Goal: Task Accomplishment & Management: Use online tool/utility

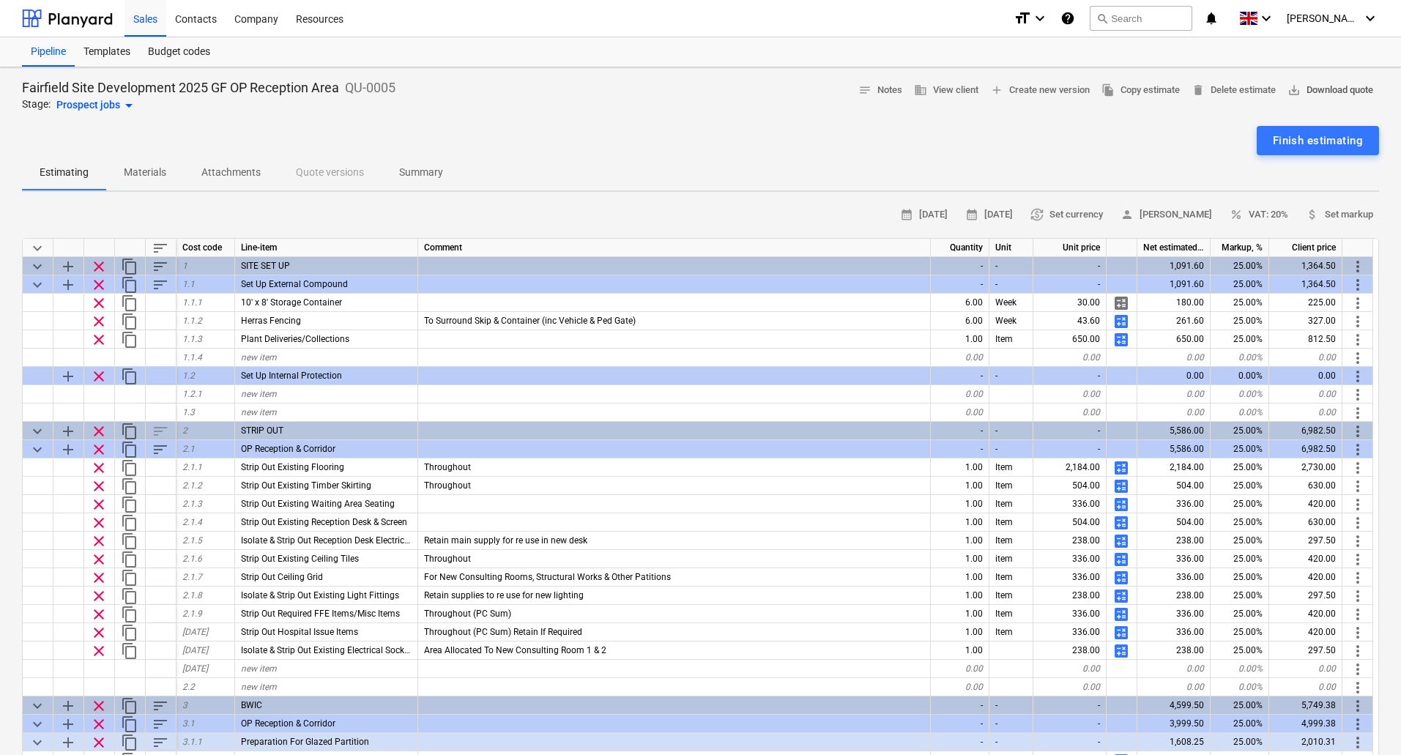
click at [1314, 87] on span "save_alt Download quote" at bounding box center [1330, 90] width 86 height 17
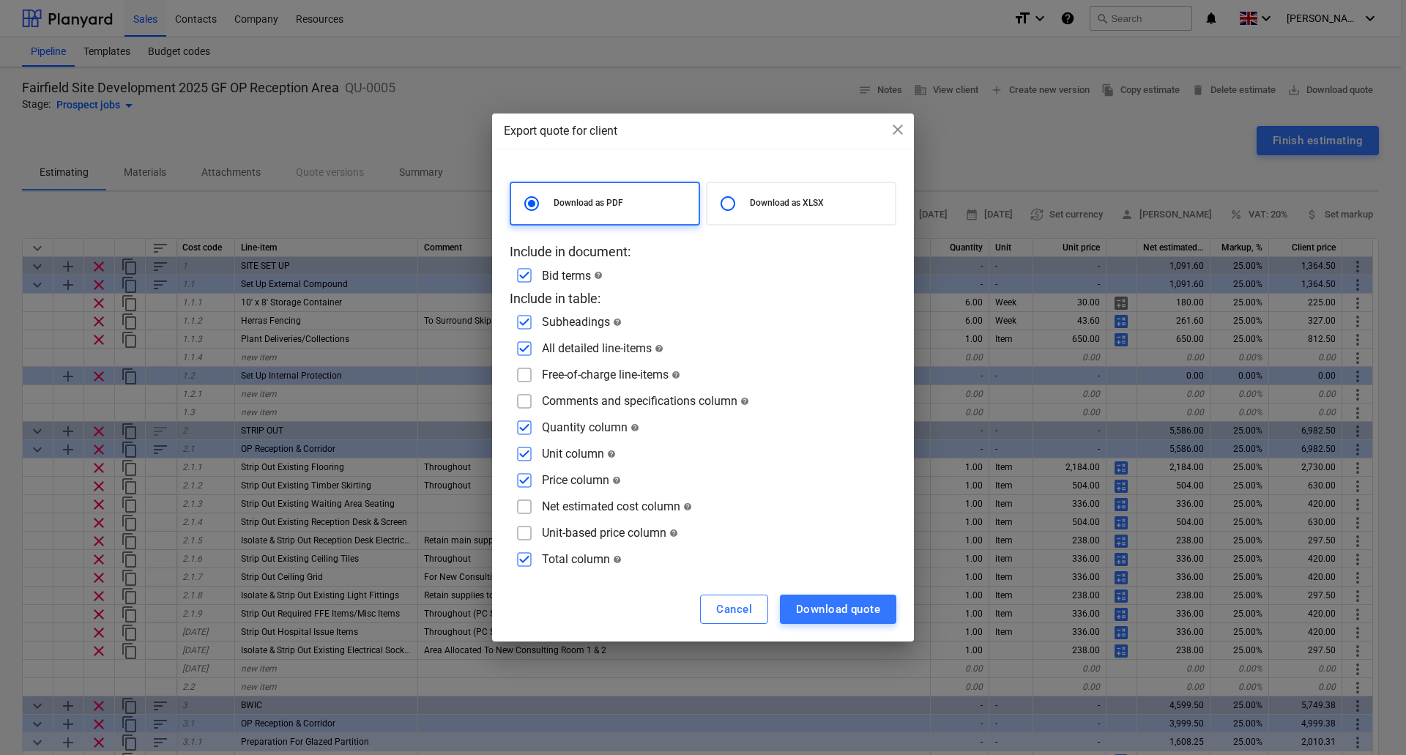
click at [1180, 134] on div "Export quote for client close Download as PDF Download as XLSX Include in docum…" at bounding box center [703, 377] width 1406 height 755
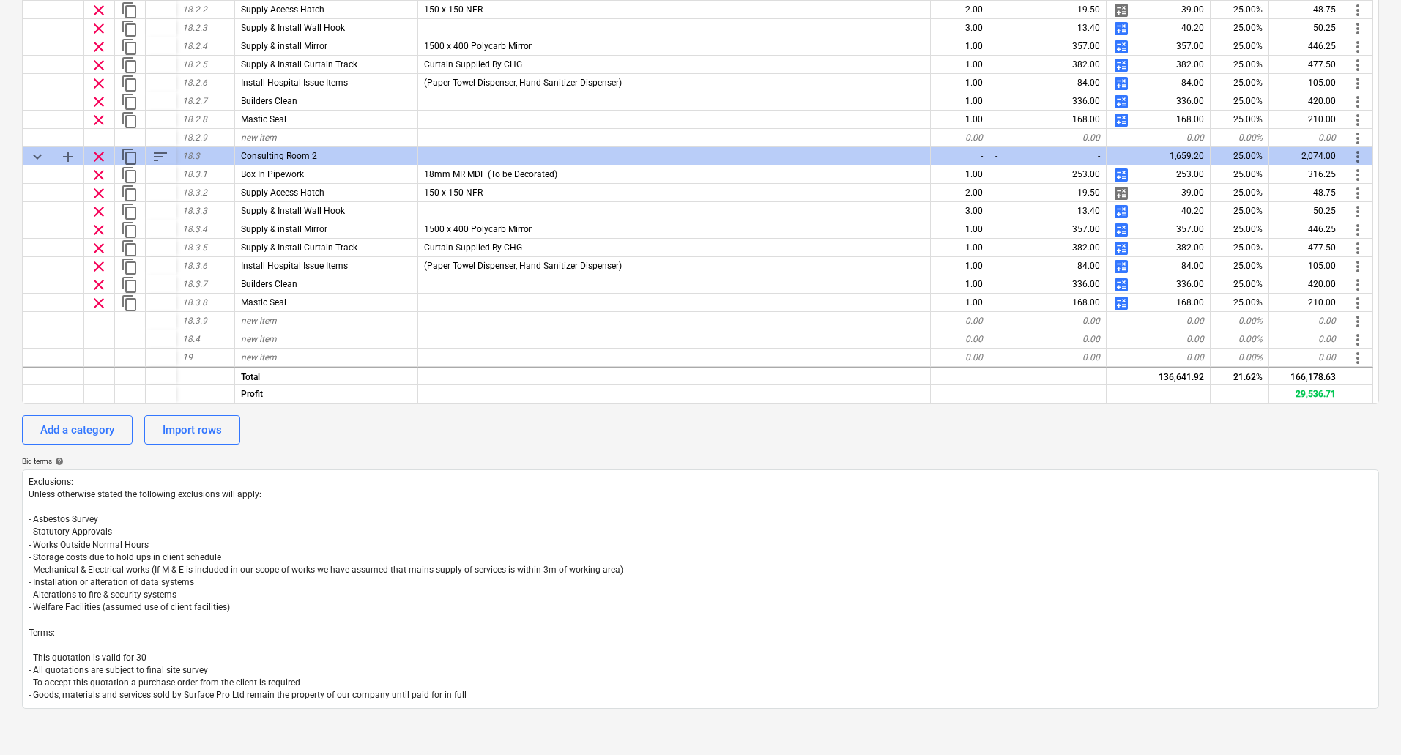
scroll to position [439, 0]
click at [74, 430] on div "Add a category" at bounding box center [77, 428] width 74 height 19
type textarea "x"
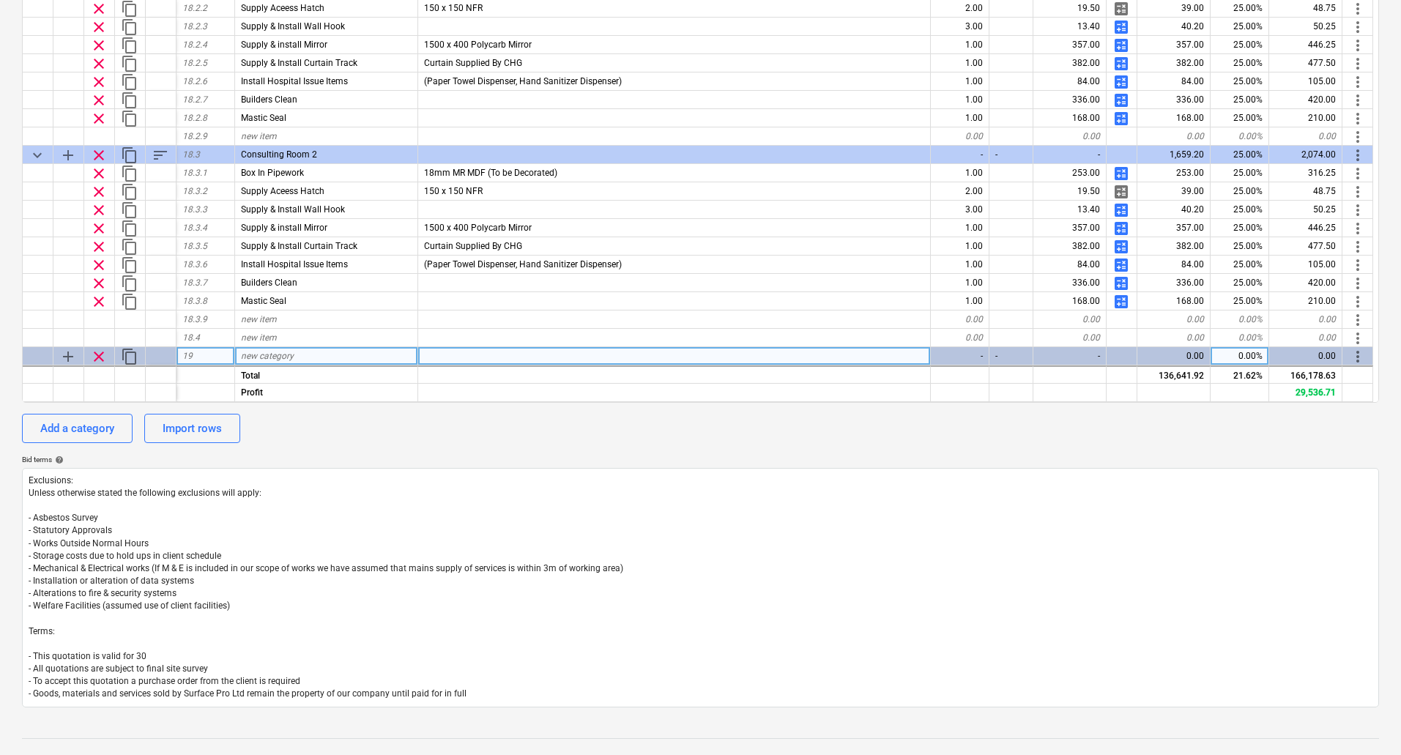
click at [292, 355] on span "new category" at bounding box center [267, 356] width 53 height 10
type input "C"
type input "WC1"
click at [69, 353] on span "add" at bounding box center [68, 357] width 18 height 18
type textarea "x"
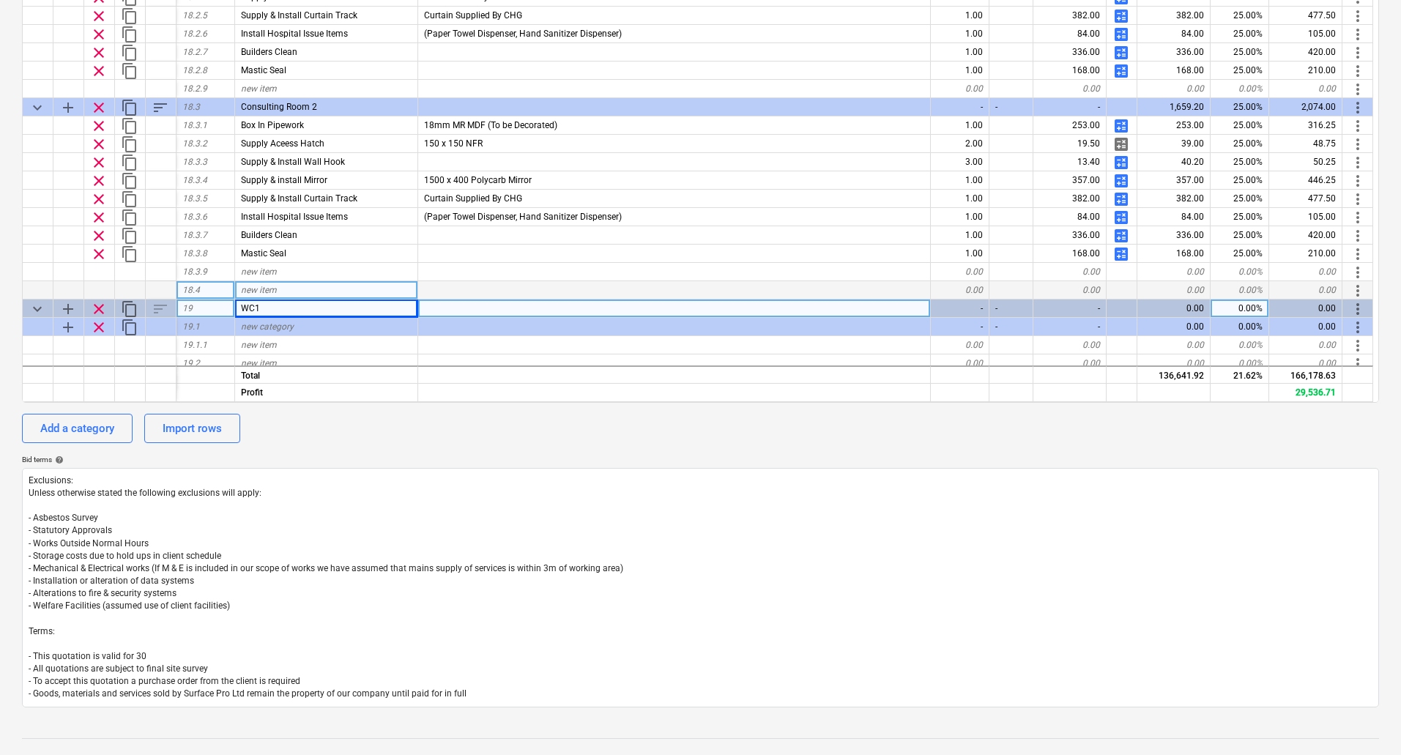
scroll to position [3828, 0]
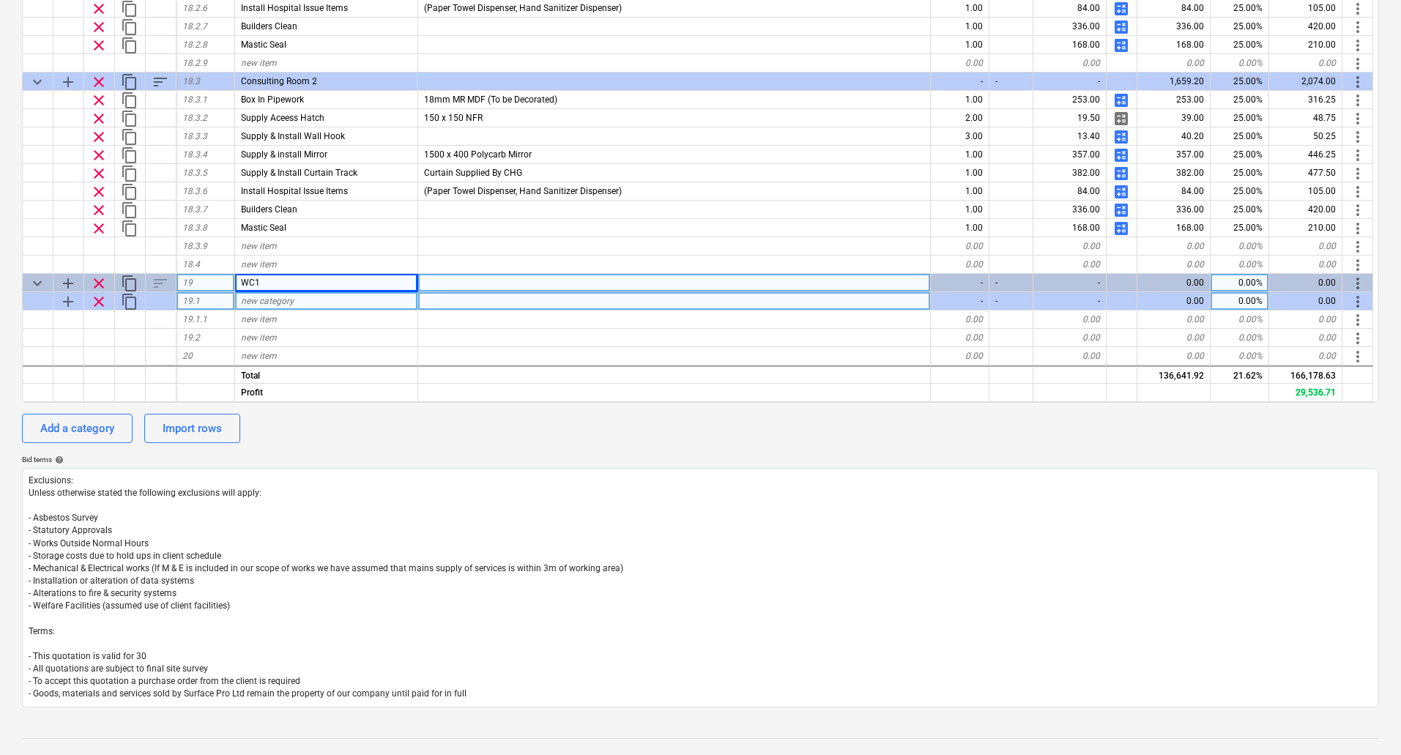
click at [287, 305] on span "new category" at bounding box center [267, 301] width 53 height 10
type input "Strip Out"
type textarea "x"
click at [297, 319] on div "new item" at bounding box center [326, 320] width 183 height 18
click at [266, 321] on span "new item" at bounding box center [259, 319] width 36 height 10
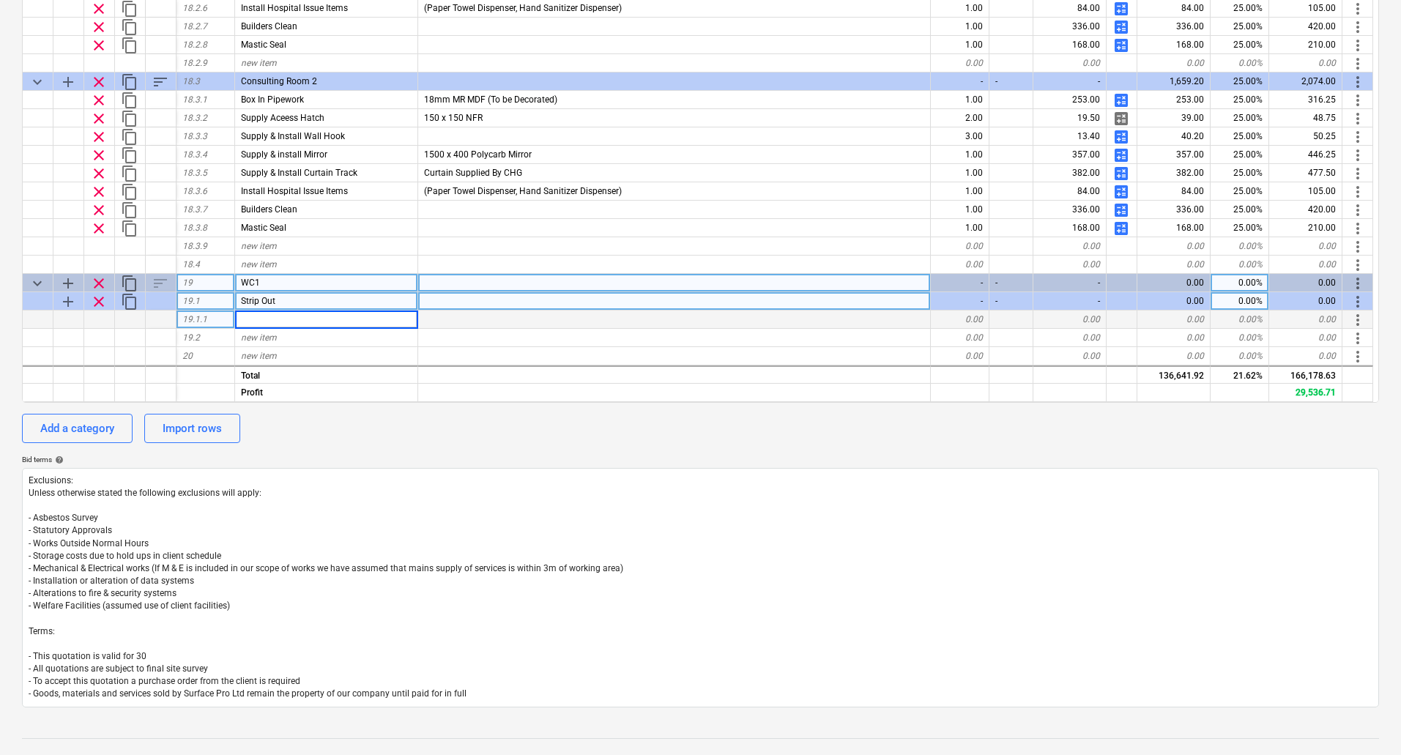
type input "Existing WC Flooring"
type textarea "x"
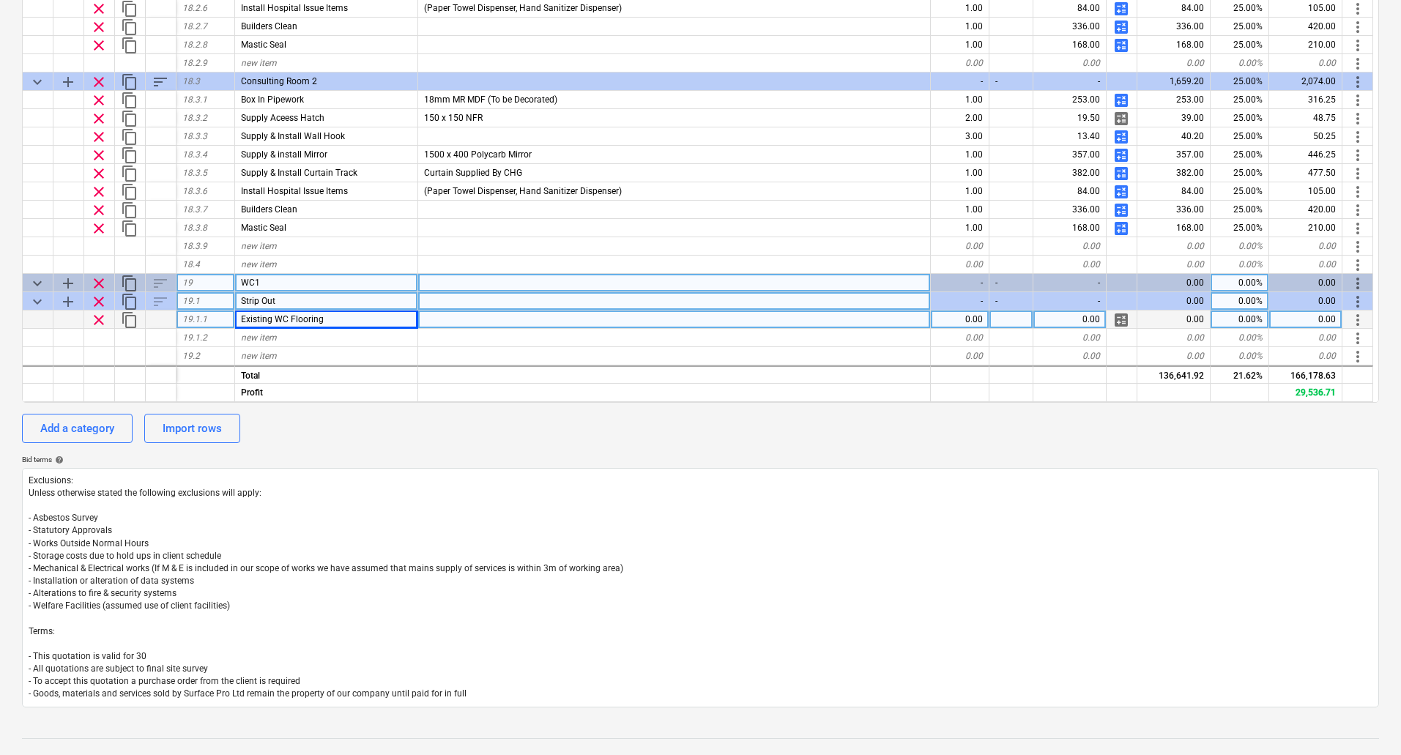
click at [266, 327] on div "Existing WC Flooring" at bounding box center [326, 320] width 183 height 18
click at [268, 339] on span "new item" at bounding box center [259, 337] width 36 height 10
type input "Existing WC Finishes (IPS Panelling, Tiling etc)"
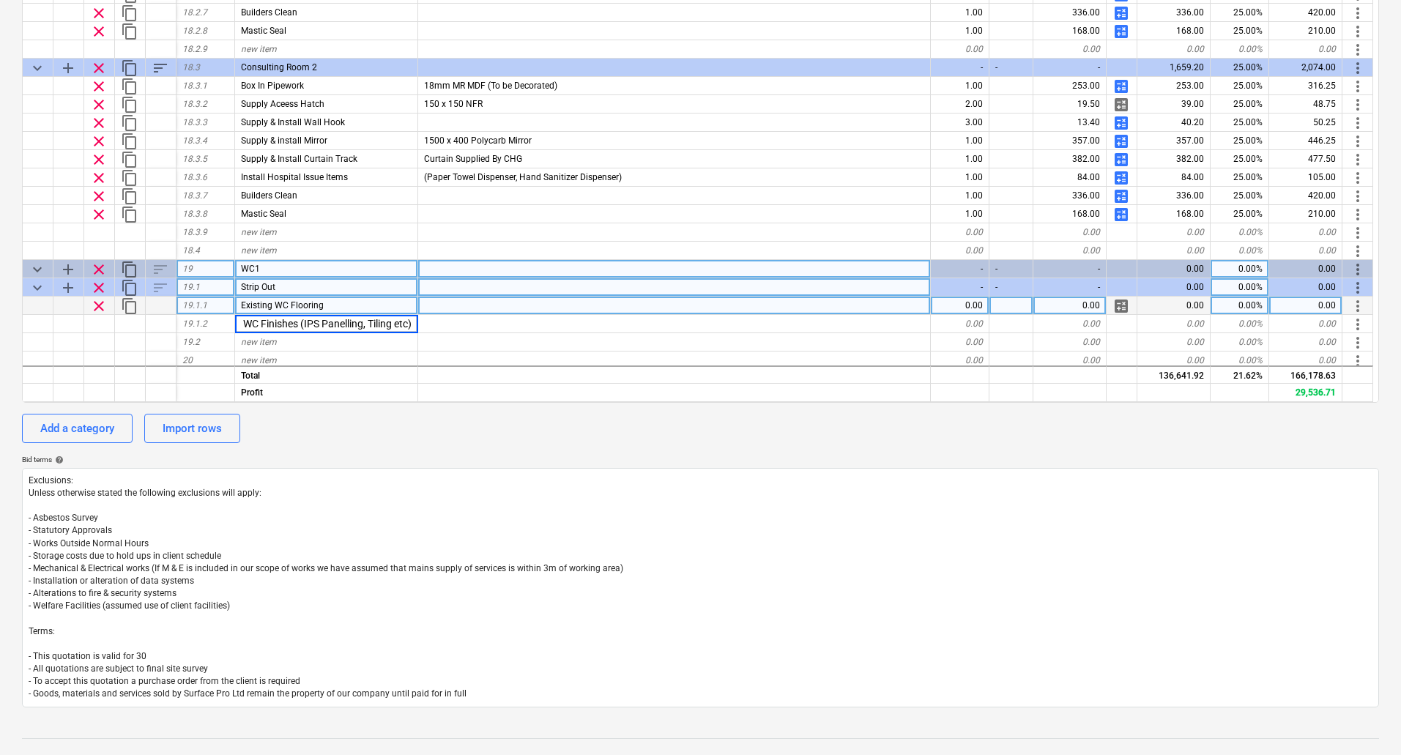
scroll to position [3846, 0]
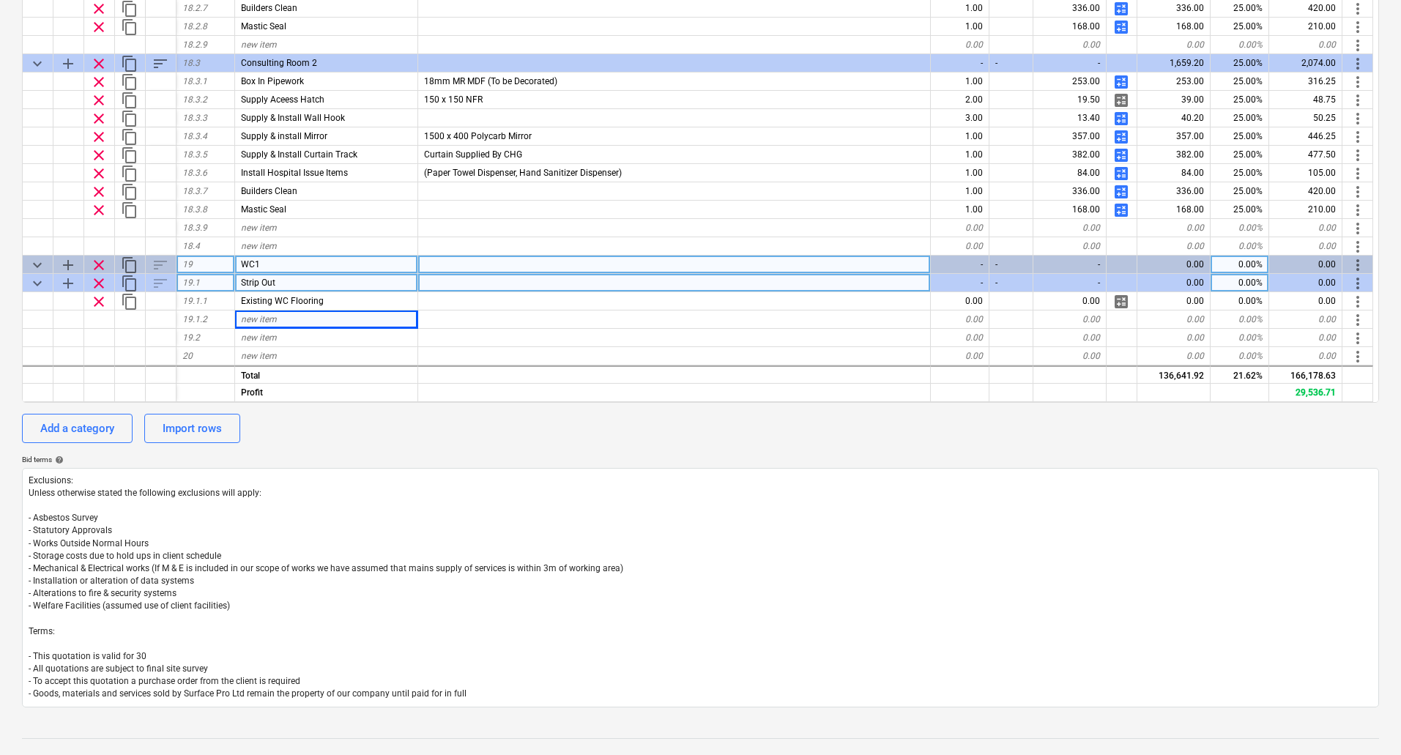
type textarea "x"
click at [286, 337] on div "new item" at bounding box center [326, 338] width 183 height 18
type input "Existing WC Sanitaryware (Inc Hospital Issue Items - Retain If Required)"
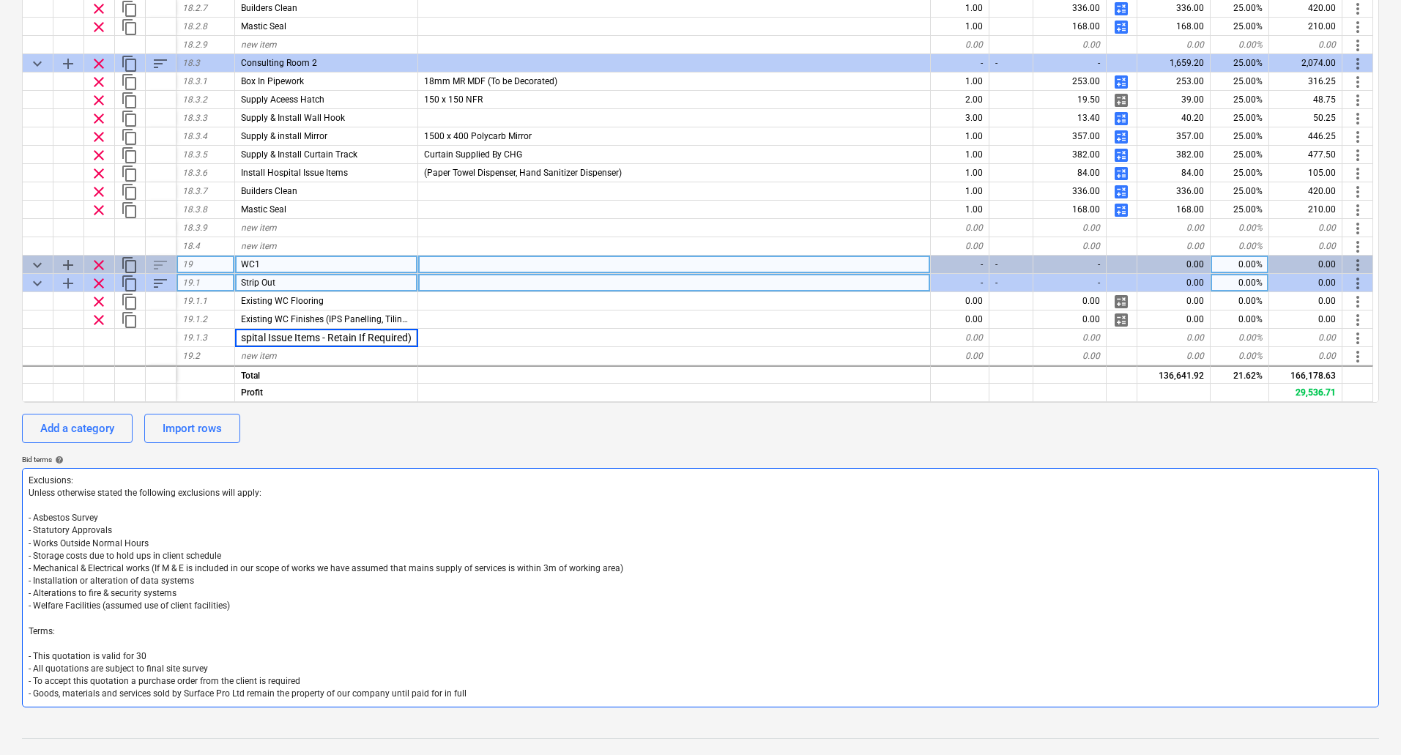
click at [794, 475] on textarea "Exclusions: Unless otherwise stated the following exclusions will apply: - Asbe…" at bounding box center [700, 587] width 1357 height 239
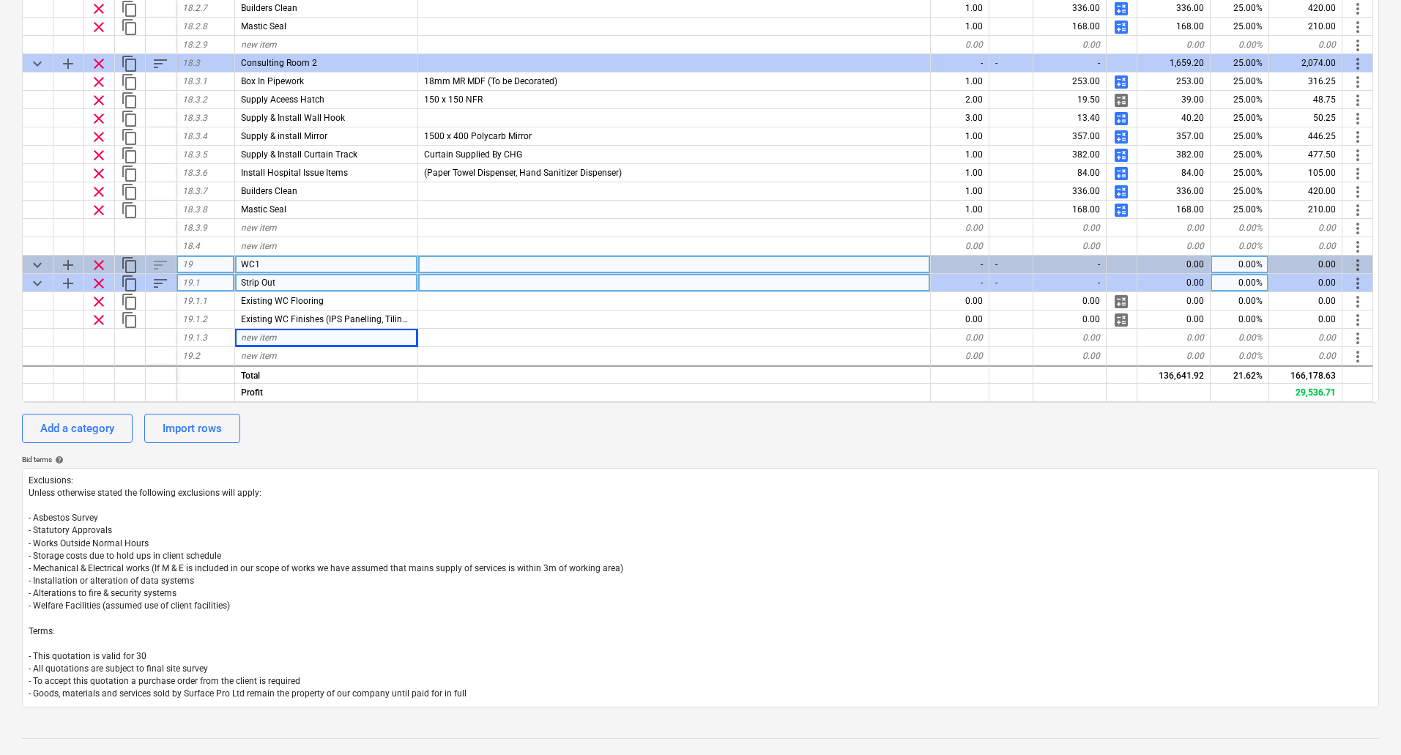
type textarea "x"
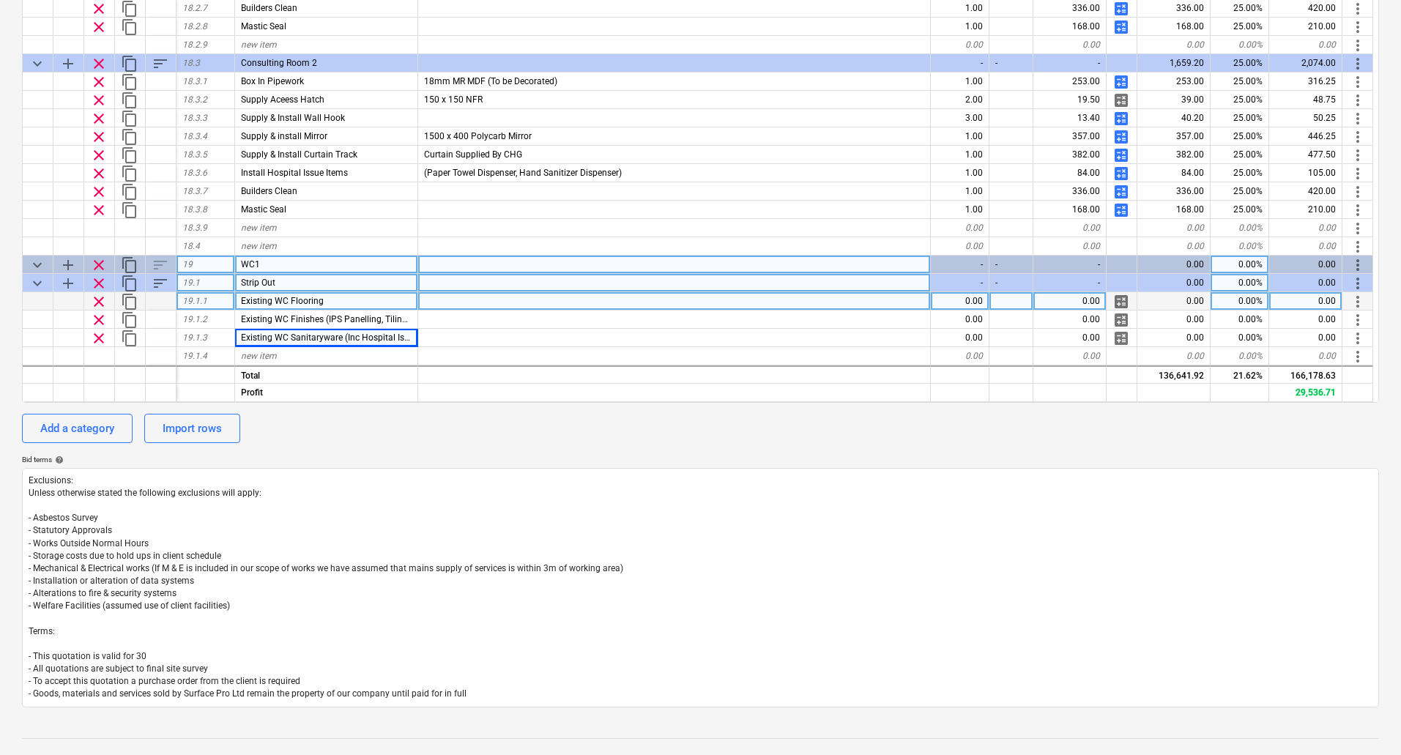
click at [980, 301] on div "0.00" at bounding box center [960, 301] width 59 height 18
type input "1"
click at [1122, 299] on span "calculate" at bounding box center [1121, 302] width 18 height 18
type textarea "x"
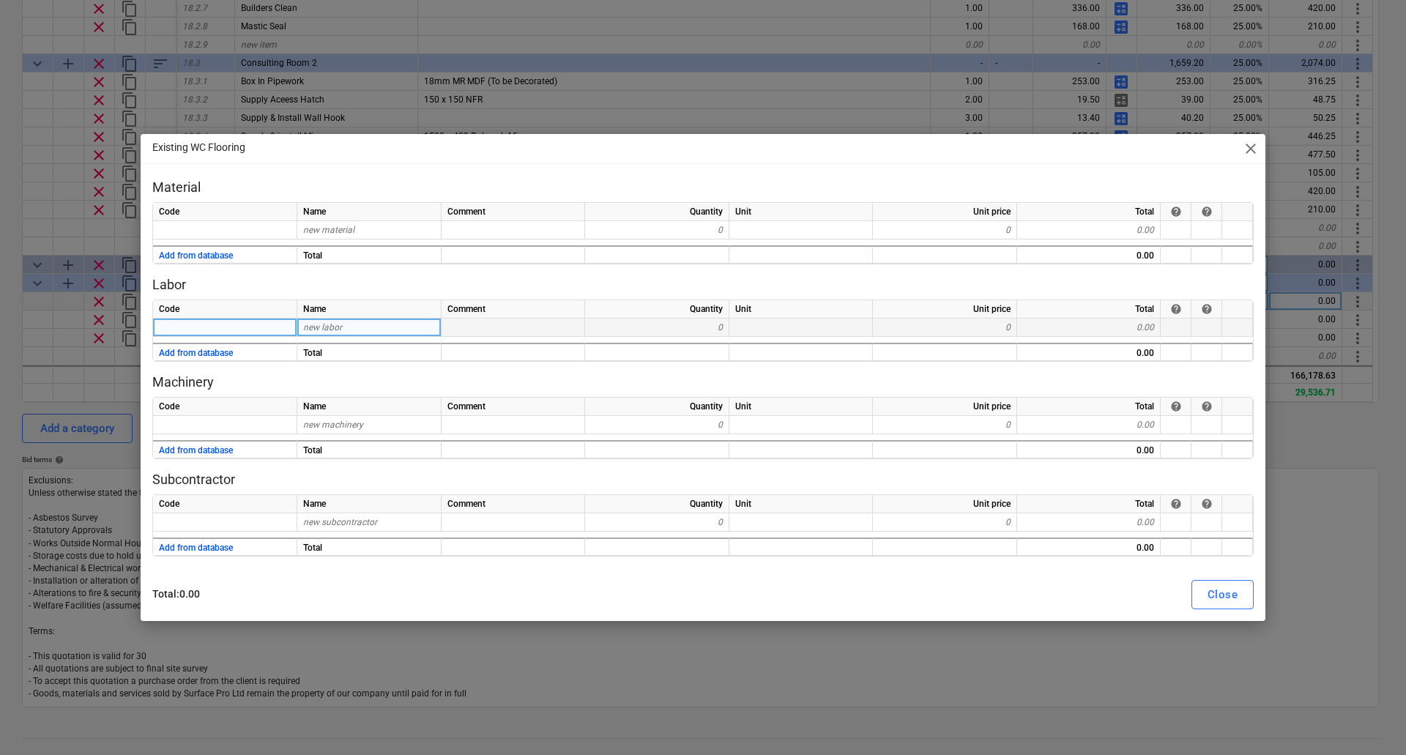
click at [358, 323] on div "new labor" at bounding box center [369, 328] width 144 height 18
type input "Labour"
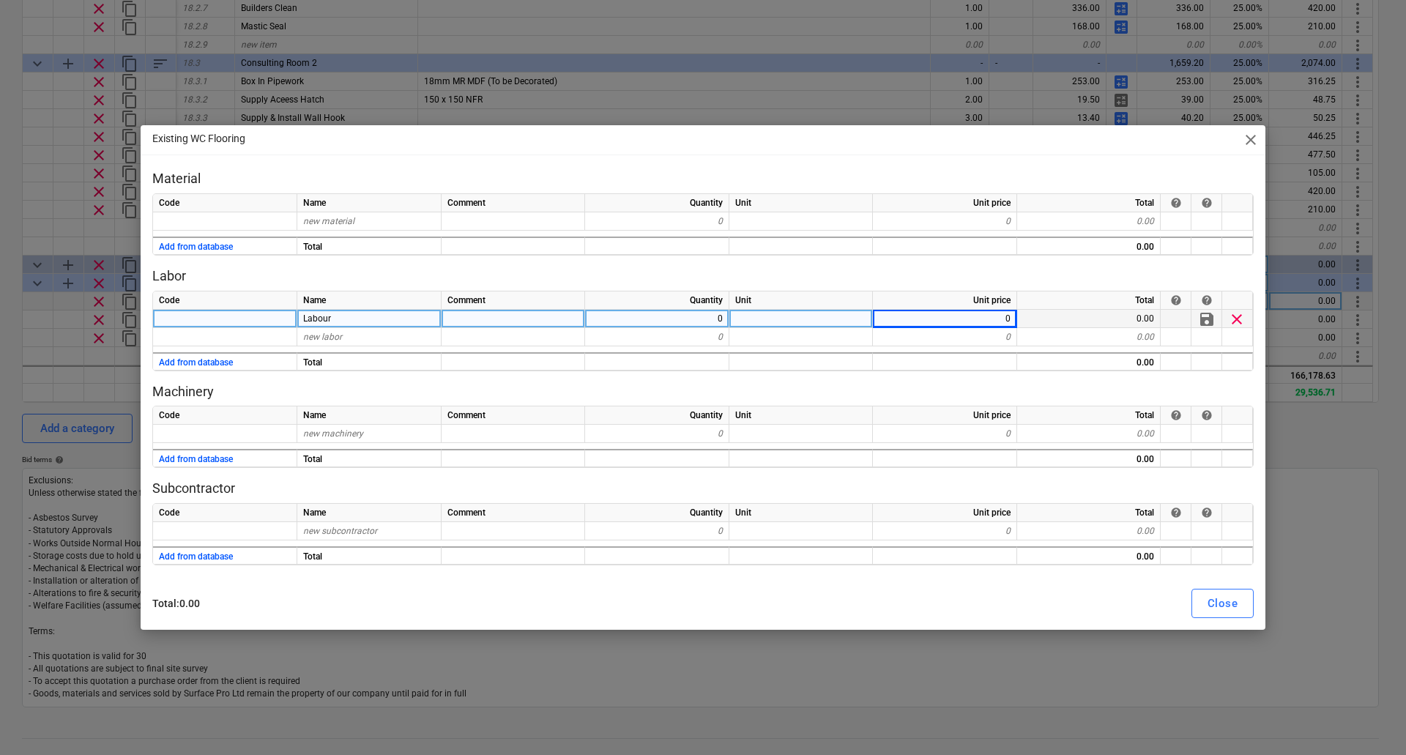
type textarea "x"
type input "37.5"
type textarea "x"
type input "0.5"
click at [705, 322] on div "0.5" at bounding box center [657, 319] width 144 height 18
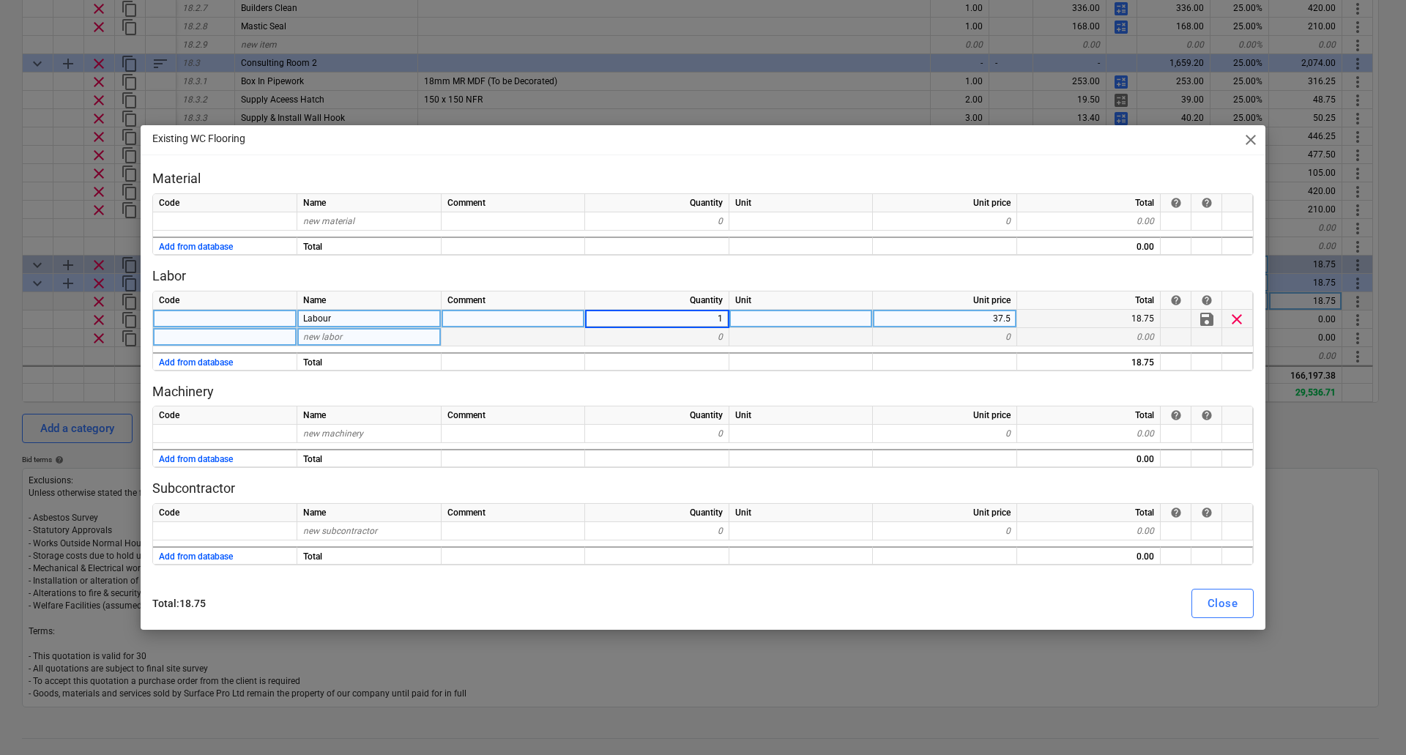
click at [712, 340] on div "0" at bounding box center [657, 337] width 144 height 18
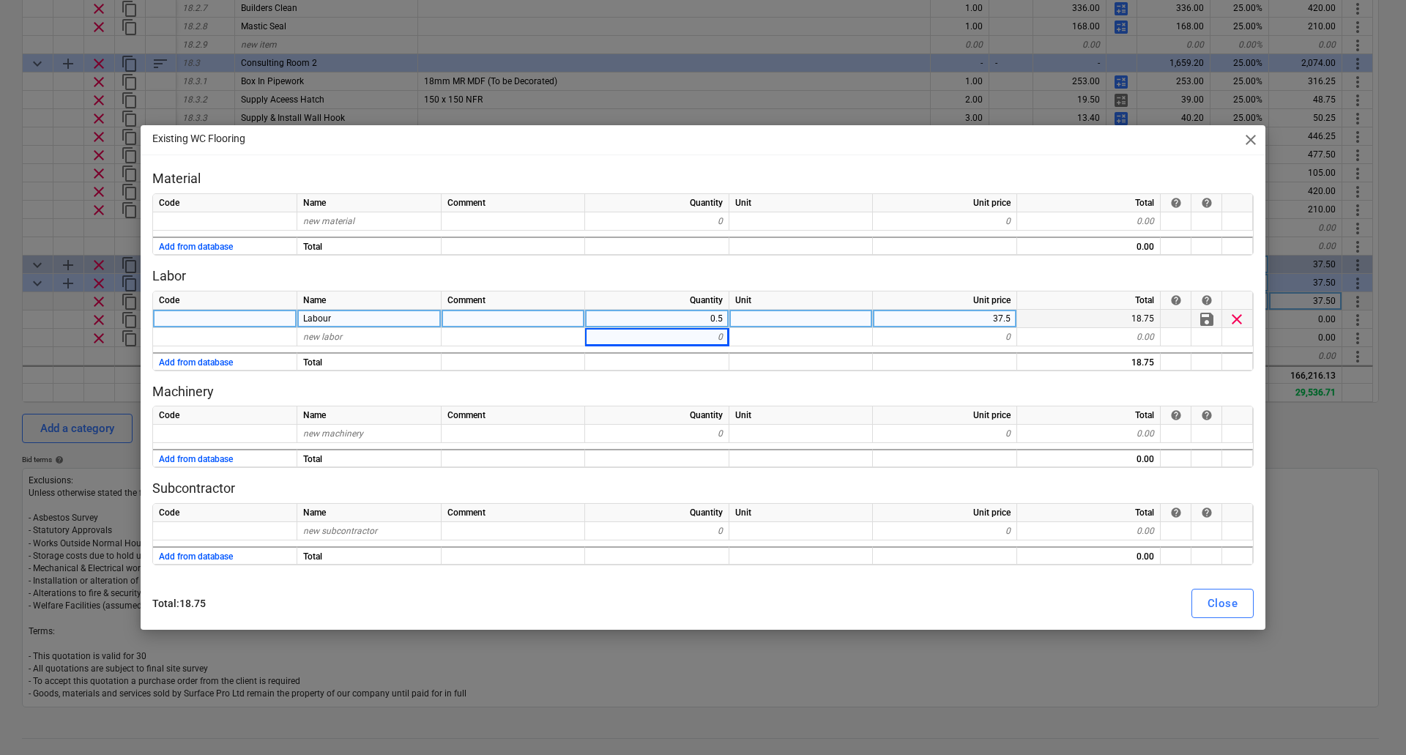
type textarea "x"
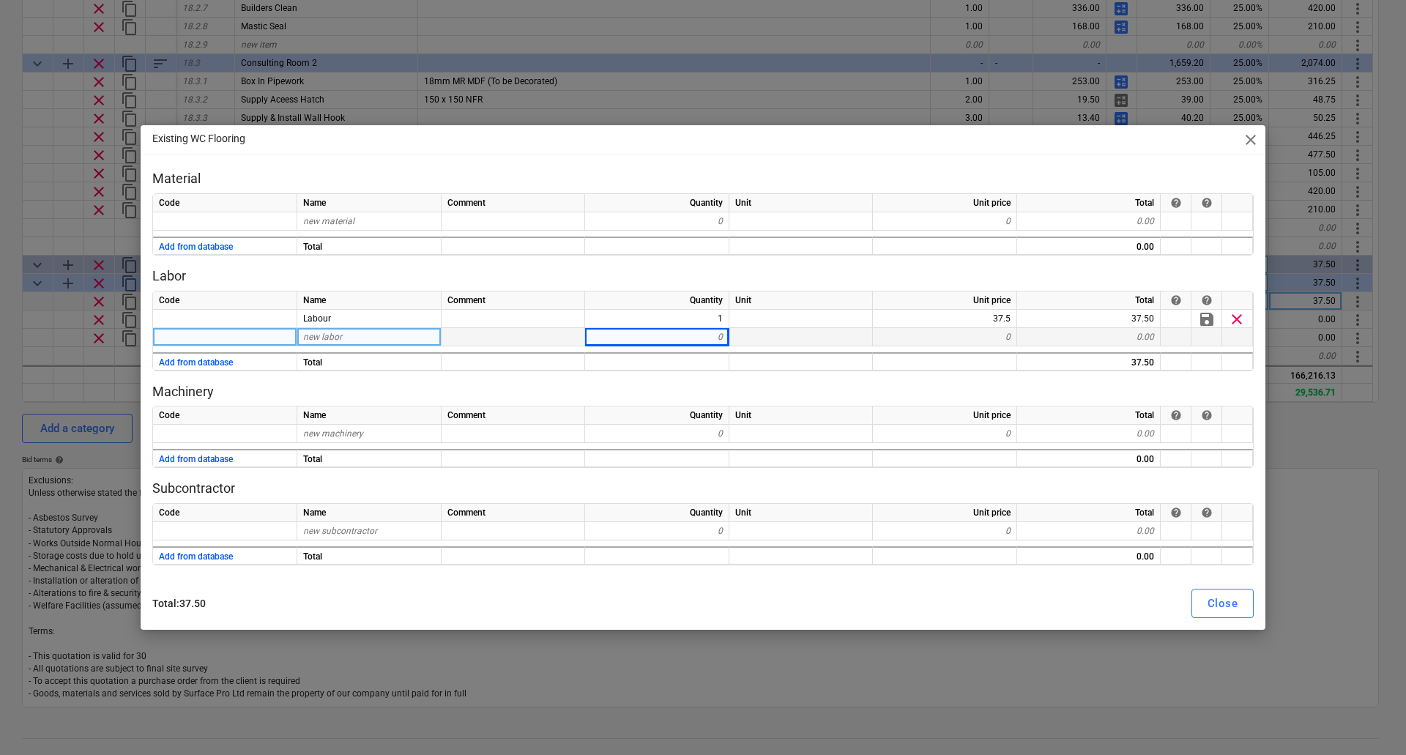
click at [401, 337] on div "new labor" at bounding box center [369, 337] width 144 height 18
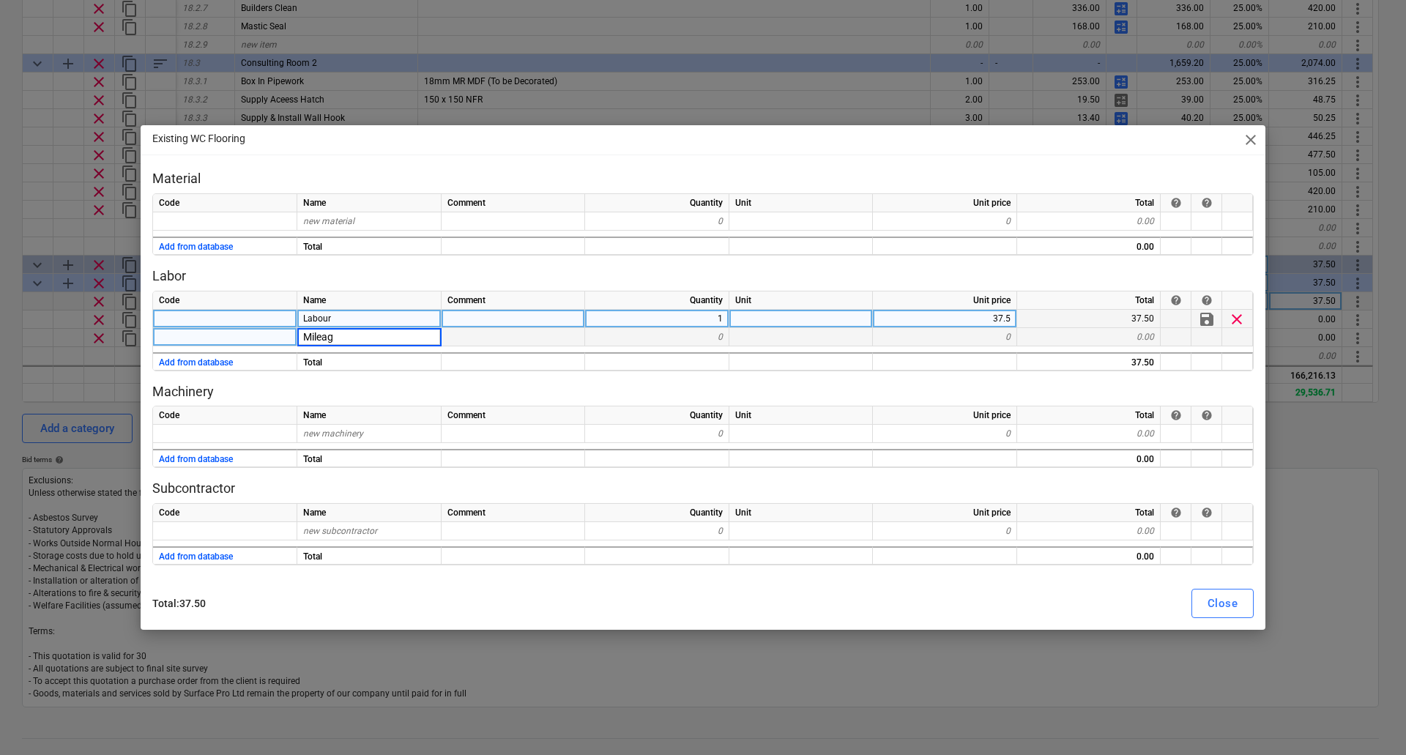
type input "Mileage"
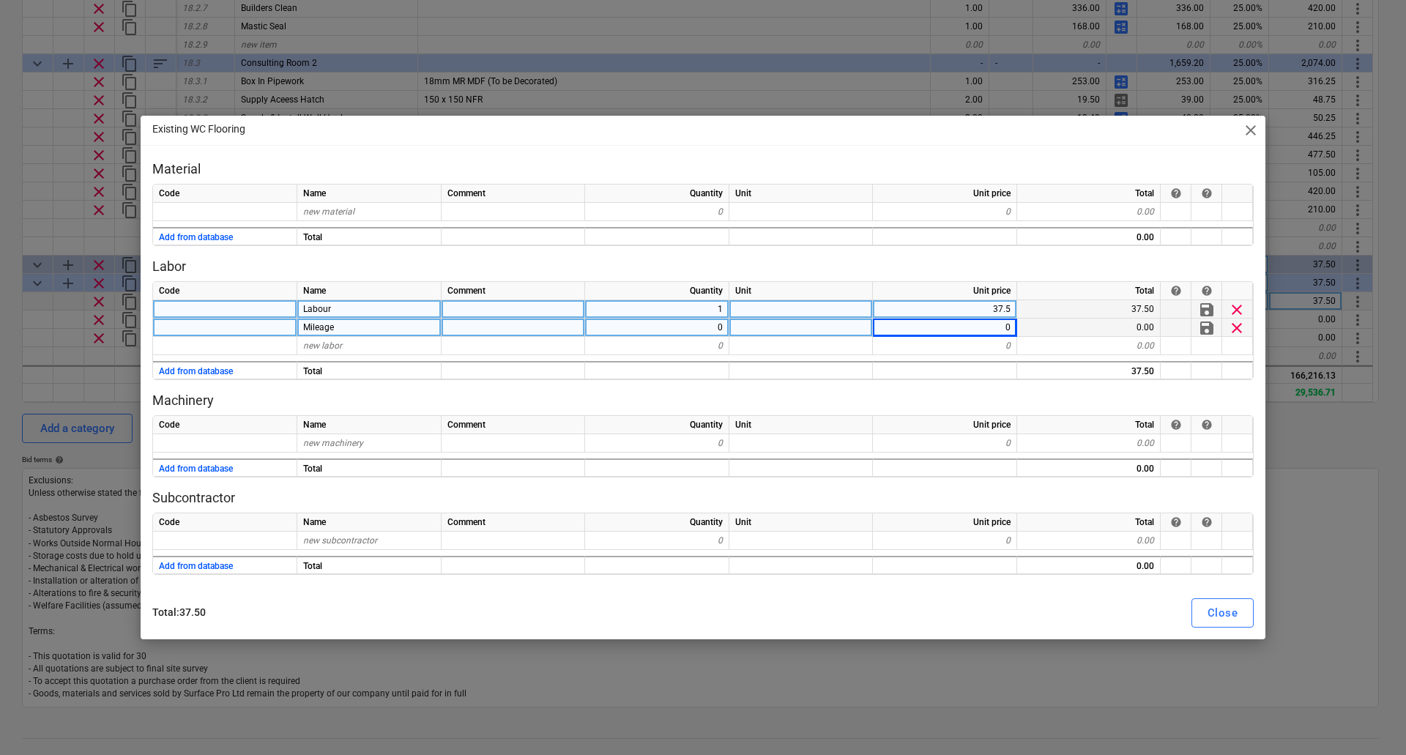
type textarea "x"
type input "4.5"
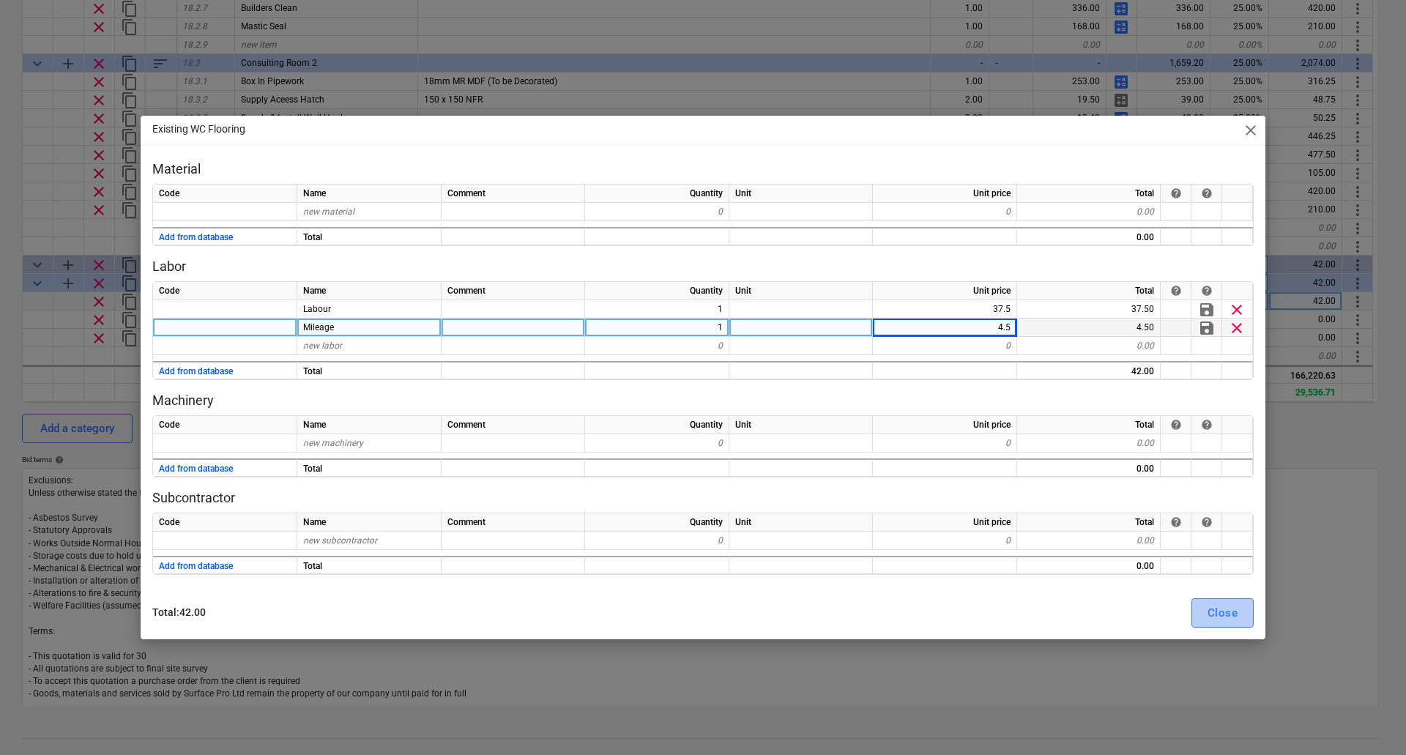
click at [1231, 620] on div "Close" at bounding box center [1223, 612] width 30 height 19
type textarea "x"
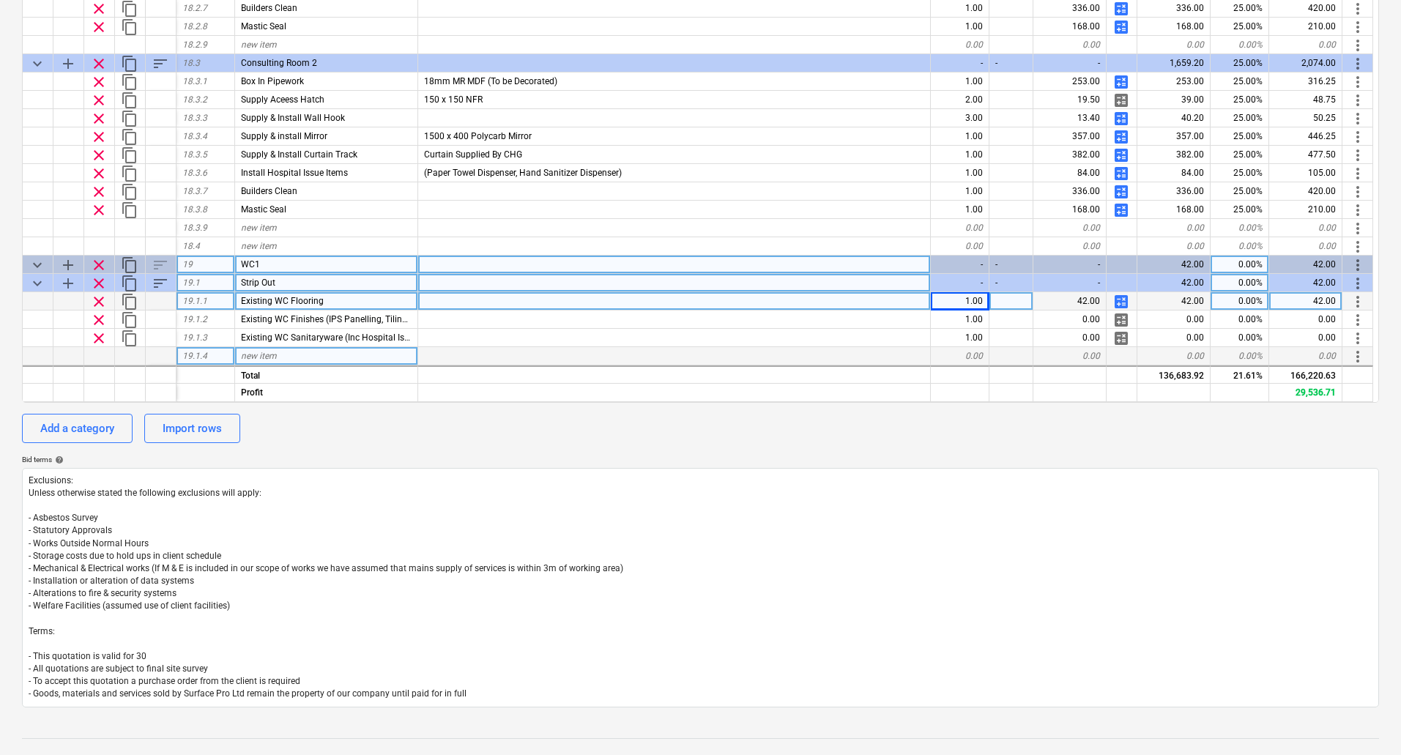
click at [291, 355] on div "new item" at bounding box center [326, 356] width 183 height 18
type input "Existing Ceiling"
drag, startPoint x: 343, startPoint y: 360, endPoint x: 159, endPoint y: 360, distance: 184.6
click at [0, 0] on div "19.1.4 Existing Ceiling 0.00 0.00 0.00 0.00% 0.00 more_vert" at bounding box center [0, 0] width 0 height 0
type textarea "x"
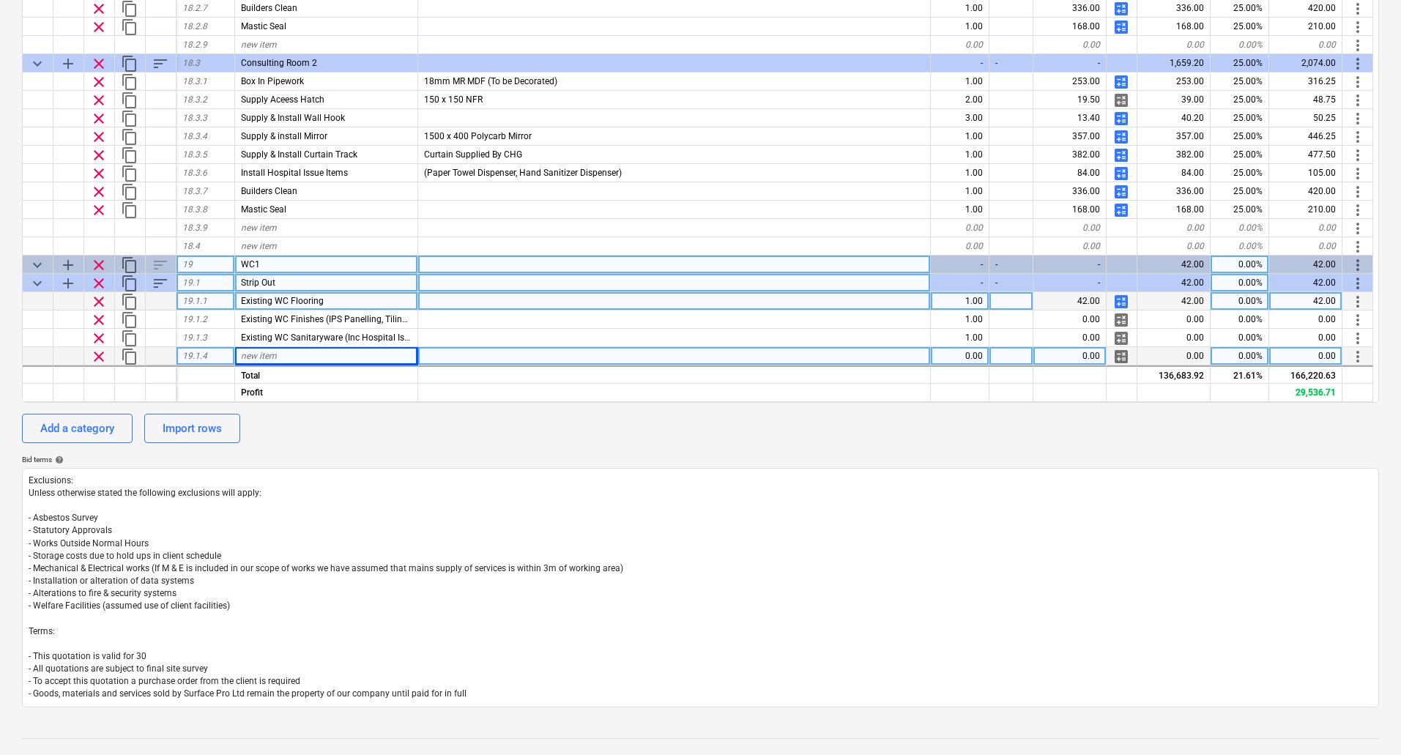
click at [268, 349] on div "new item" at bounding box center [326, 356] width 183 height 18
type input "Existing Ceiling"
click at [982, 359] on div "0.00" at bounding box center [960, 356] width 59 height 18
type textarea "x"
type input "1"
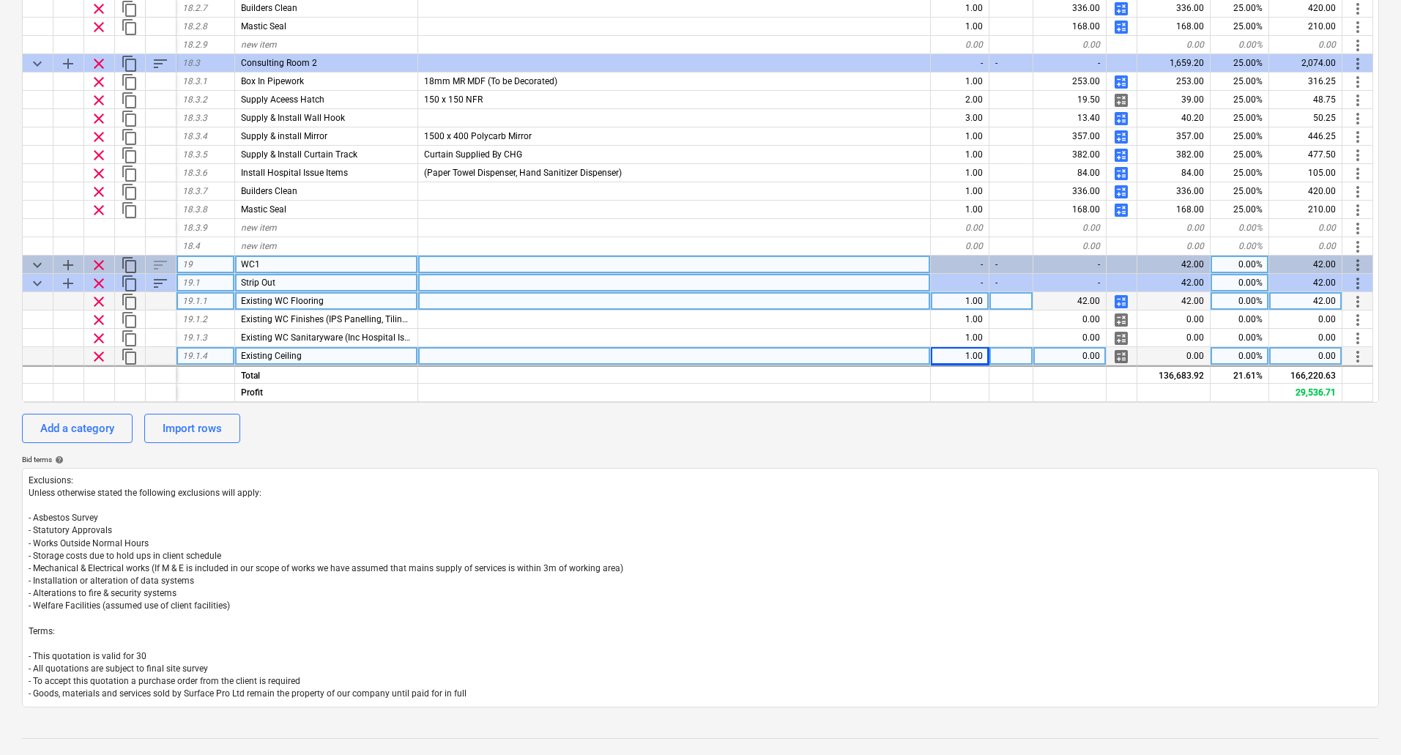
click at [160, 278] on span "sort" at bounding box center [161, 284] width 18 height 18
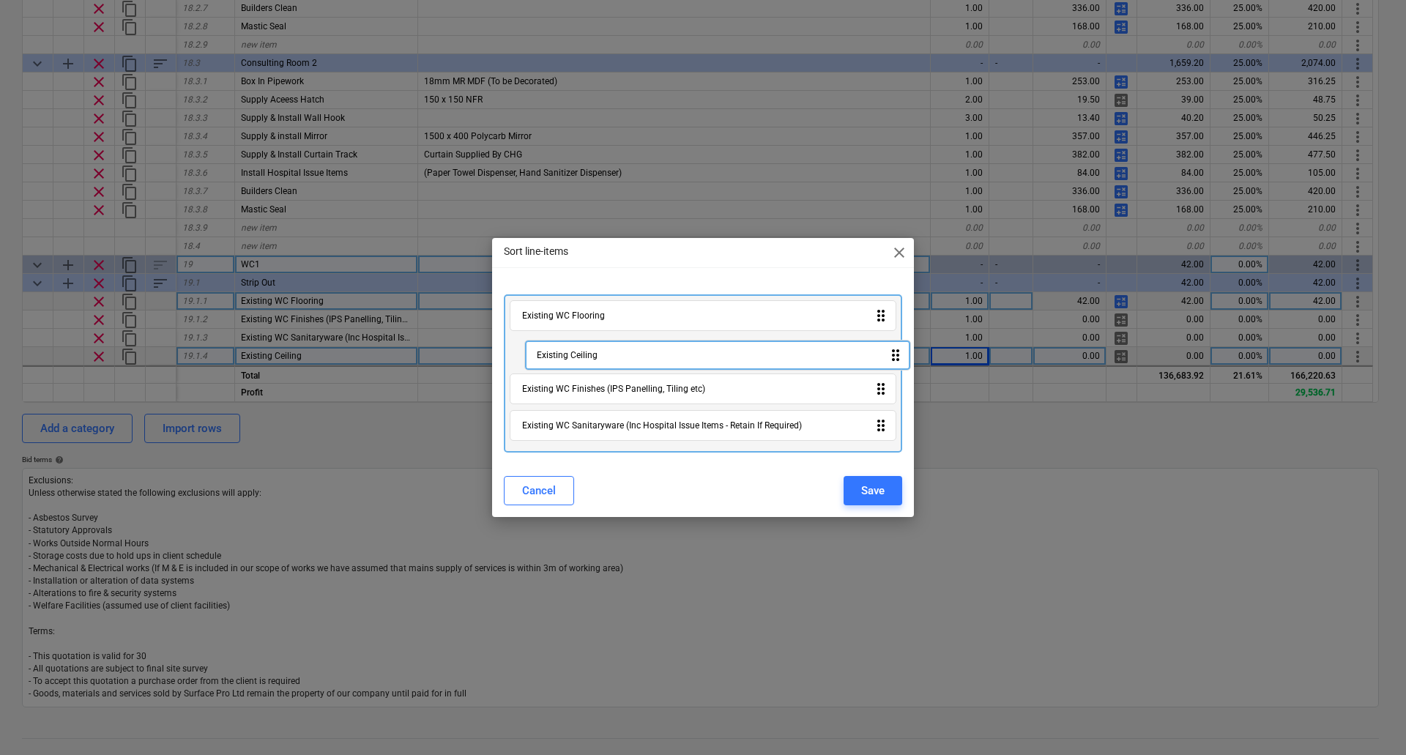
drag, startPoint x: 549, startPoint y: 436, endPoint x: 568, endPoint y: 362, distance: 77.1
click at [568, 362] on div "Existing WC Flooring drag_indicator Existing WC Finishes (IPS Panelling, Tiling…" at bounding box center [703, 373] width 398 height 158
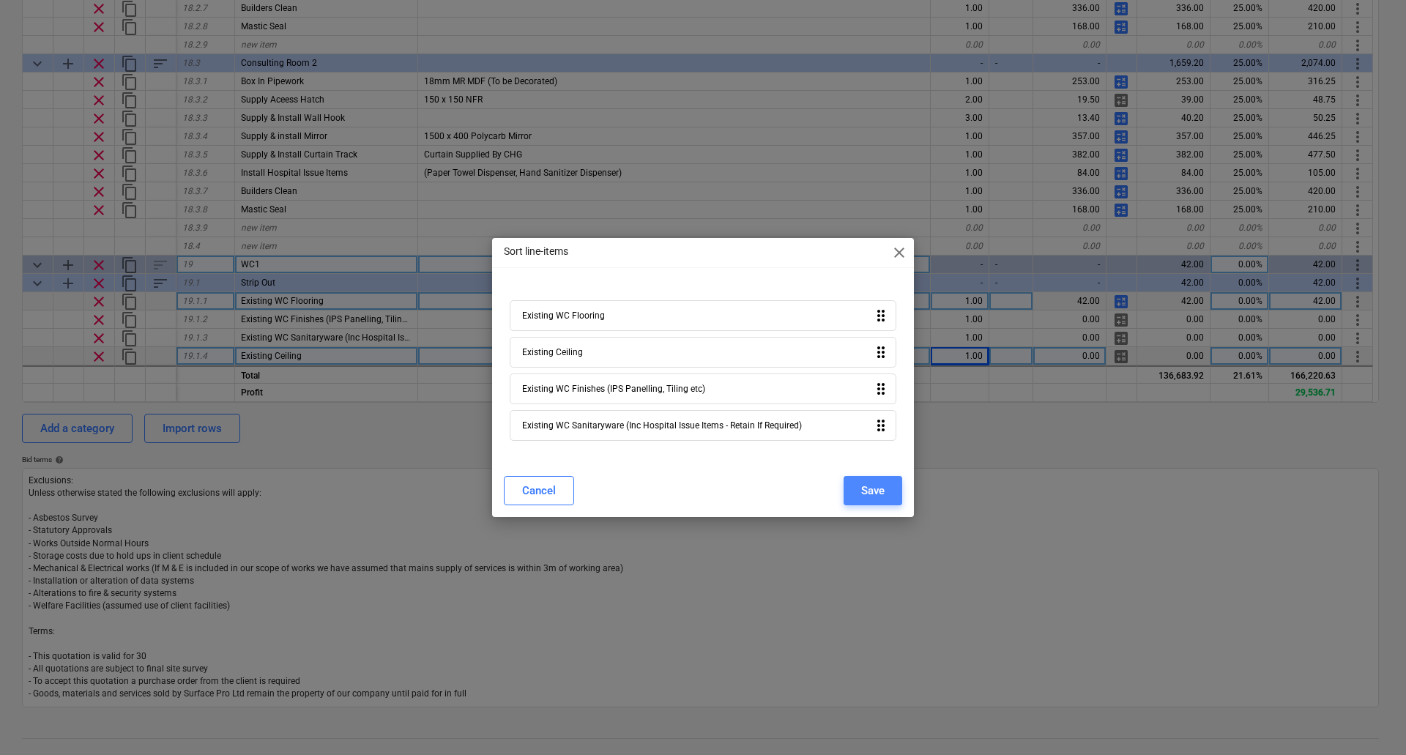
click at [869, 488] on div "Save" at bounding box center [872, 490] width 23 height 19
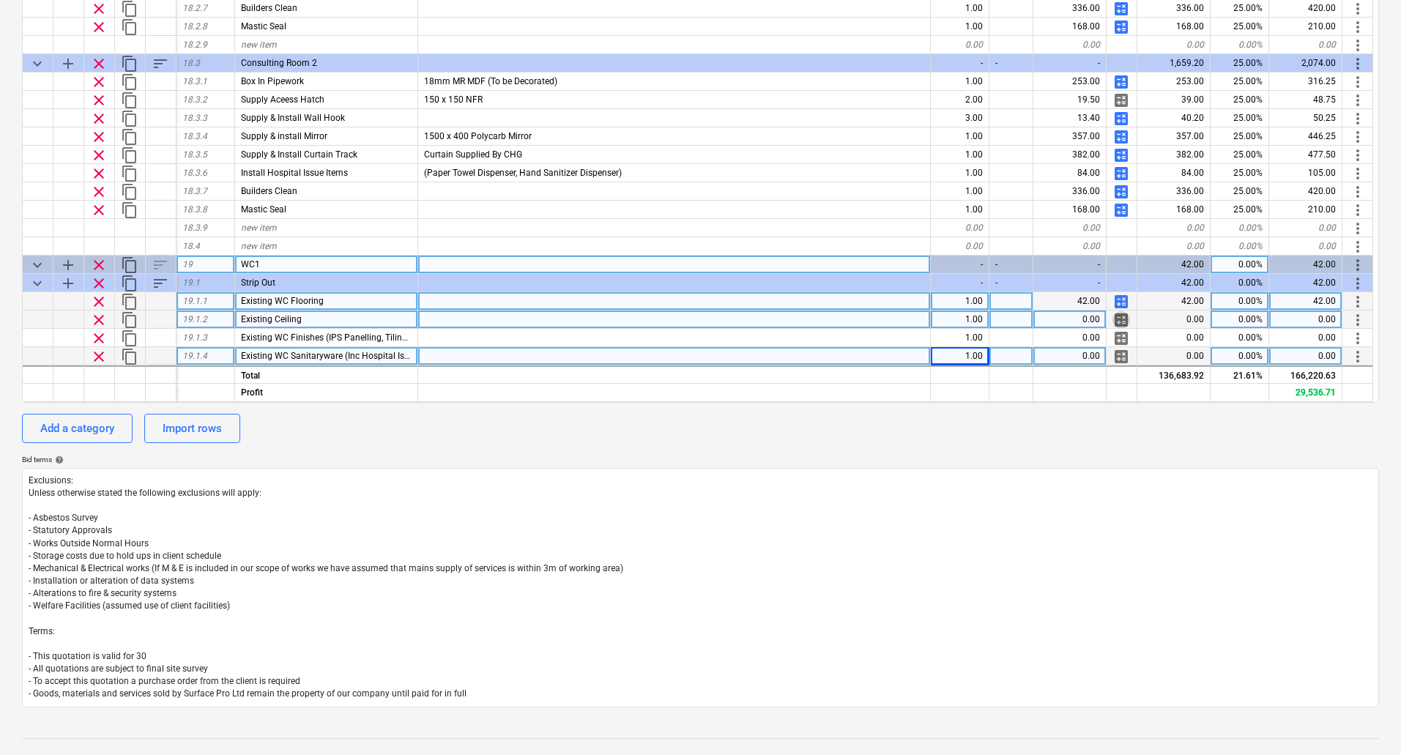
click at [1119, 319] on span "calculate" at bounding box center [1121, 320] width 18 height 18
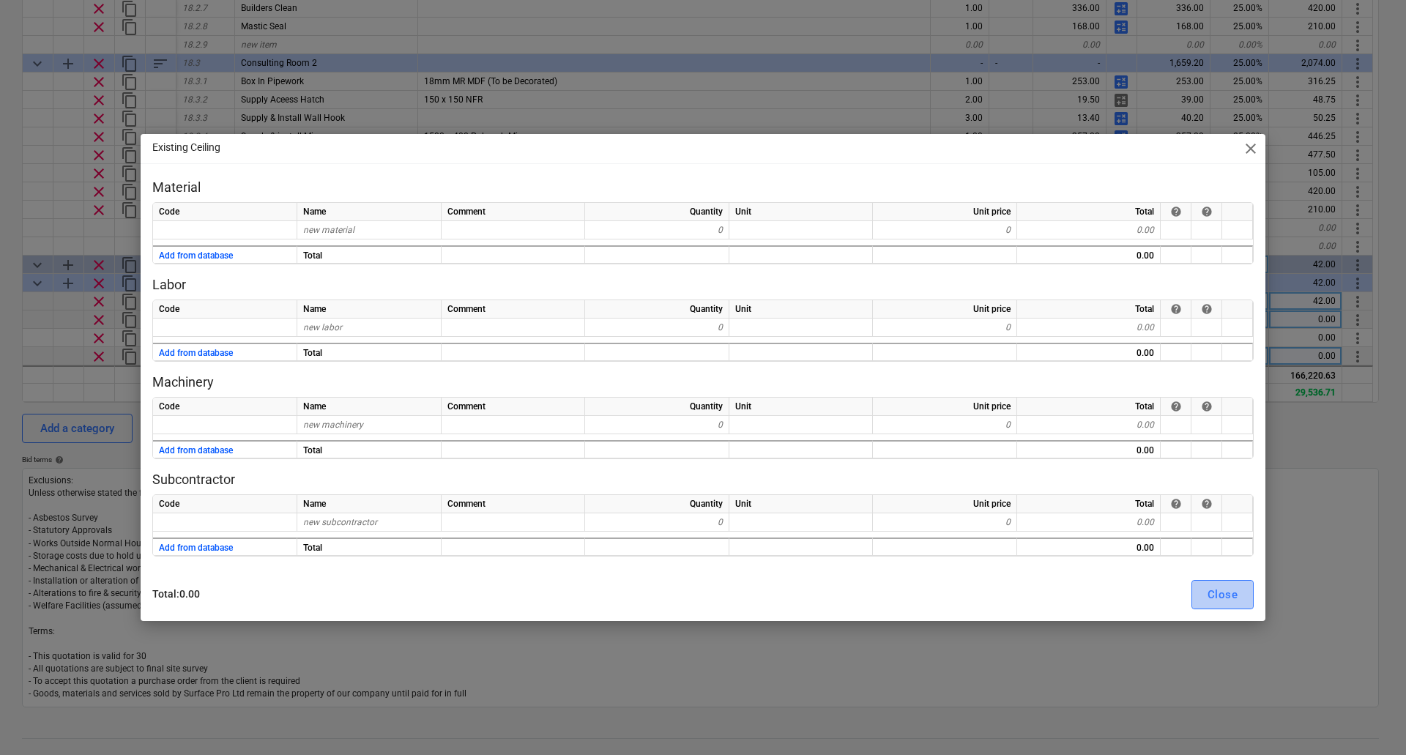
click at [1222, 593] on div "Close" at bounding box center [1223, 594] width 30 height 19
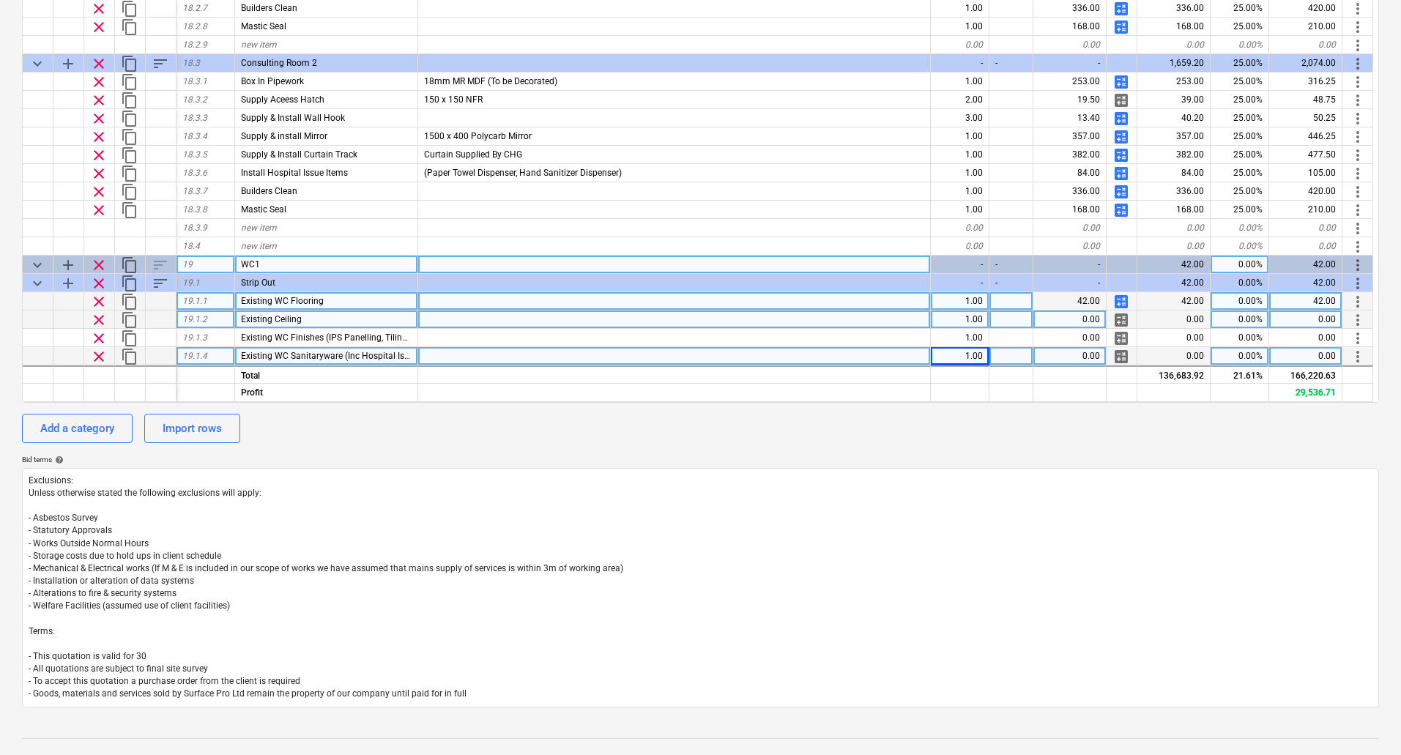
click at [127, 300] on span "content_copy" at bounding box center [130, 302] width 18 height 18
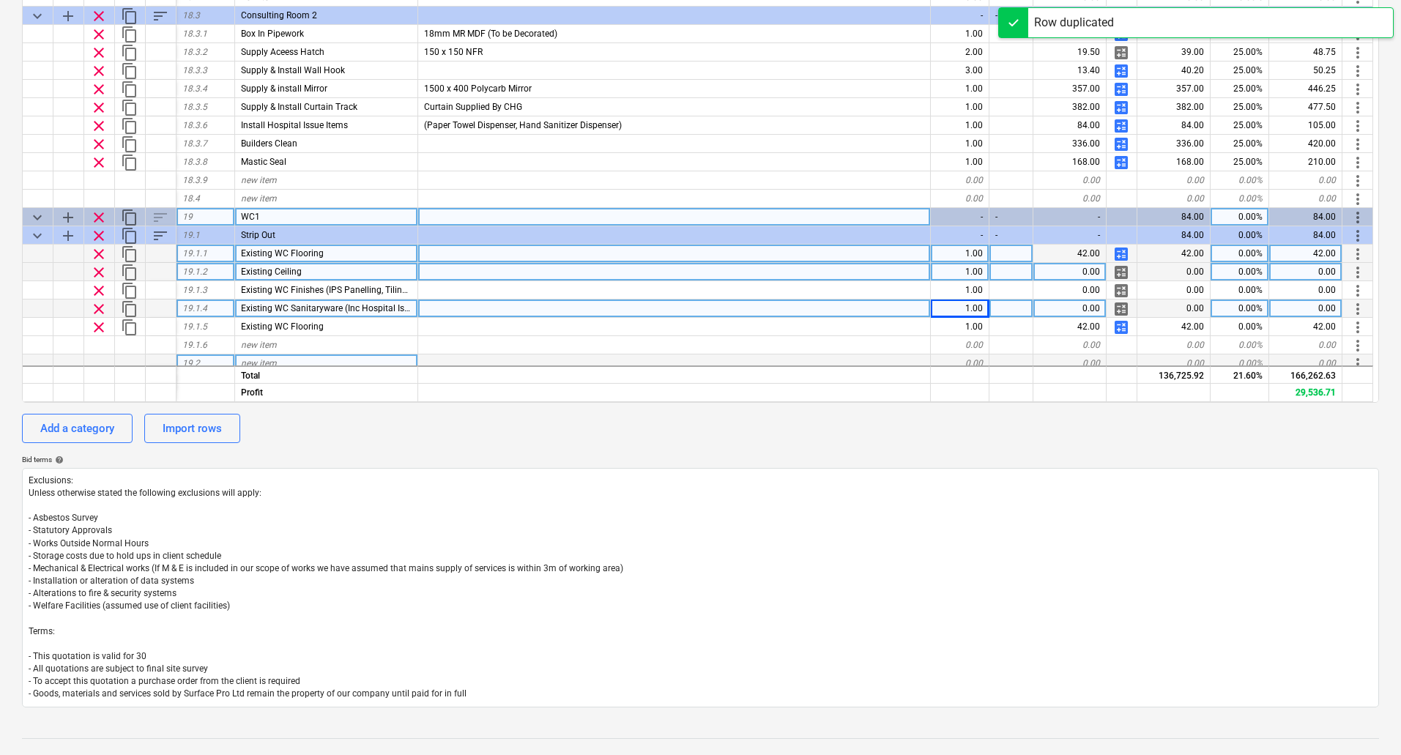
scroll to position [3920, 0]
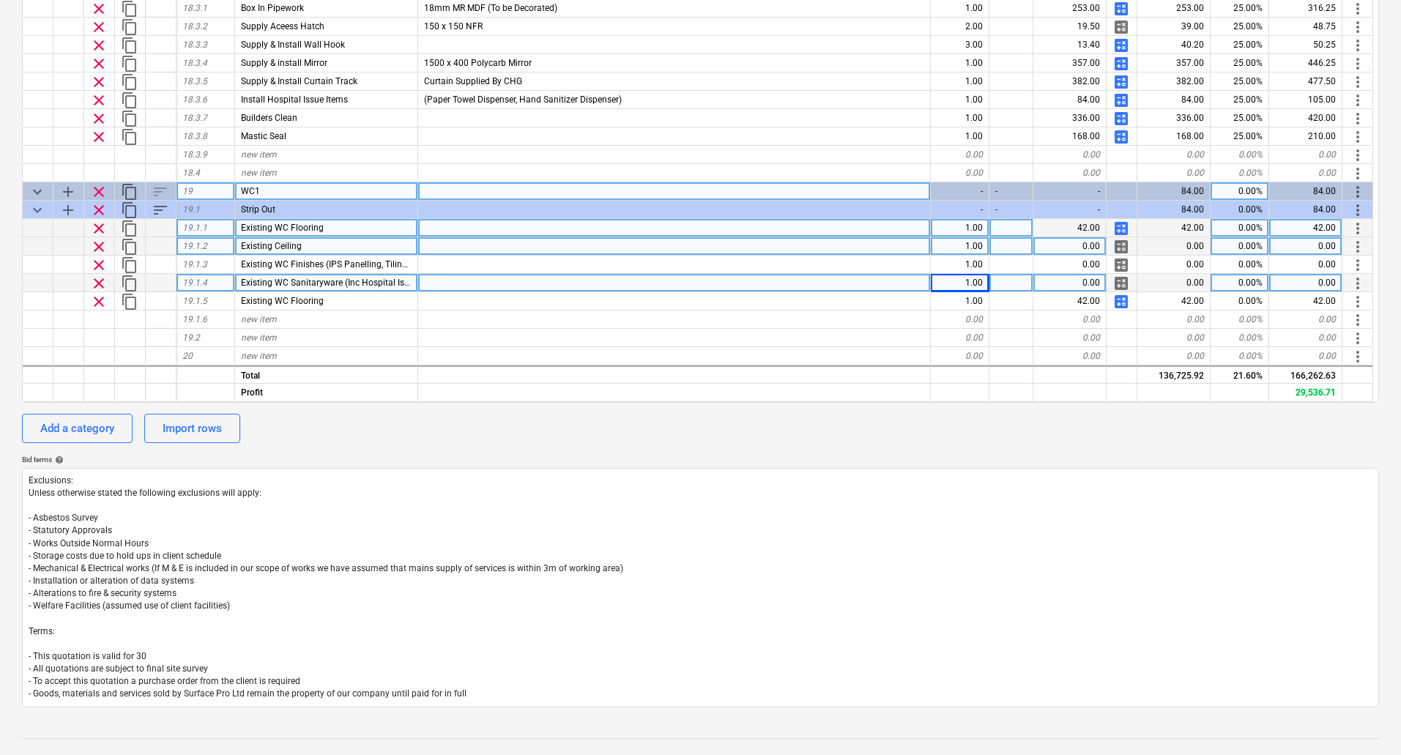
click at [100, 243] on span "clear" at bounding box center [99, 247] width 18 height 18
type textarea "x"
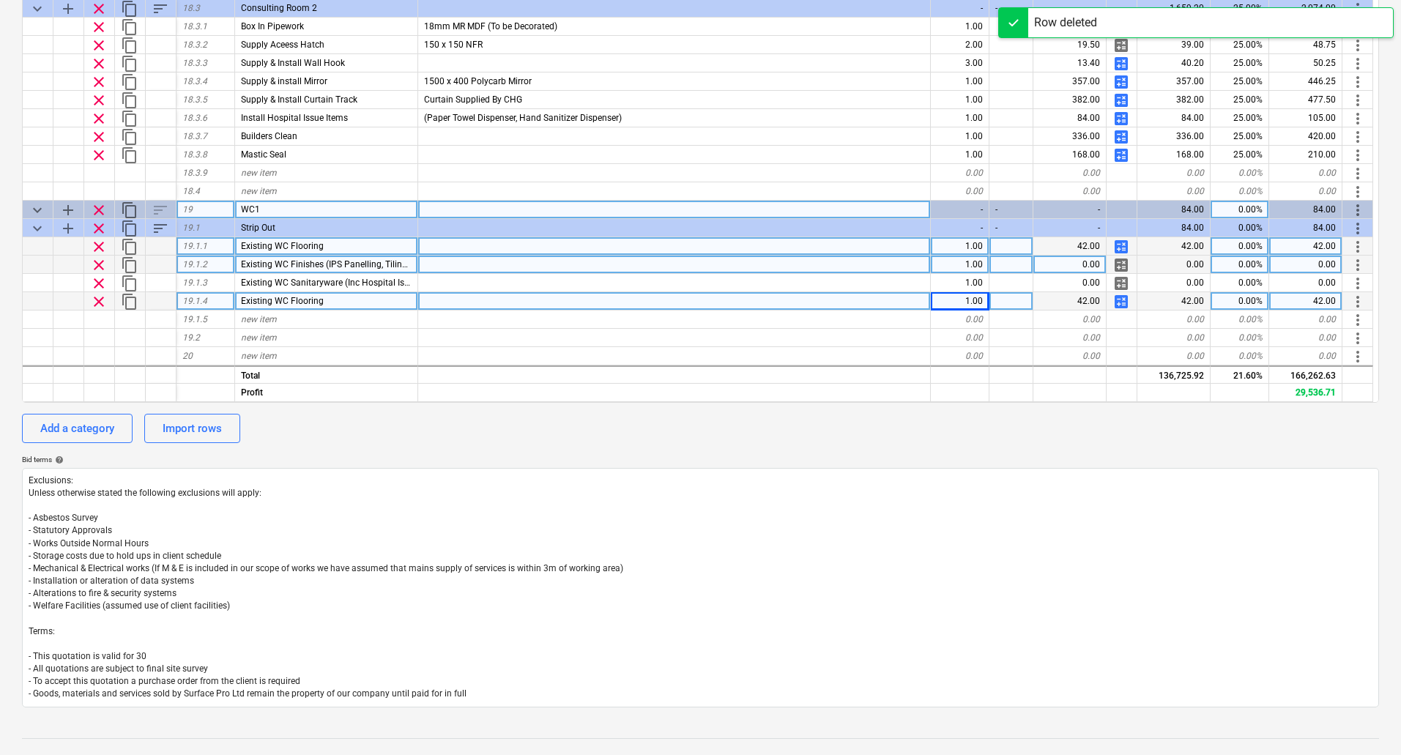
scroll to position [3901, 0]
click at [335, 302] on div "Existing WC Flooring" at bounding box center [326, 301] width 183 height 18
click at [335, 302] on input "Existing WC Flooring" at bounding box center [326, 301] width 182 height 18
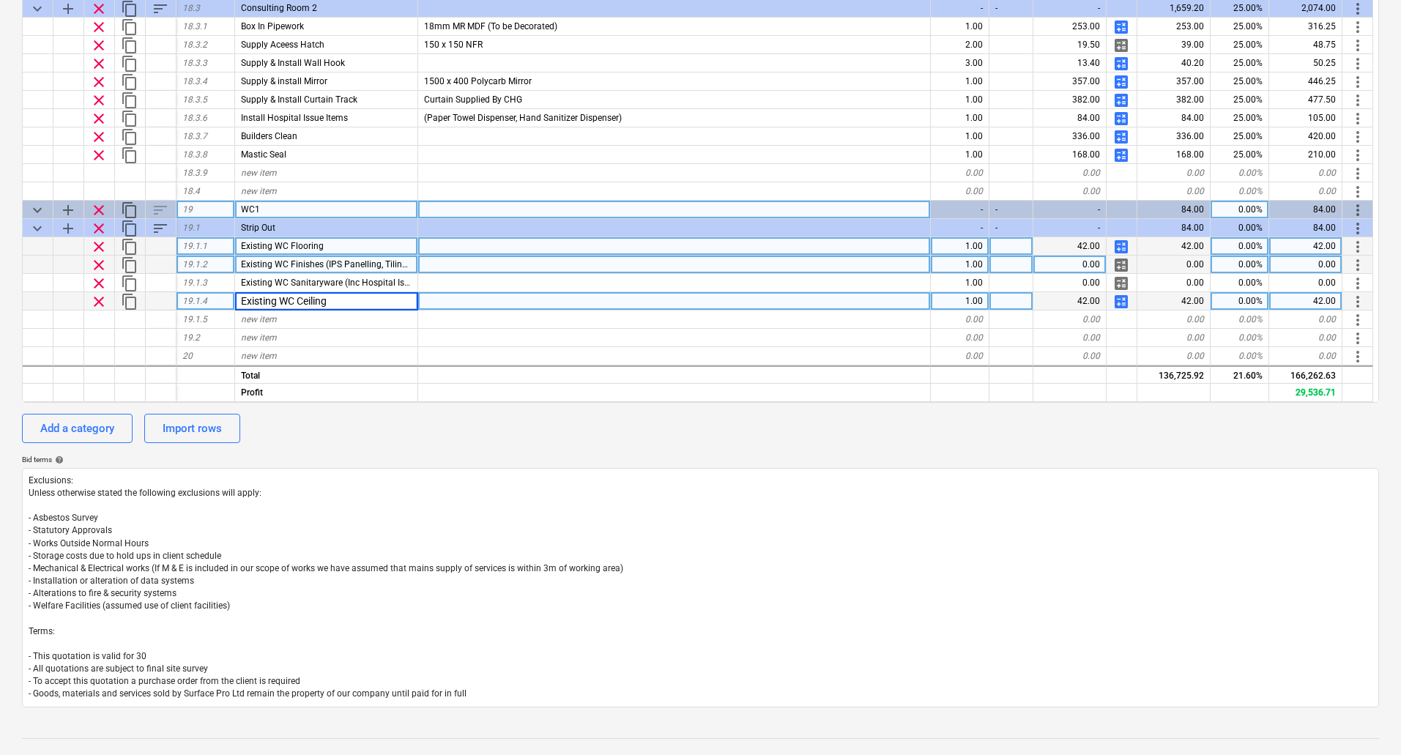
click at [299, 298] on input "Existing WC Ceiling" at bounding box center [326, 301] width 182 height 18
type input "Existing Ceiling"
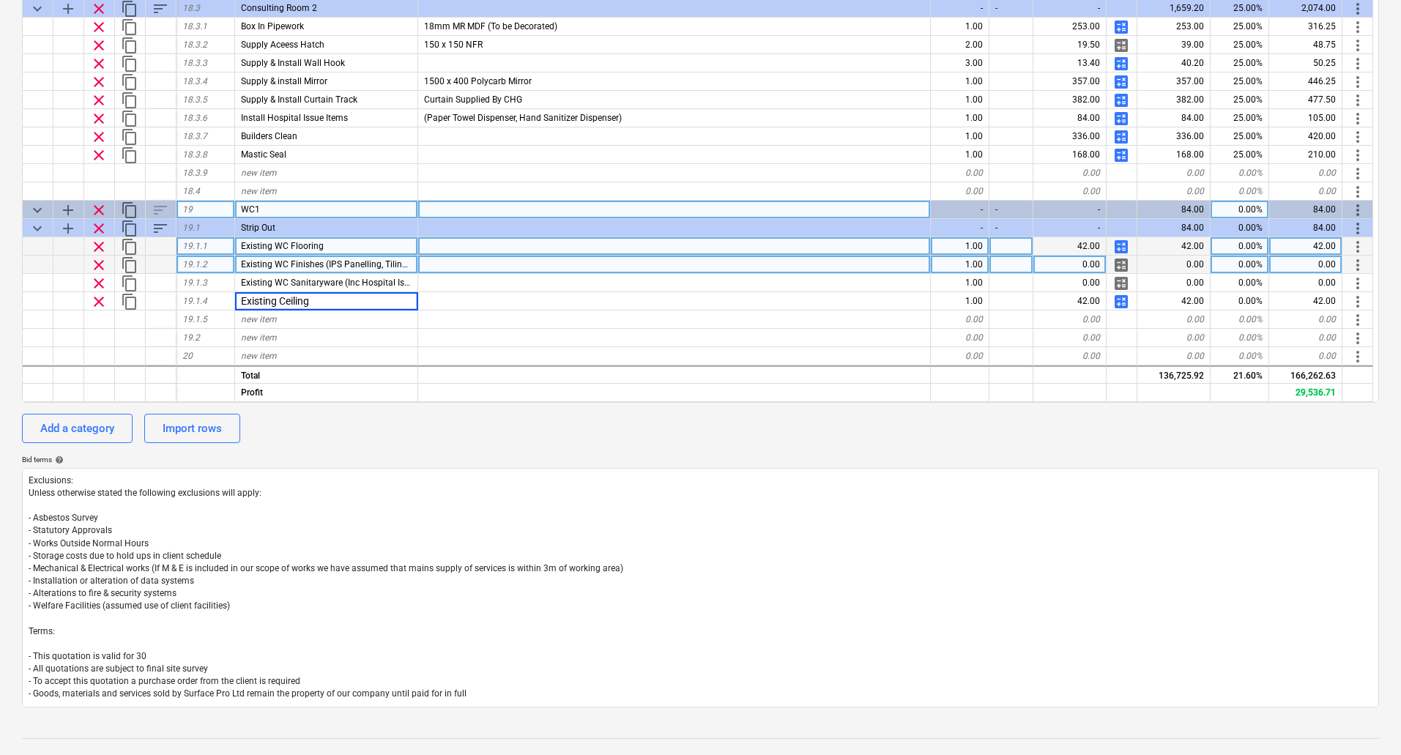
type textarea "x"
click at [289, 245] on span "Existing WC Flooring" at bounding box center [282, 246] width 83 height 10
click at [290, 245] on input "Existing WC Flooring" at bounding box center [326, 246] width 182 height 18
click at [299, 245] on input "Existing WC Flooring" at bounding box center [326, 246] width 182 height 18
type input "Existing Flooring"
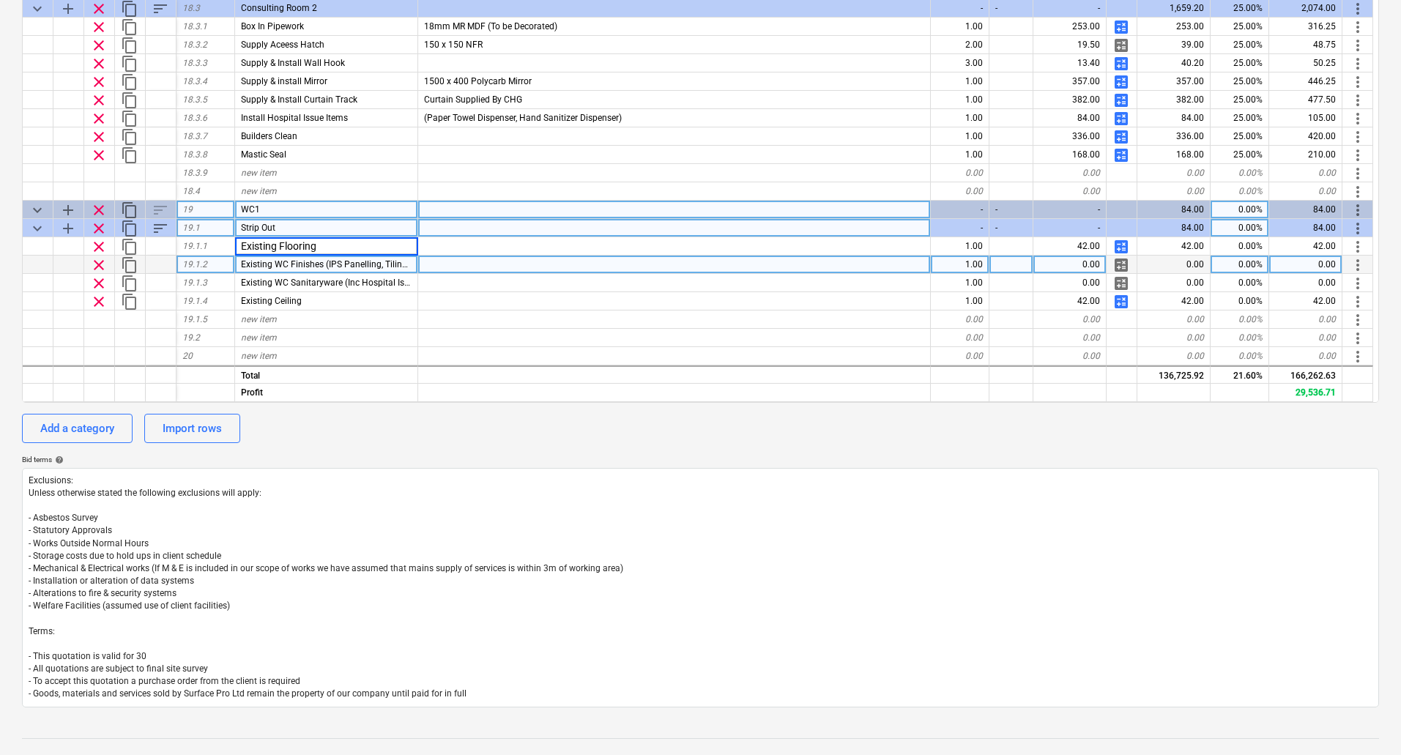
click at [151, 231] on div "sort" at bounding box center [161, 228] width 31 height 18
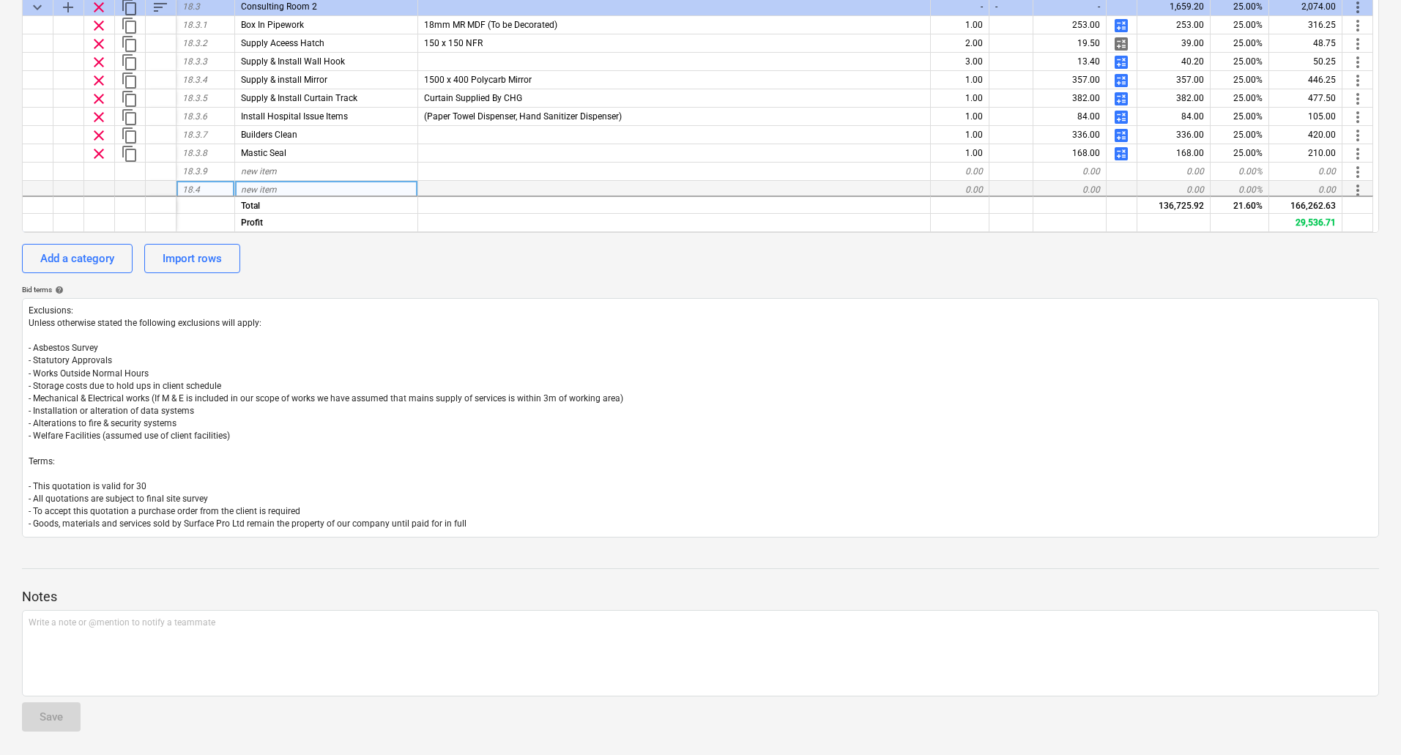
scroll to position [3810, 0]
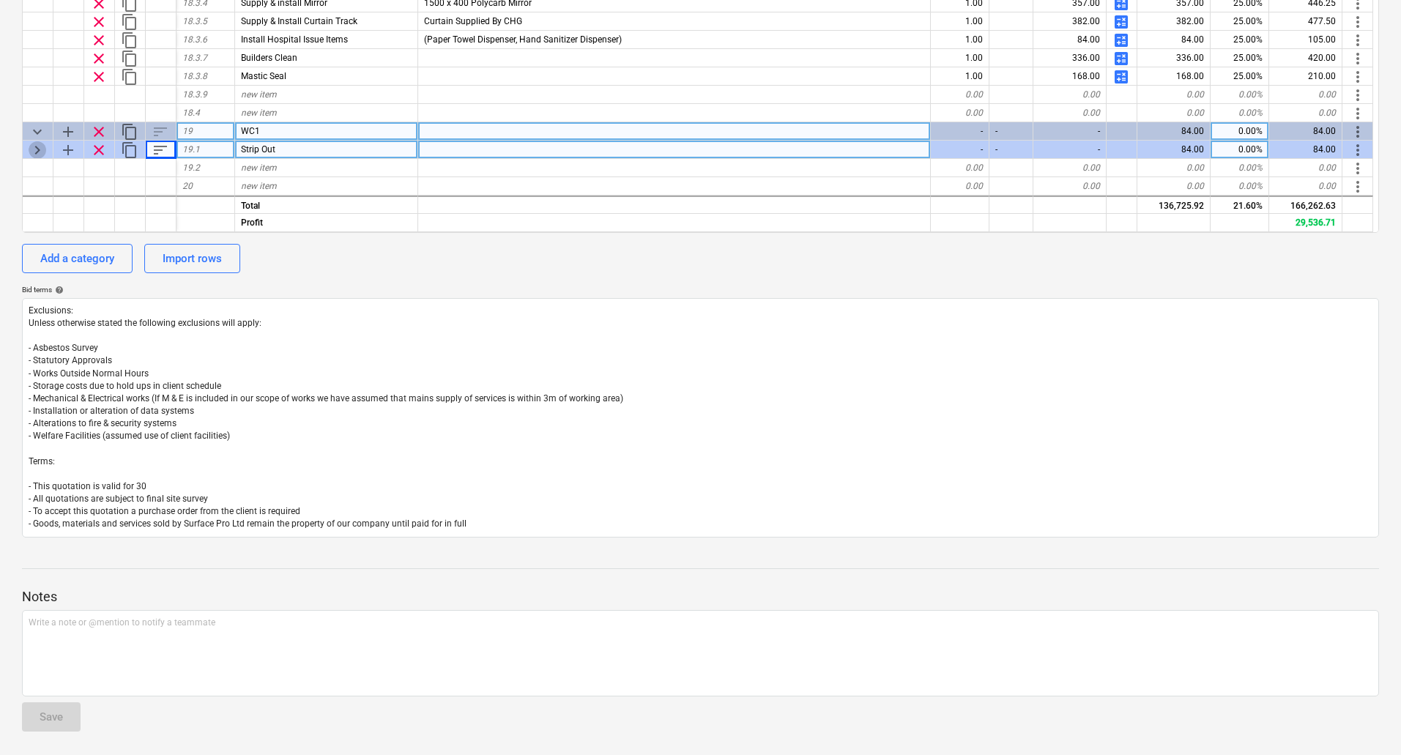
click at [41, 147] on span "keyboard_arrow_right" at bounding box center [38, 150] width 18 height 18
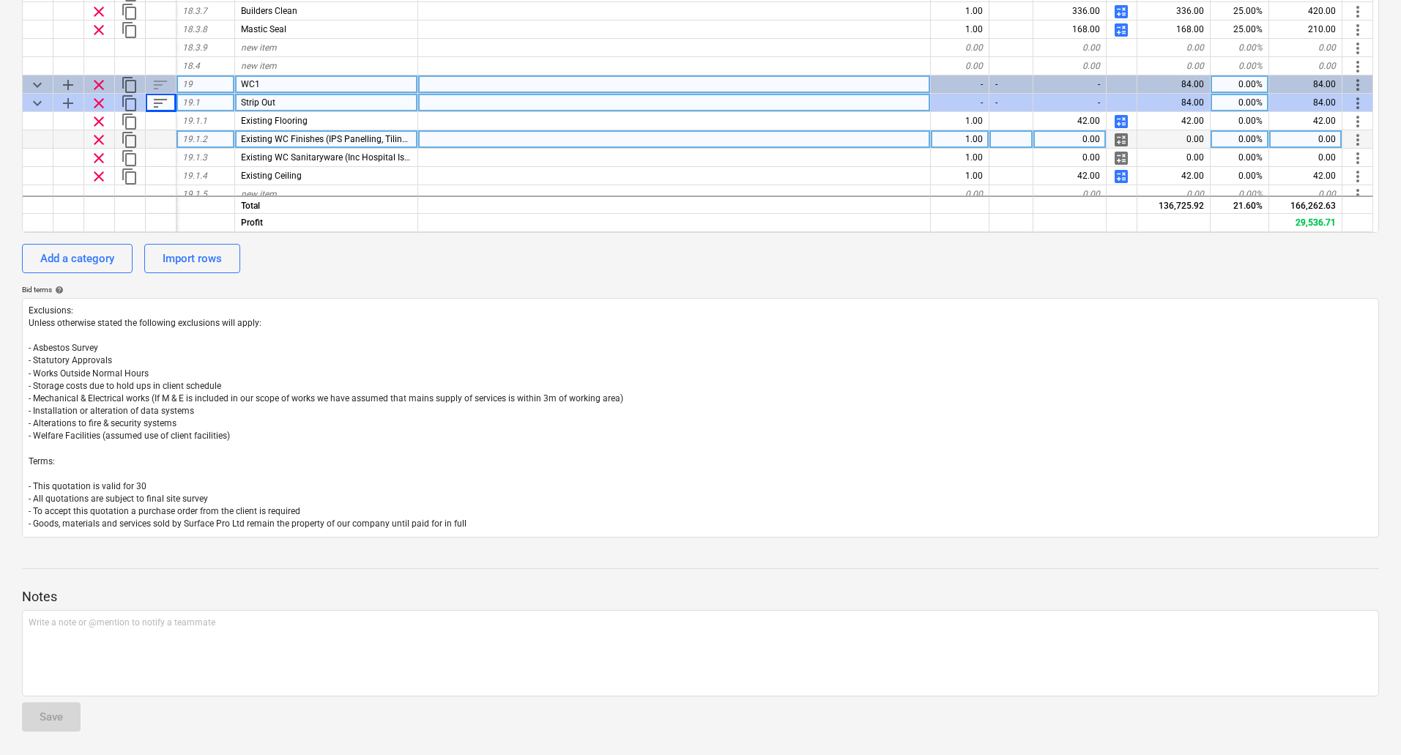
scroll to position [3901, 0]
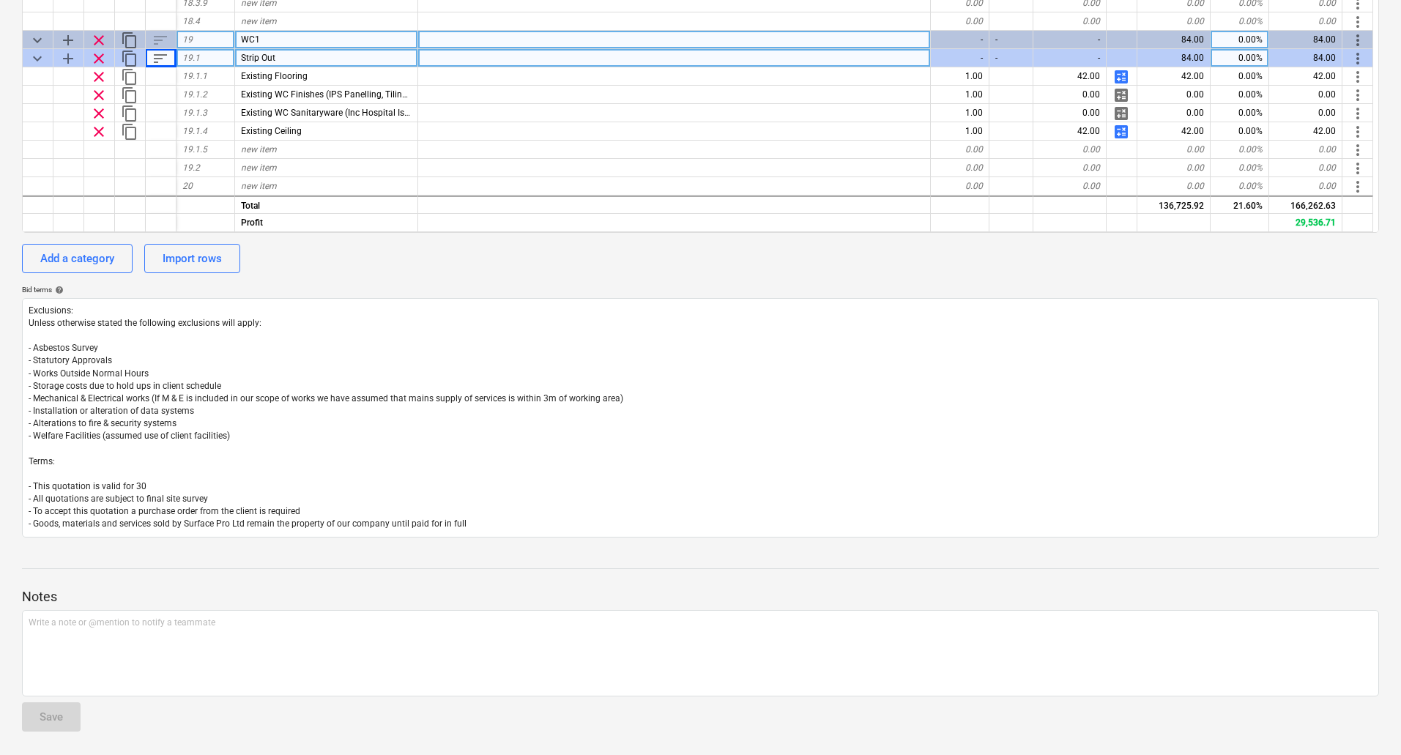
click at [160, 54] on span "sort" at bounding box center [161, 59] width 18 height 18
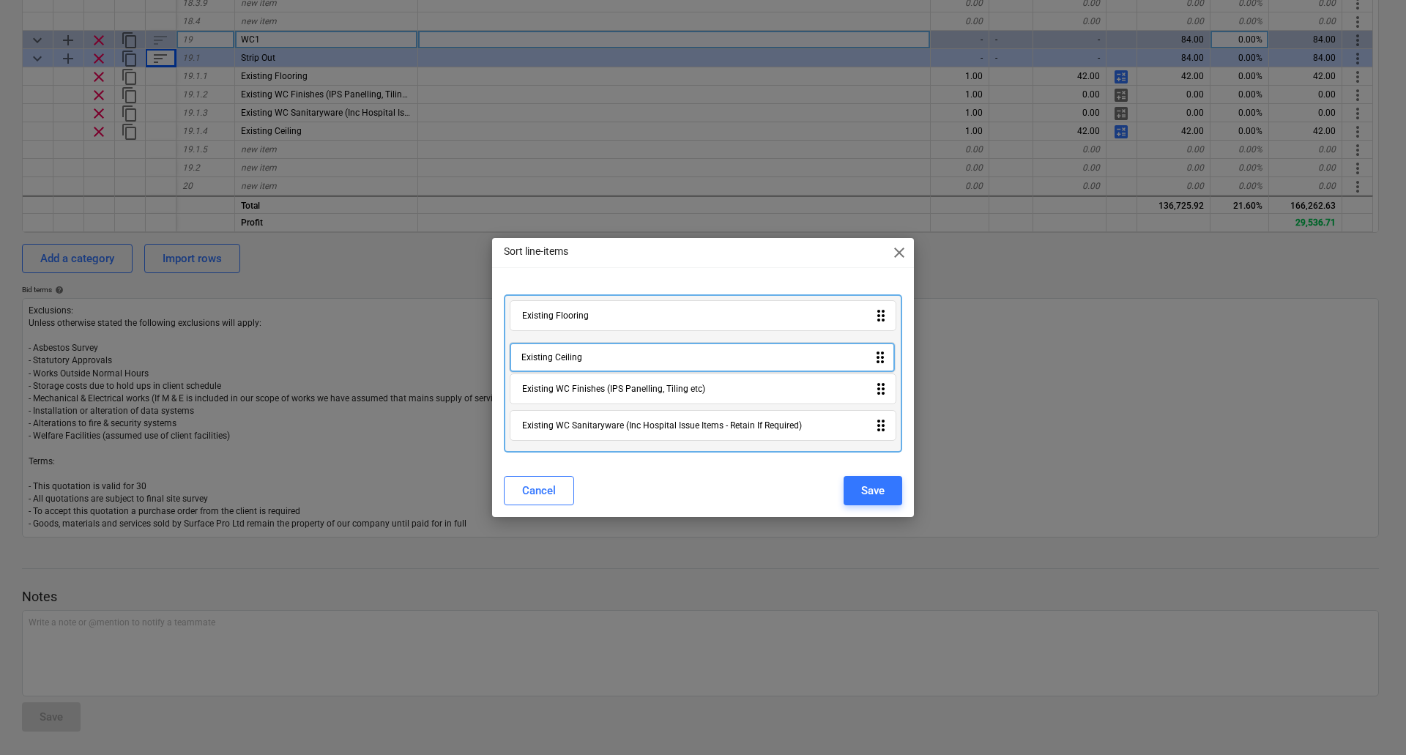
drag, startPoint x: 592, startPoint y: 433, endPoint x: 599, endPoint y: 352, distance: 81.6
click at [599, 352] on div "Existing Flooring drag_indicator Existing WC Finishes (IPS Panelling, Tiling et…" at bounding box center [703, 373] width 398 height 158
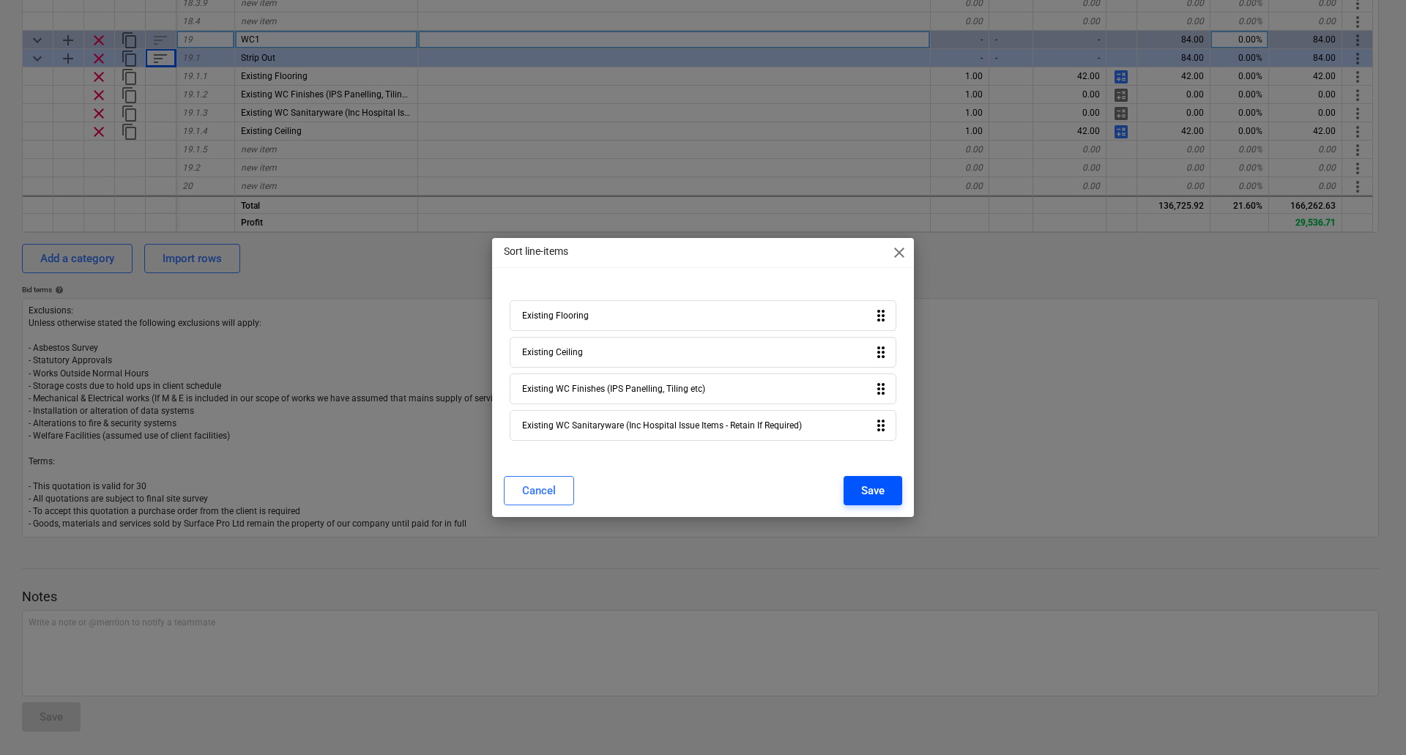
click at [865, 484] on div "Save" at bounding box center [872, 490] width 23 height 19
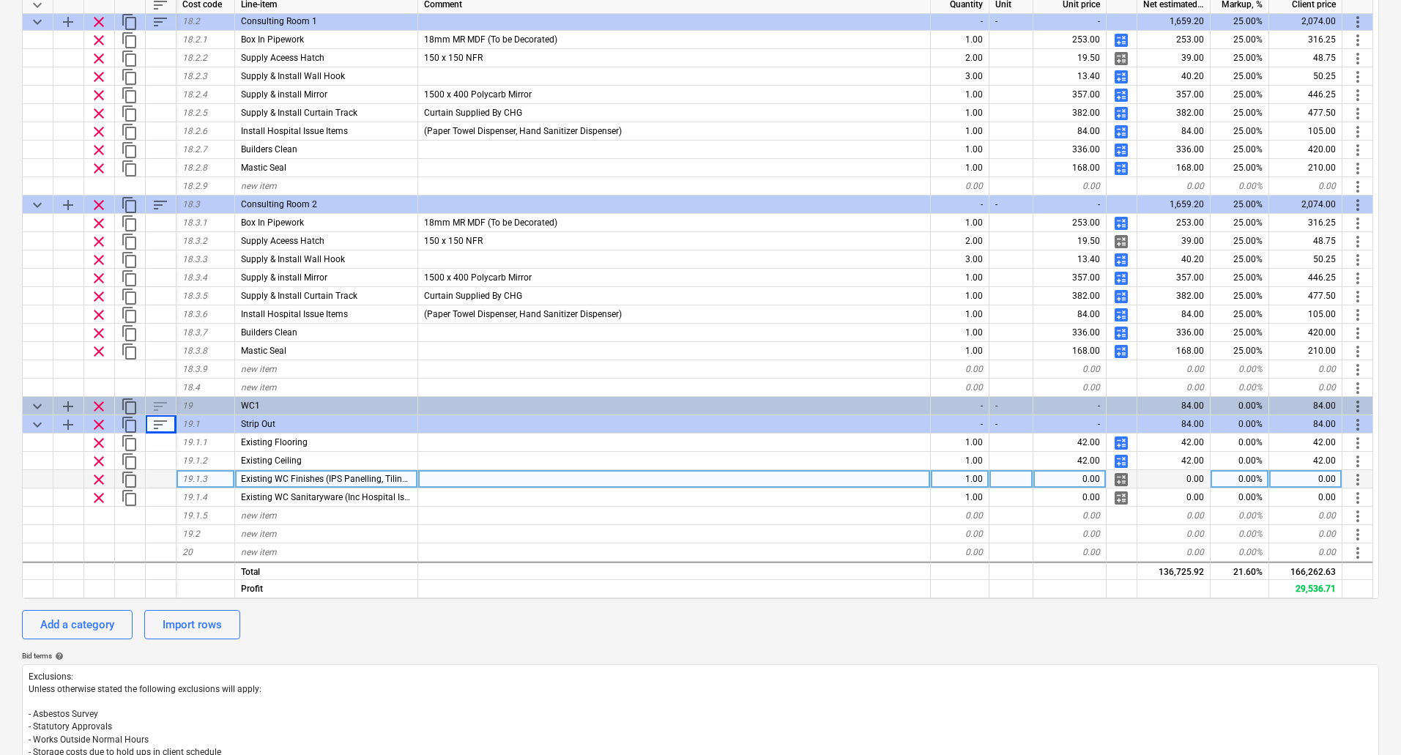
click at [1124, 477] on span "calculate" at bounding box center [1121, 480] width 18 height 18
type textarea "x"
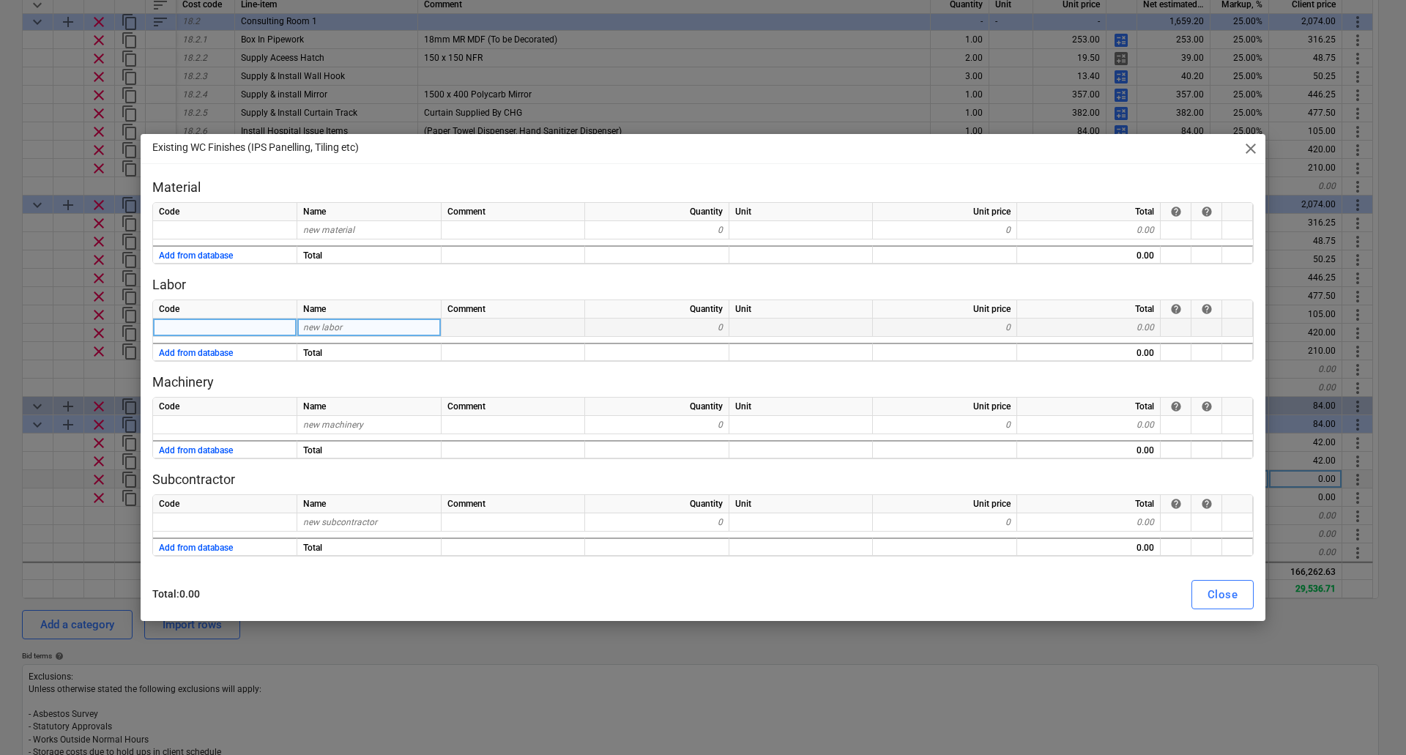
click at [316, 328] on span "new labor" at bounding box center [322, 327] width 39 height 10
type input "I"
type input "Labour"
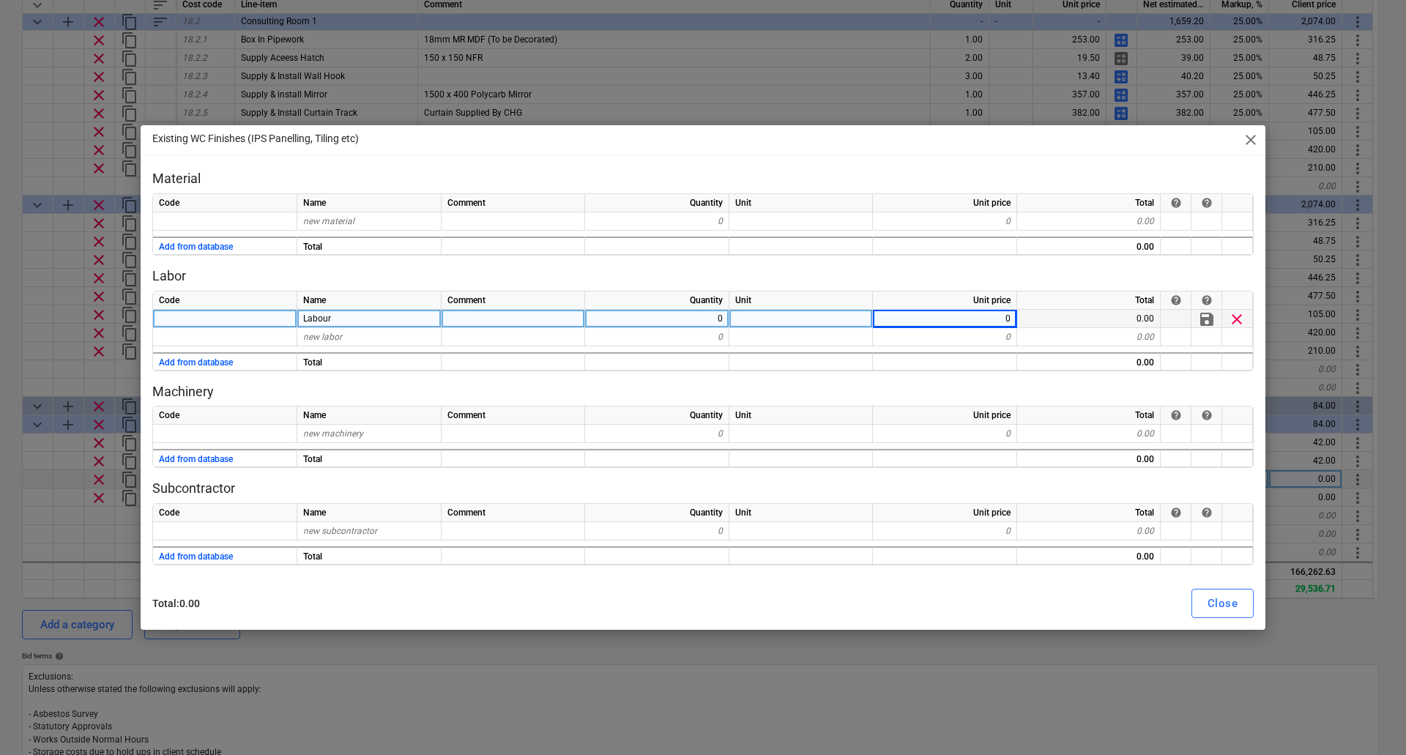
type textarea "x"
type input "37.5"
click at [1218, 606] on div "Close" at bounding box center [1223, 603] width 30 height 19
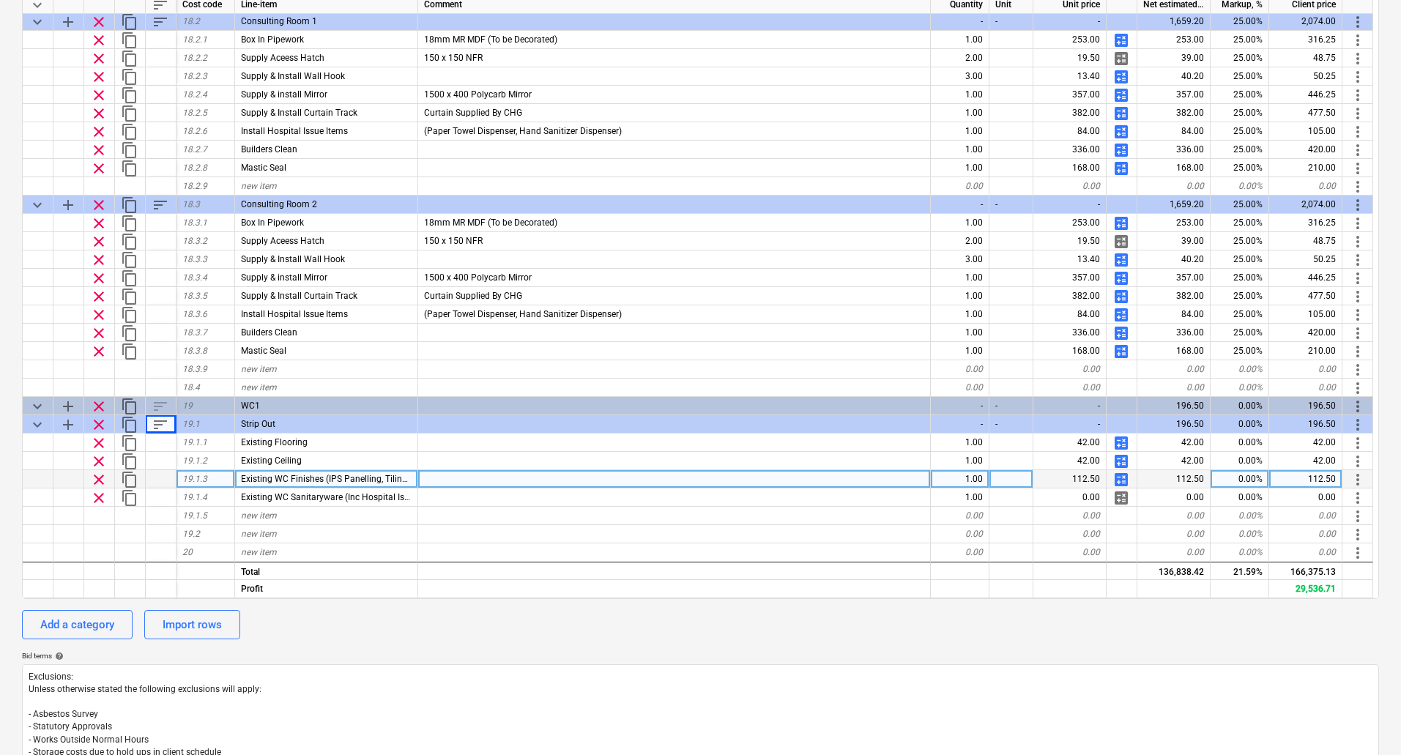
click at [1123, 480] on span "calculate" at bounding box center [1121, 480] width 18 height 18
type textarea "x"
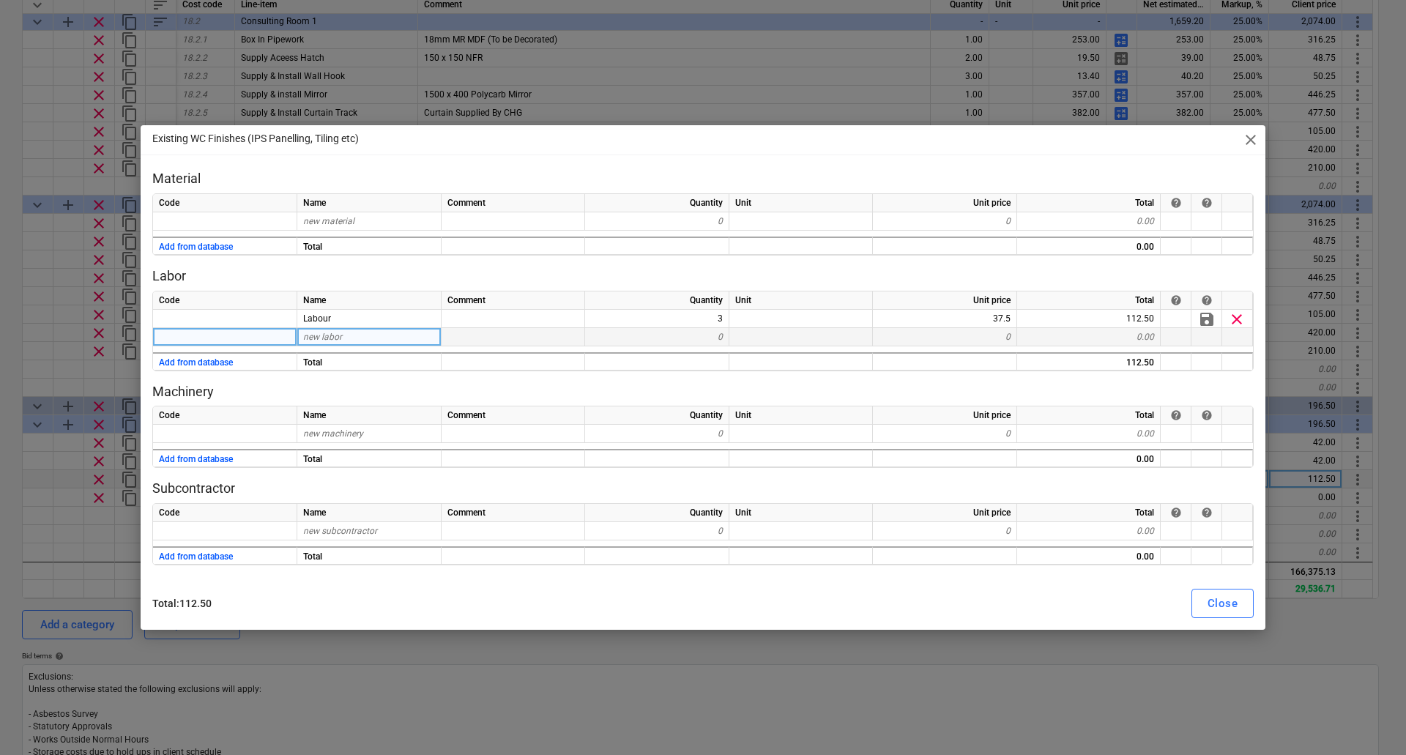
click at [334, 342] on div "new labor" at bounding box center [369, 337] width 144 height 18
type input "Mileage"
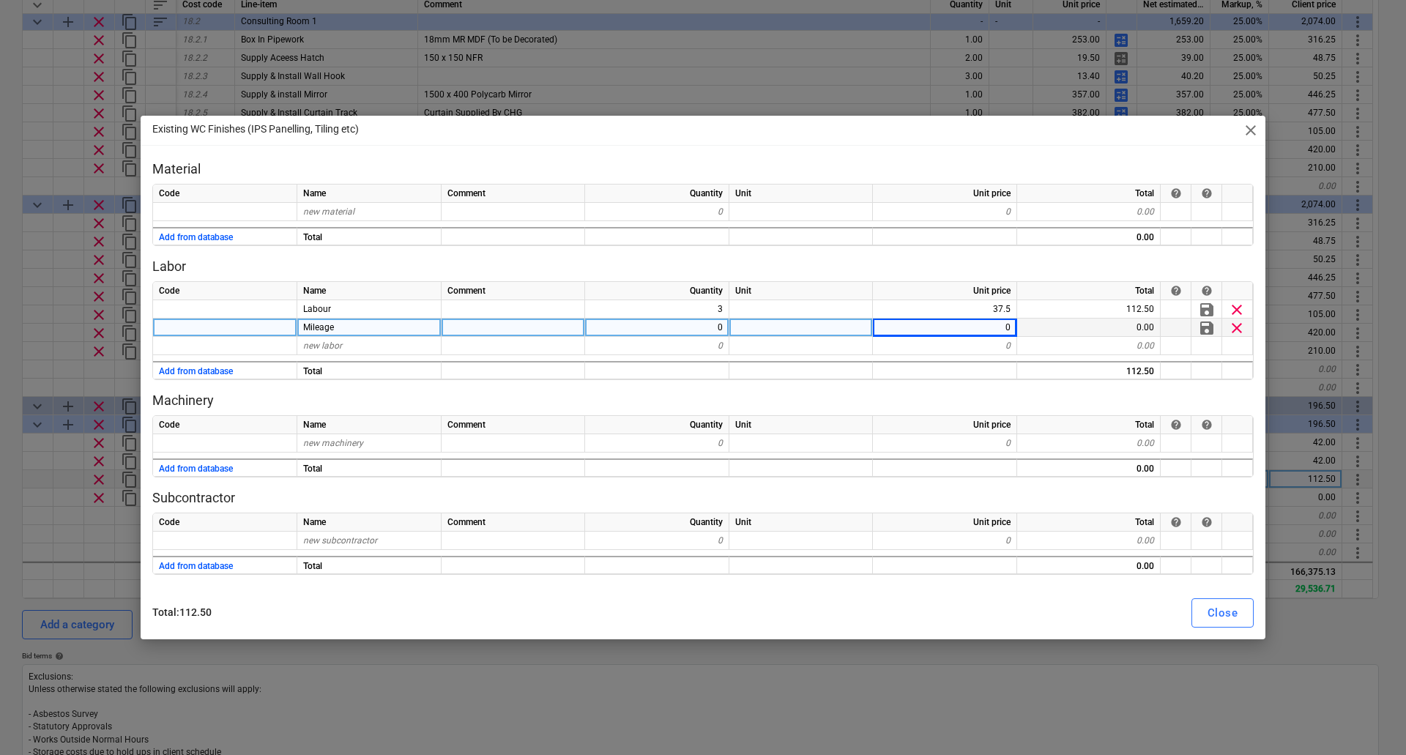
type textarea "x"
type input "4.5"
drag, startPoint x: 1219, startPoint y: 614, endPoint x: 1197, endPoint y: 516, distance: 100.6
click at [1219, 614] on div "Close" at bounding box center [1223, 612] width 30 height 19
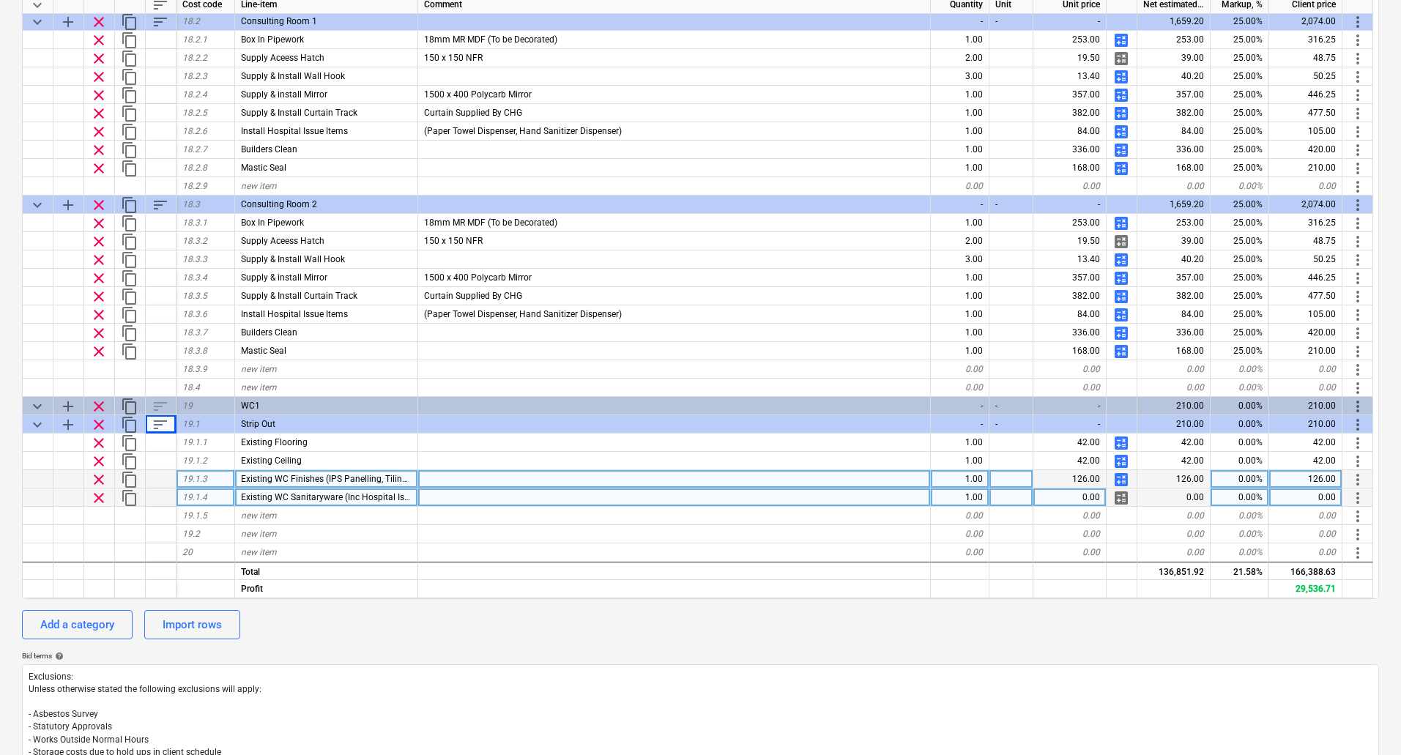
click at [1078, 500] on div "0.00" at bounding box center [1069, 497] width 73 height 18
click at [1123, 494] on span "calculate" at bounding box center [1121, 498] width 18 height 18
type textarea "x"
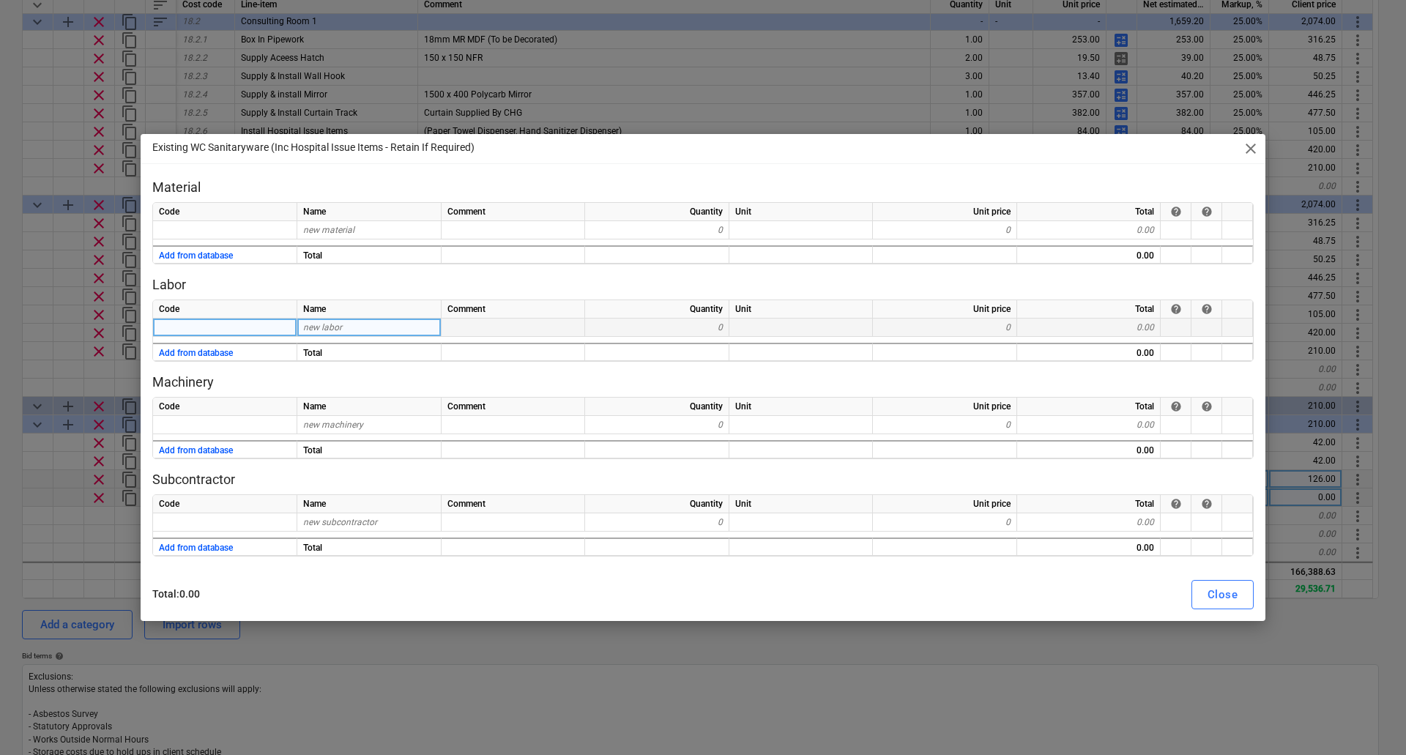
click at [342, 323] on div "new labor" at bounding box center [369, 328] width 144 height 18
type input "L"
type input "Labour"
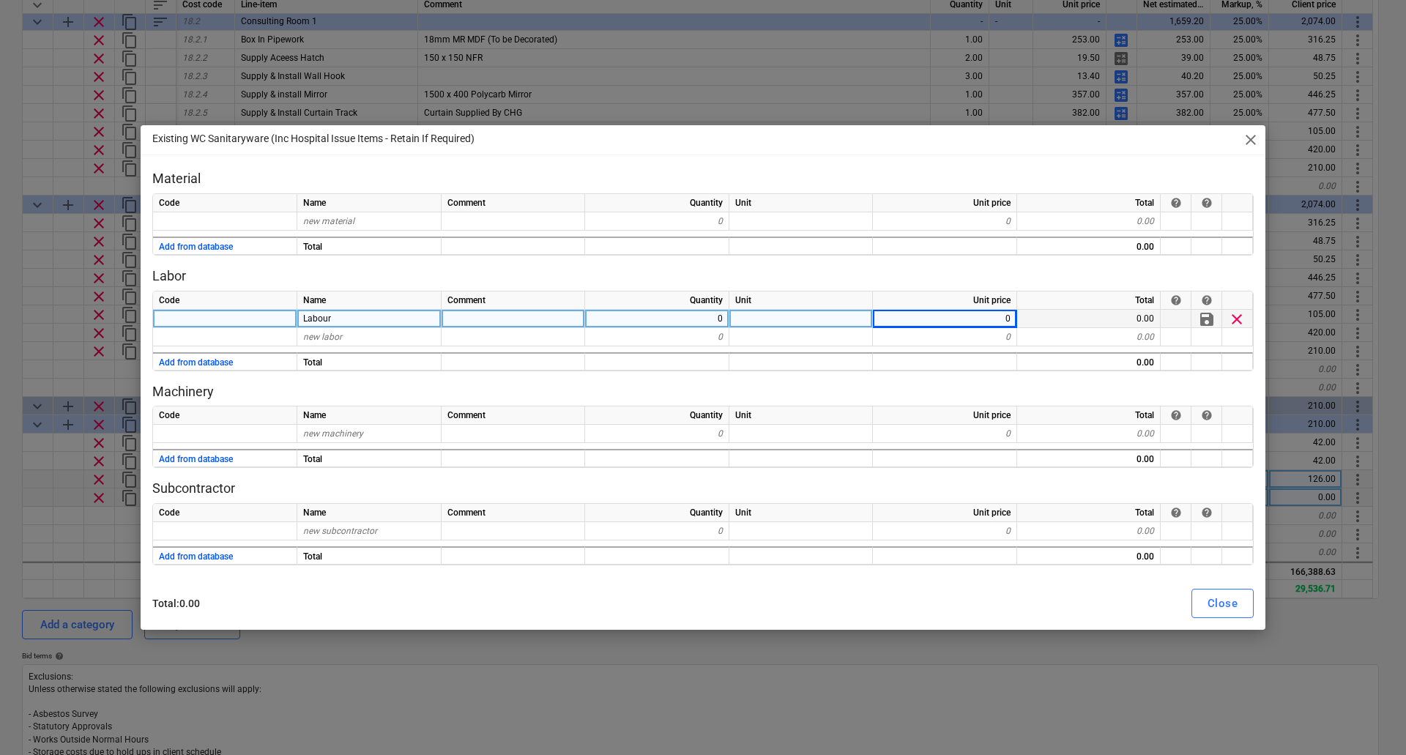
type textarea "x"
type input "37.5"
type textarea "x"
click at [325, 333] on span "new labor" at bounding box center [322, 337] width 39 height 10
type input "Mileage"
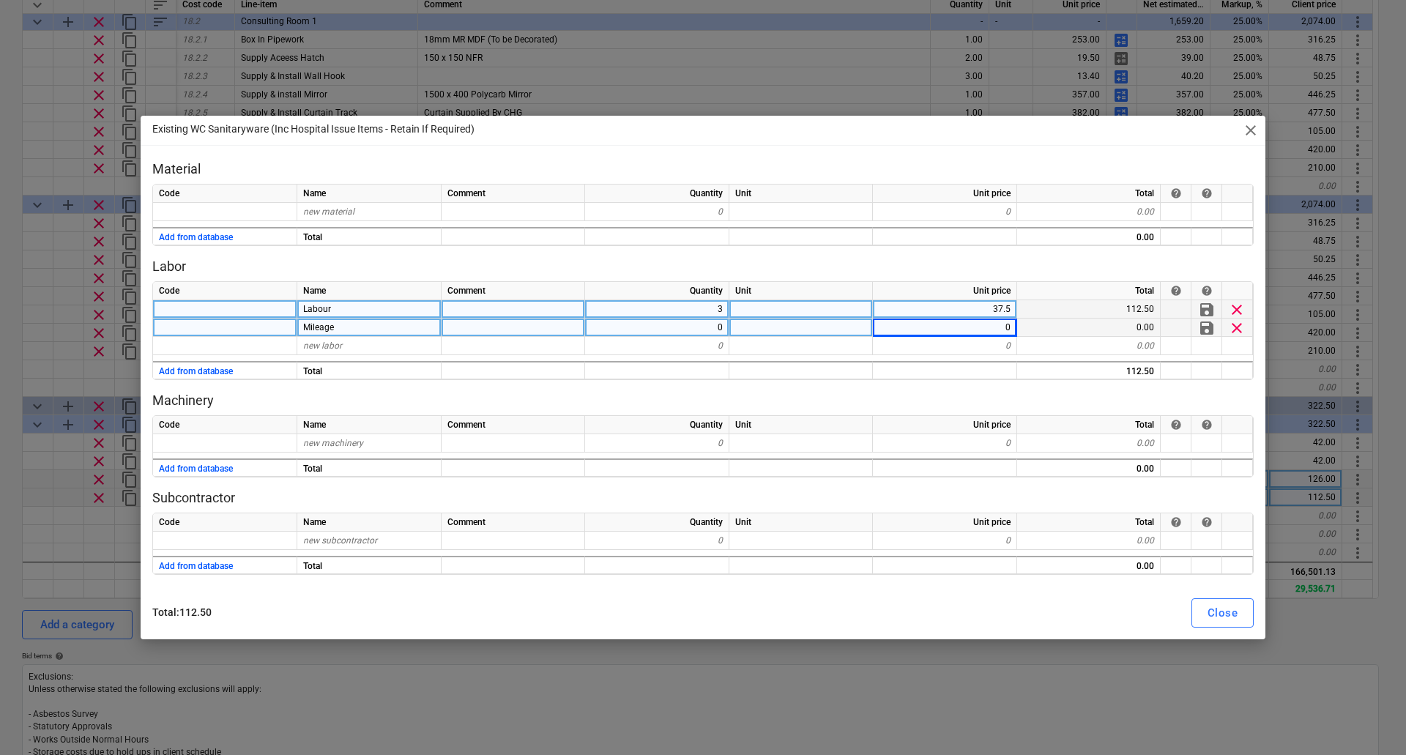
type textarea "x"
type input "4.5"
click at [1209, 618] on div "Close" at bounding box center [1223, 612] width 30 height 19
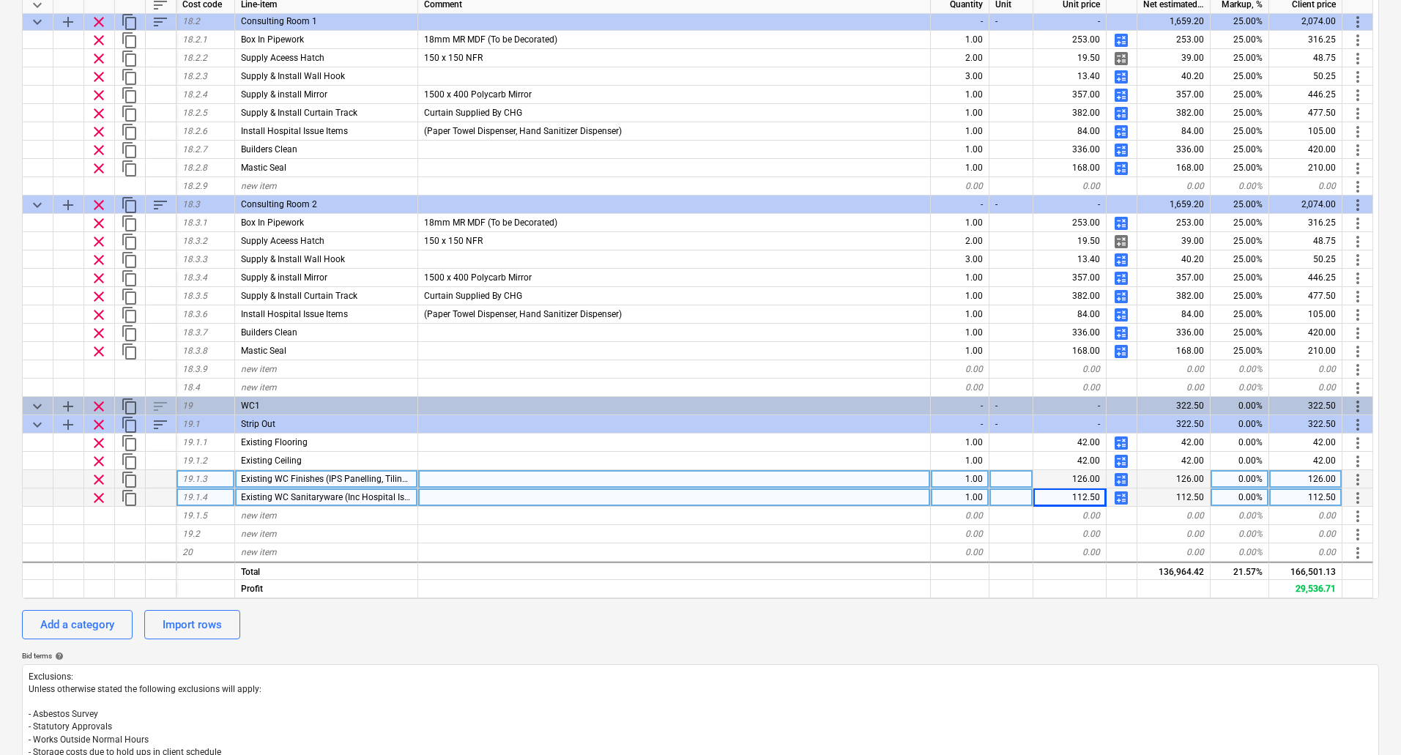
type textarea "x"
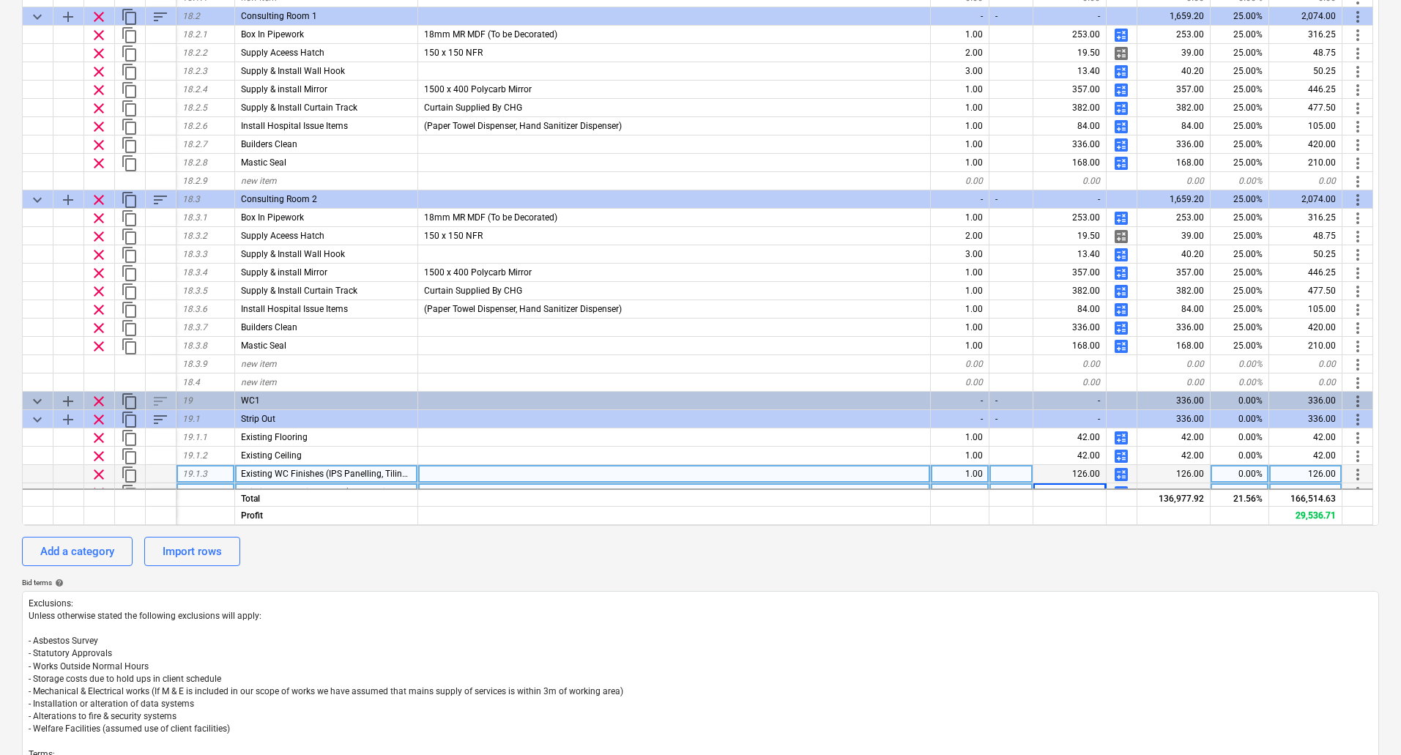
scroll to position [3901, 0]
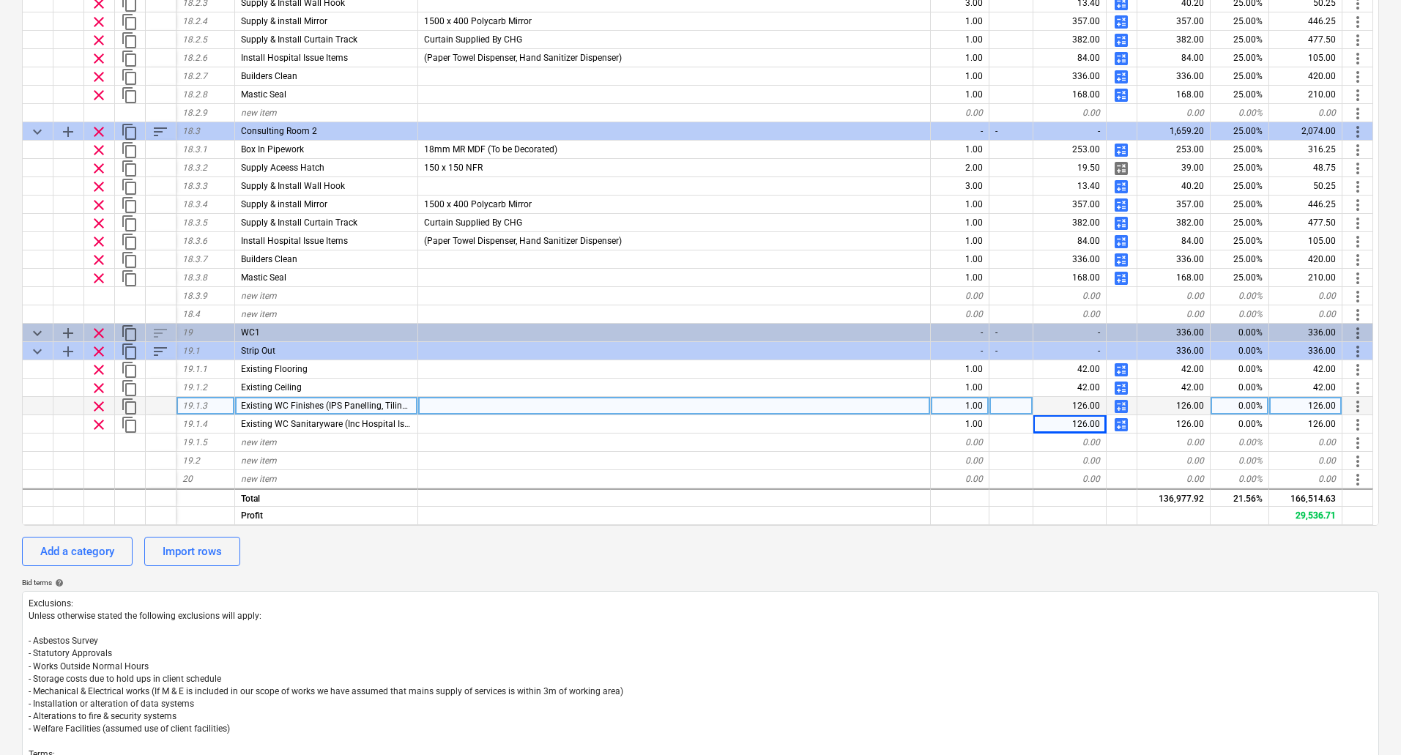
click at [390, 404] on span "Existing WC Finishes (IPS Panelling, Tiling etc)" at bounding box center [332, 406] width 183 height 10
click at [388, 405] on input "Existing WC Finishes (IPS Panelling, Tiling etc)" at bounding box center [326, 406] width 182 height 18
click at [391, 405] on input "Existing WC Finishes (IPS Panelling, Tiling etc)" at bounding box center [326, 406] width 182 height 18
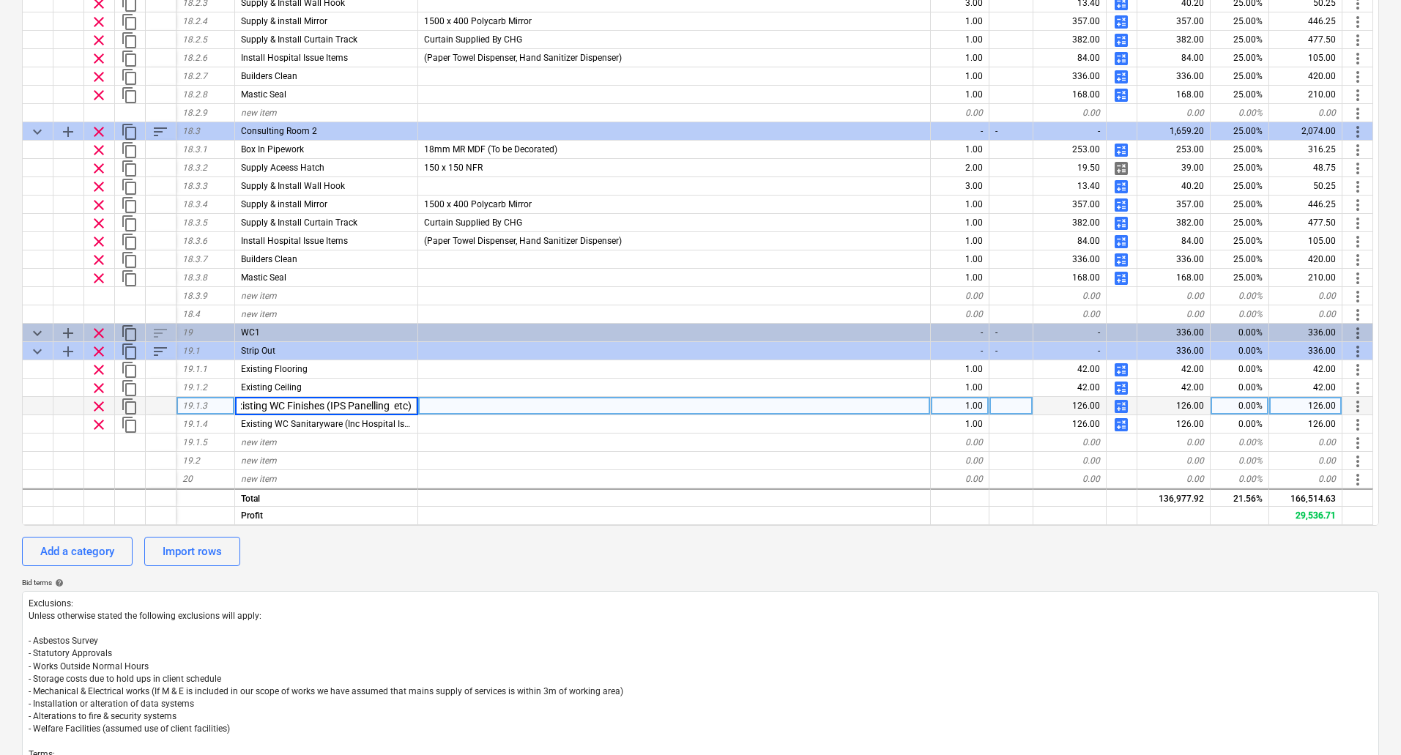
type input "Existing WC Finishes (IPS Panelling etc)"
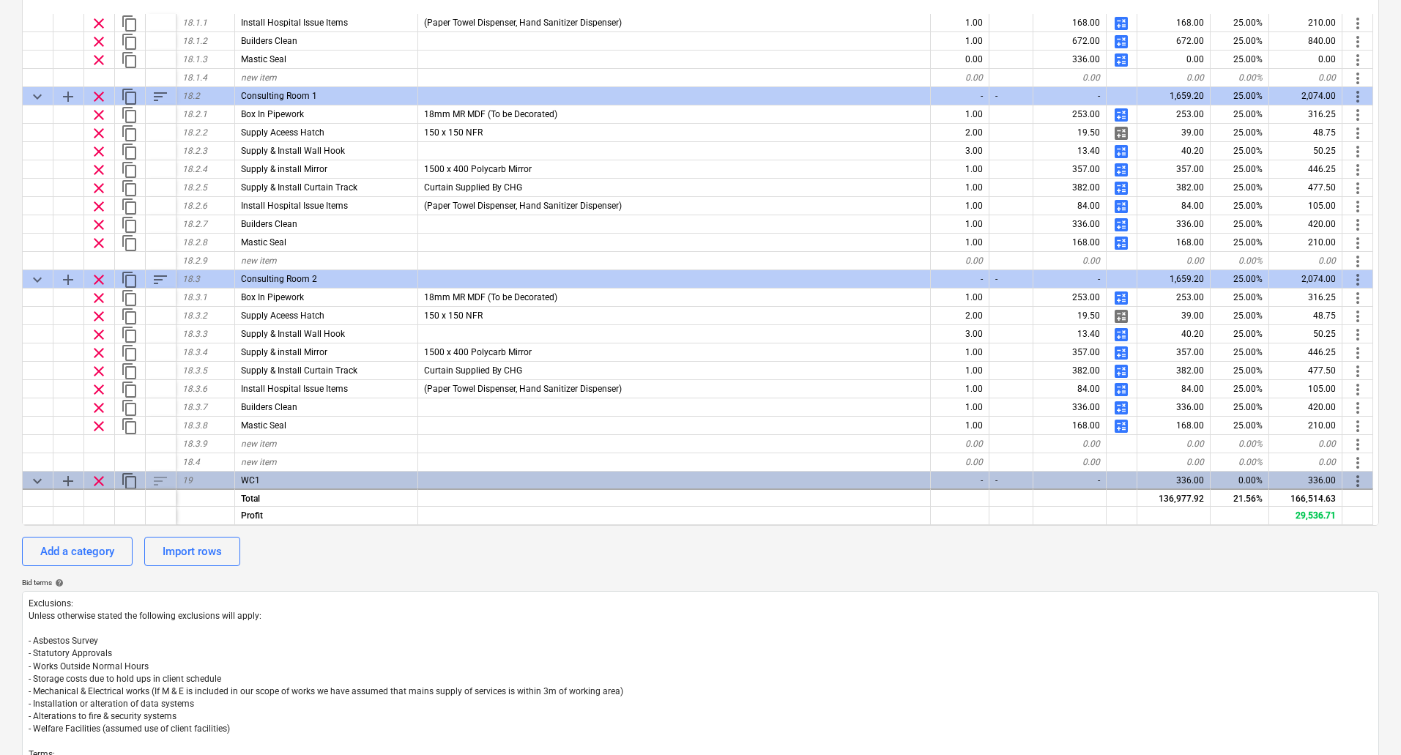
scroll to position [3901, 0]
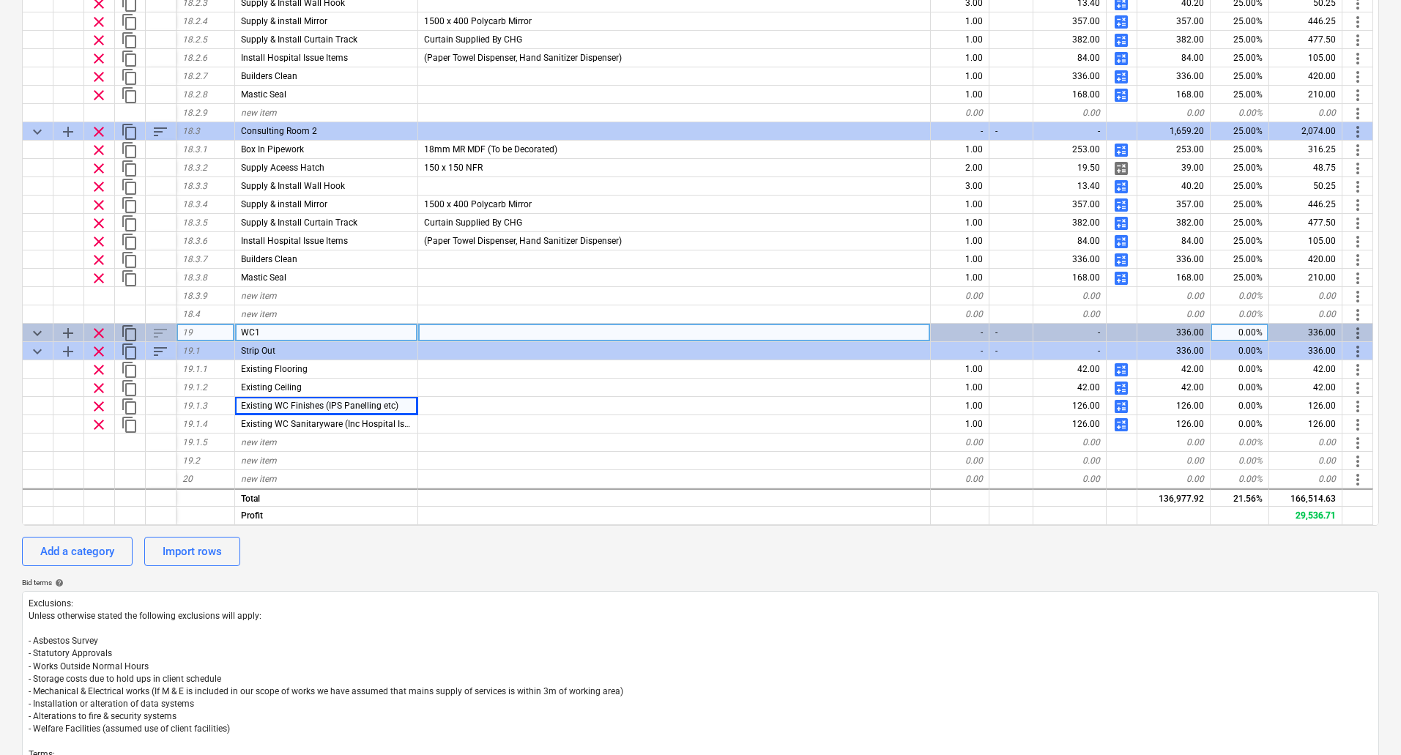
click at [72, 330] on span "add" at bounding box center [68, 333] width 18 height 18
type textarea "x"
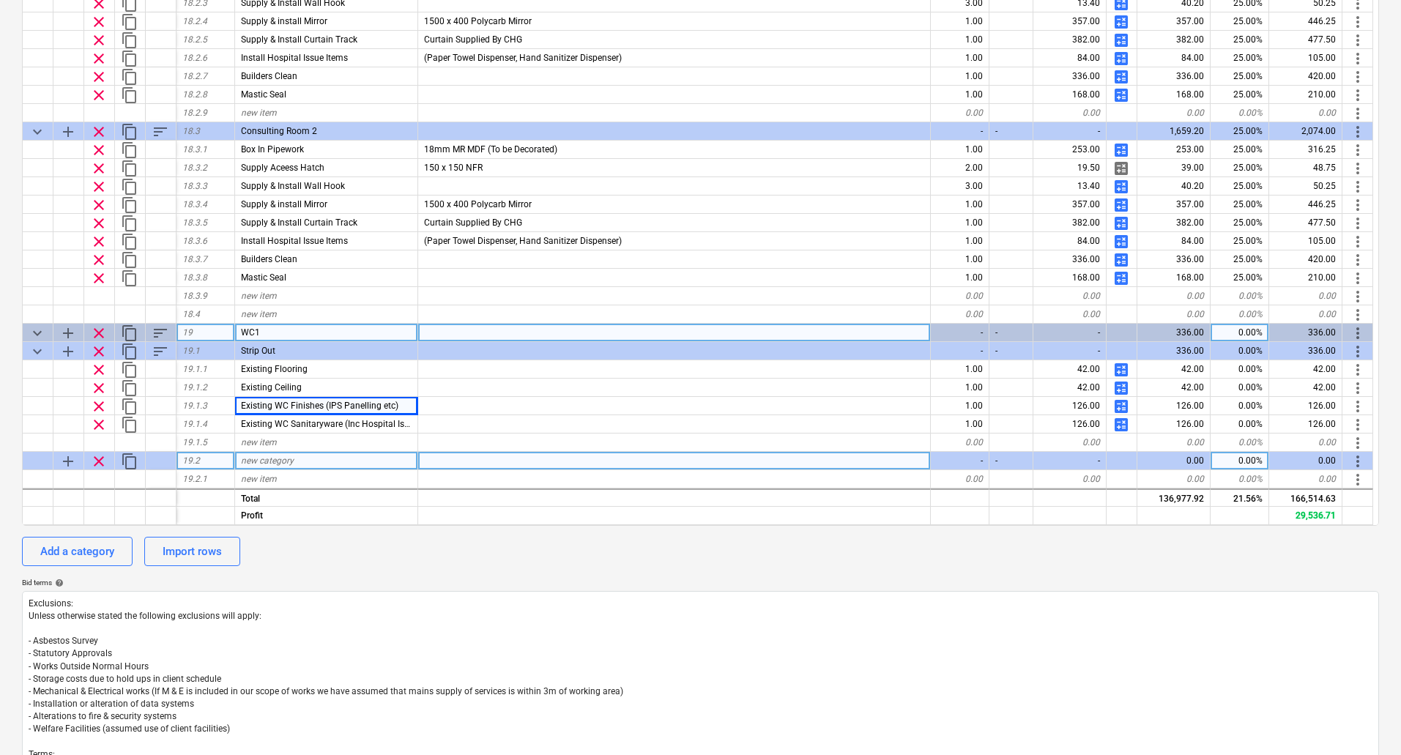
click at [287, 457] on span "new category" at bounding box center [267, 461] width 53 height 10
type input "Flooring"
type textarea "x"
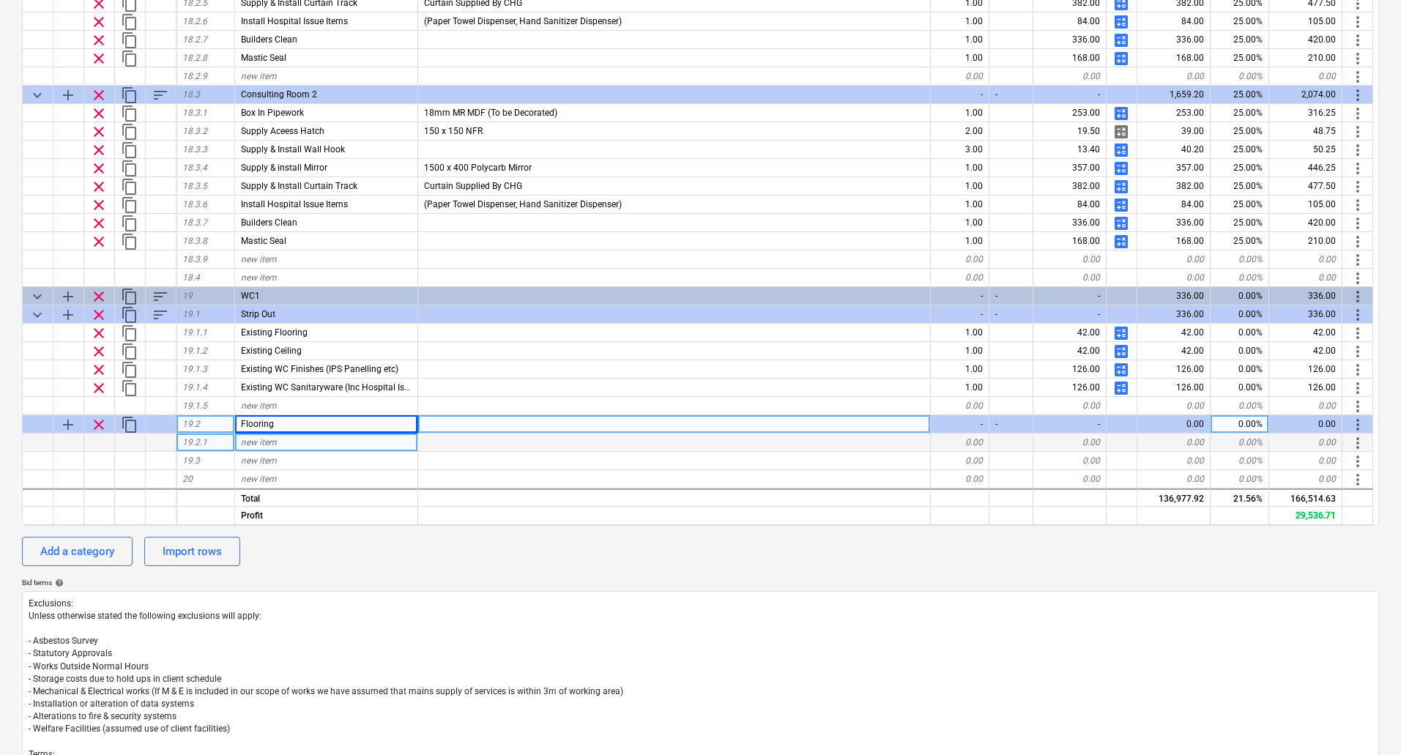
click at [269, 443] on span "new item" at bounding box center [259, 442] width 36 height 10
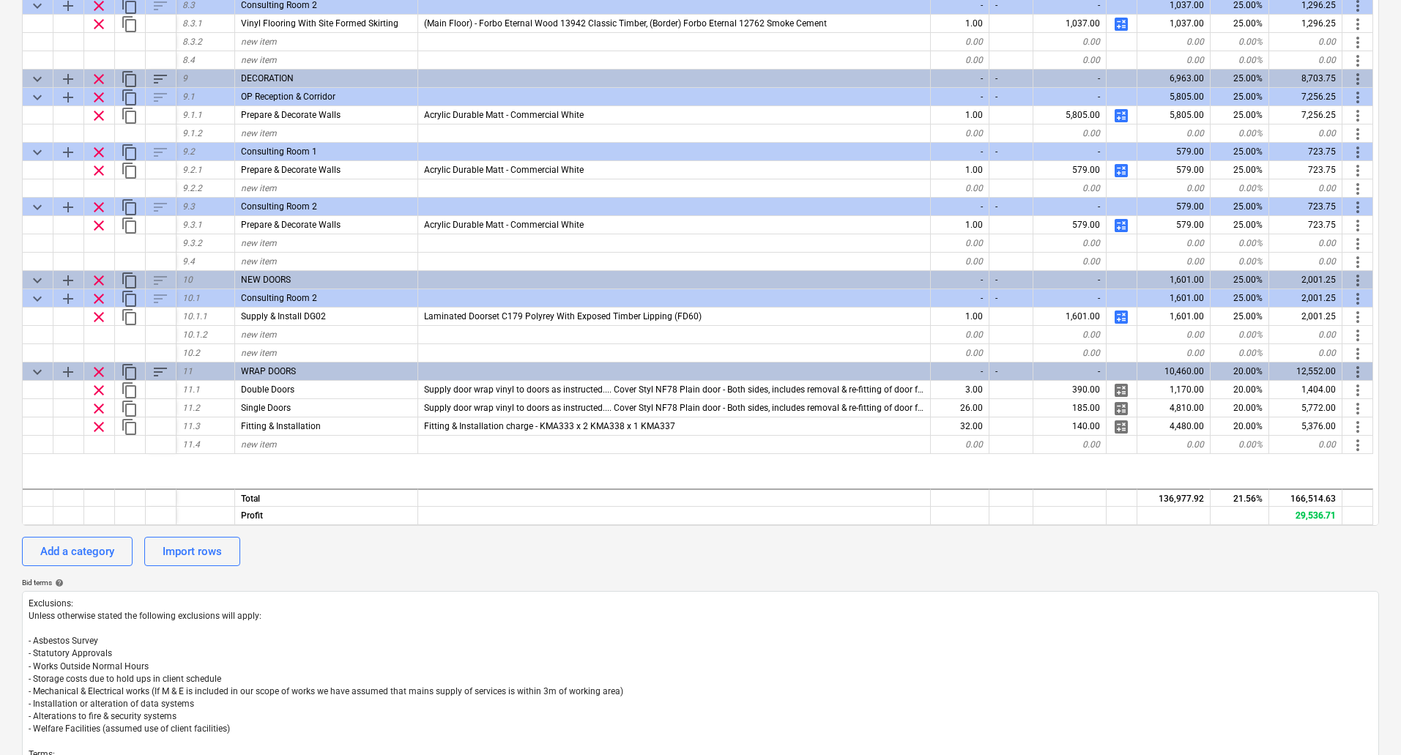
scroll to position [1375, 0]
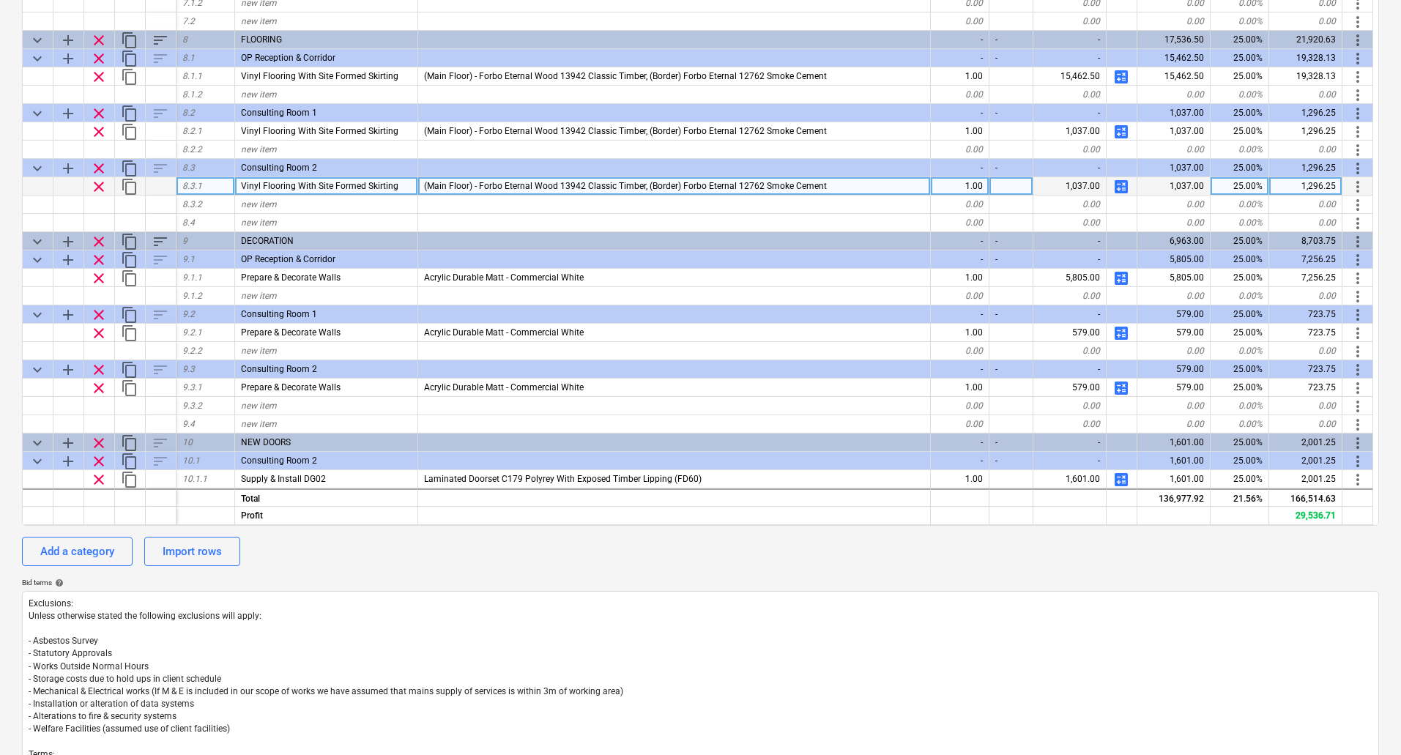
click at [307, 187] on span "Vinyl Flooring With Site Formed Skirting" at bounding box center [319, 186] width 157 height 10
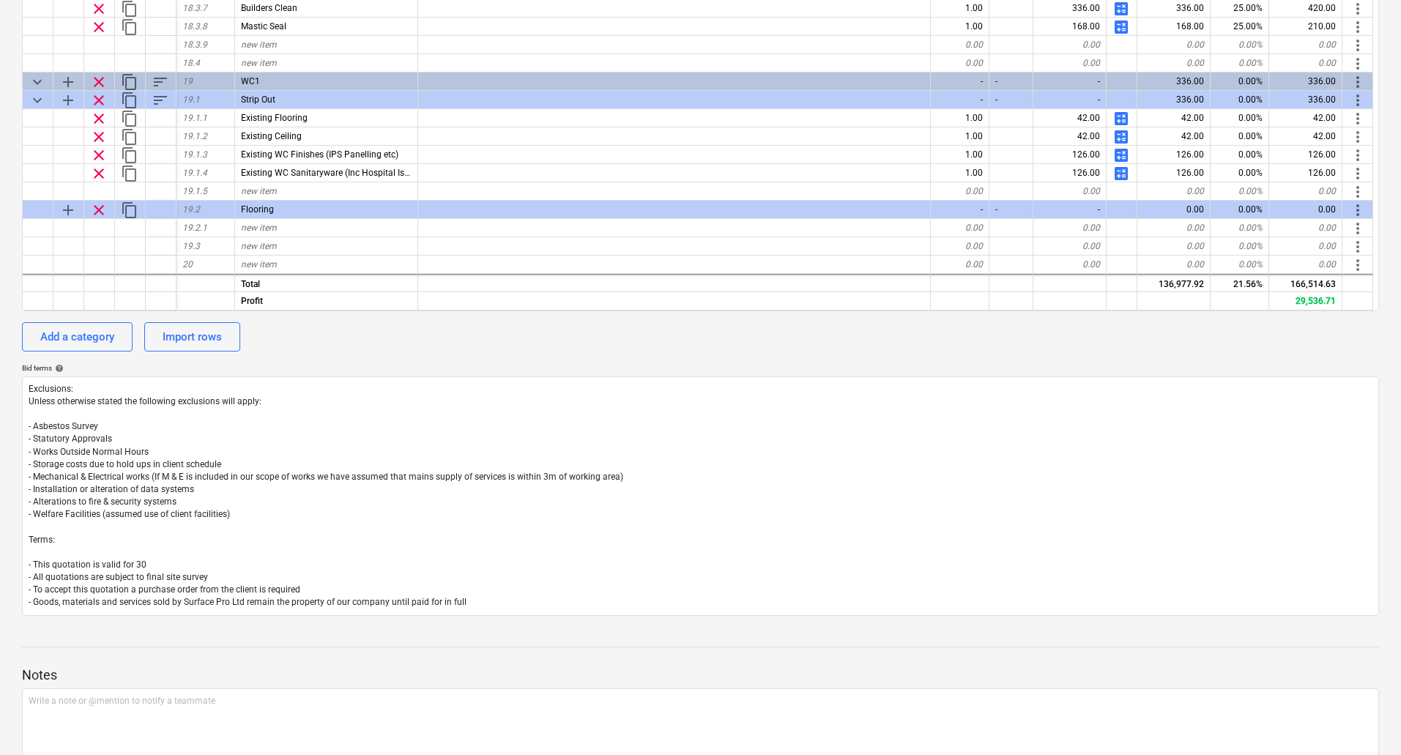
scroll to position [536, 0]
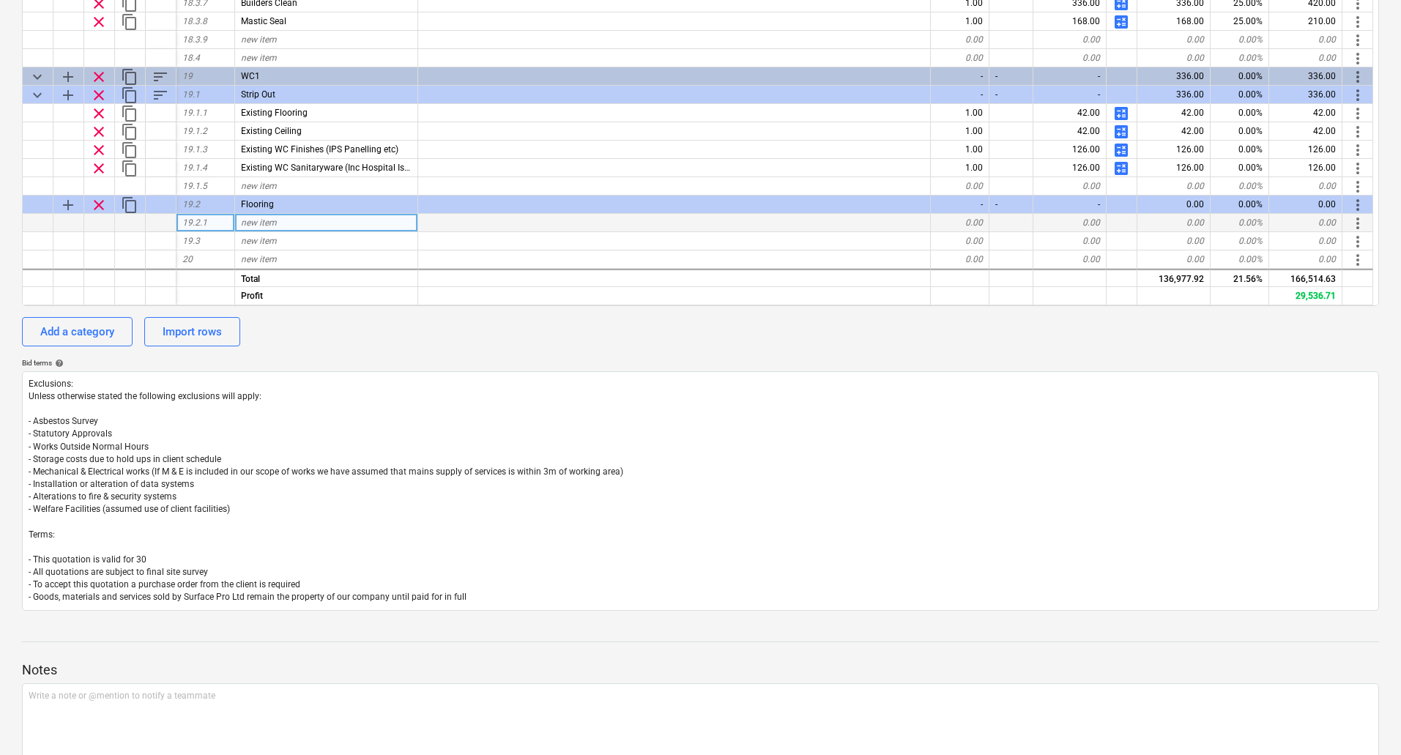
click at [279, 226] on div "new item" at bounding box center [326, 223] width 183 height 18
type input "Vinyl Flooring With Site Formed Skirting"
type textarea "x"
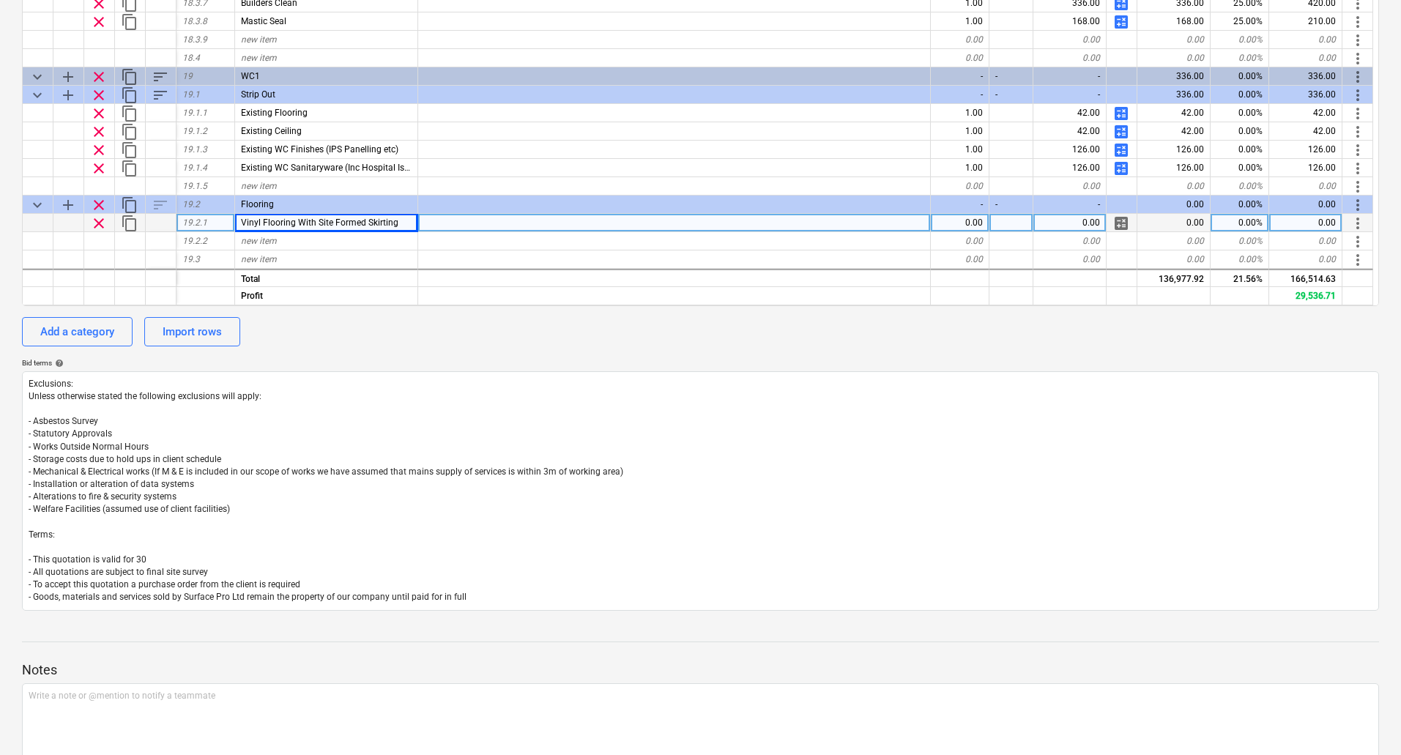
click at [489, 220] on div at bounding box center [674, 223] width 513 height 18
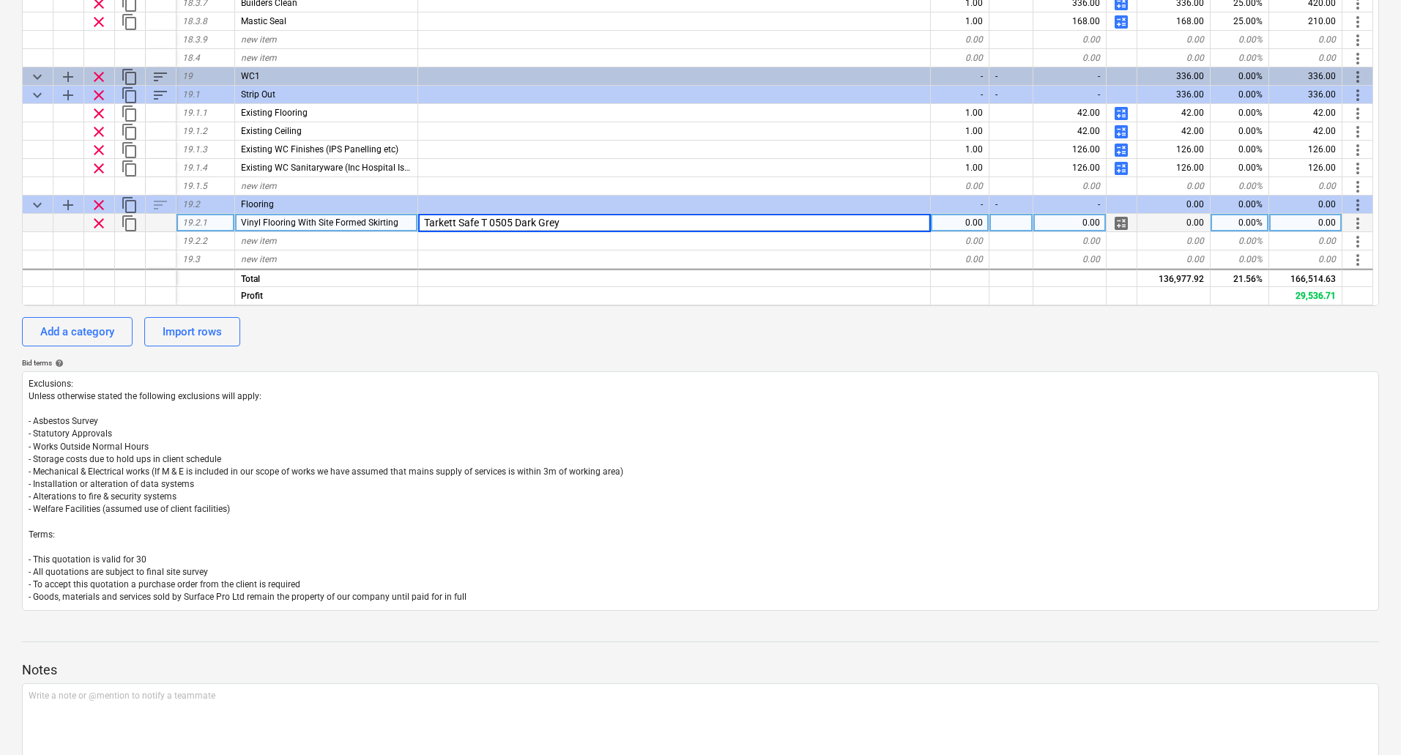
click at [651, 222] on input "Tarkett Safe T 0505 Dark Grey" at bounding box center [674, 223] width 512 height 18
type input "Tarkett Safe T 0505 Dark Grey With PCS40 Capping"
click at [1123, 223] on span "calculate" at bounding box center [1121, 224] width 18 height 18
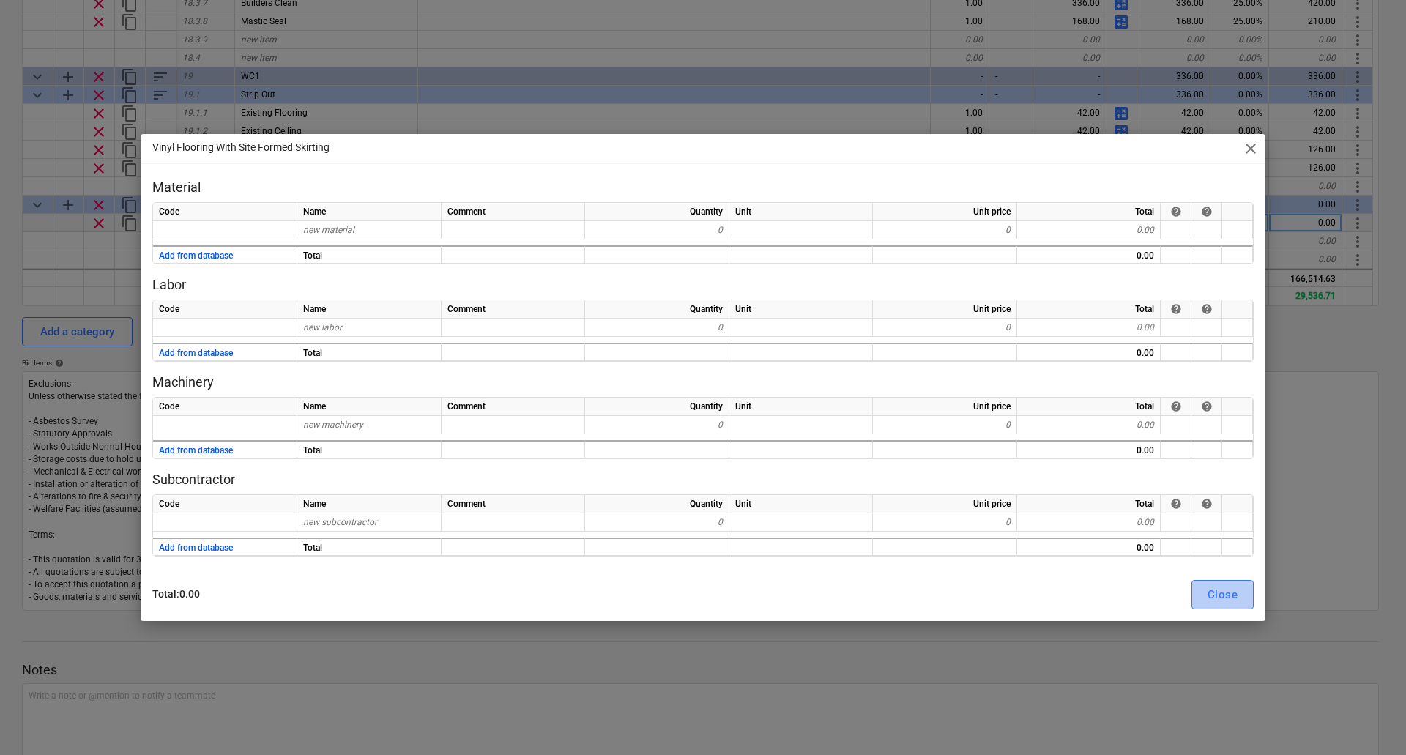
click at [1233, 592] on div "Close" at bounding box center [1223, 594] width 30 height 19
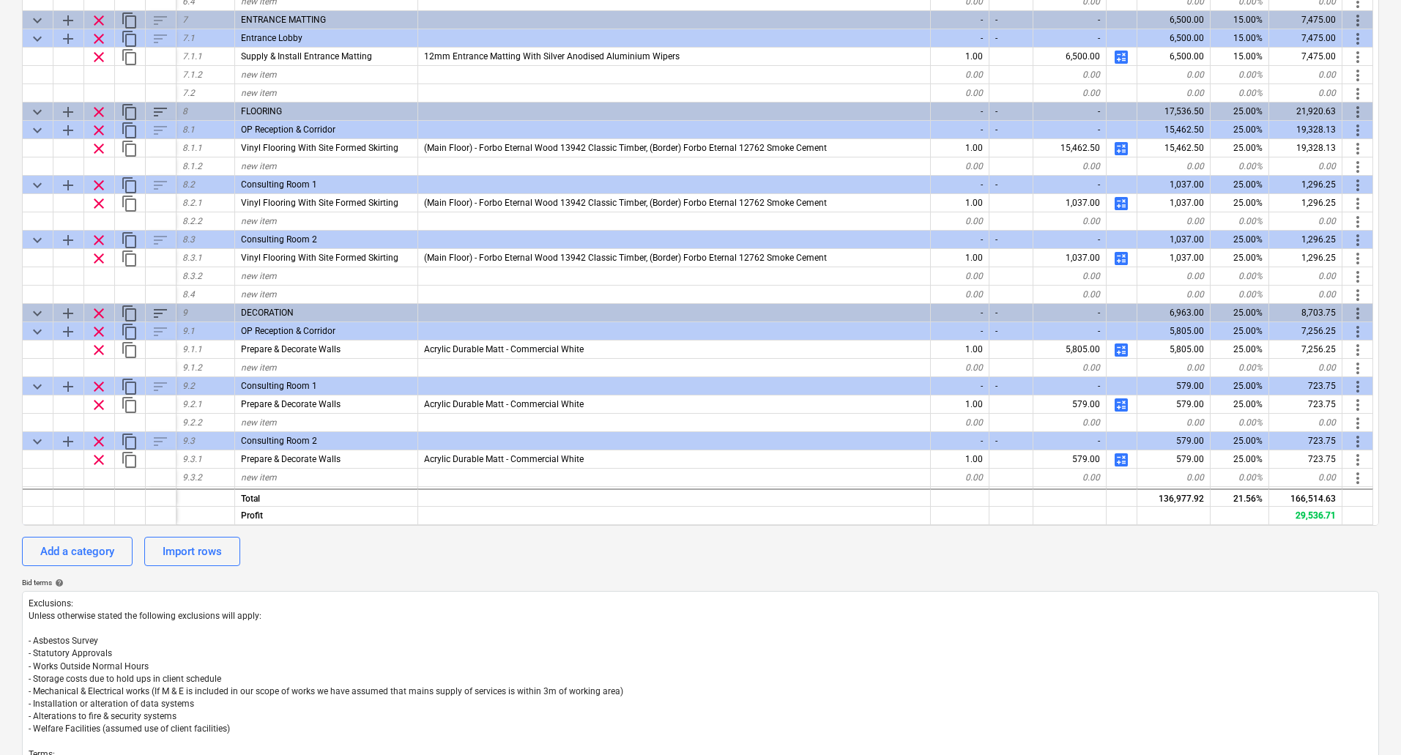
scroll to position [1301, 0]
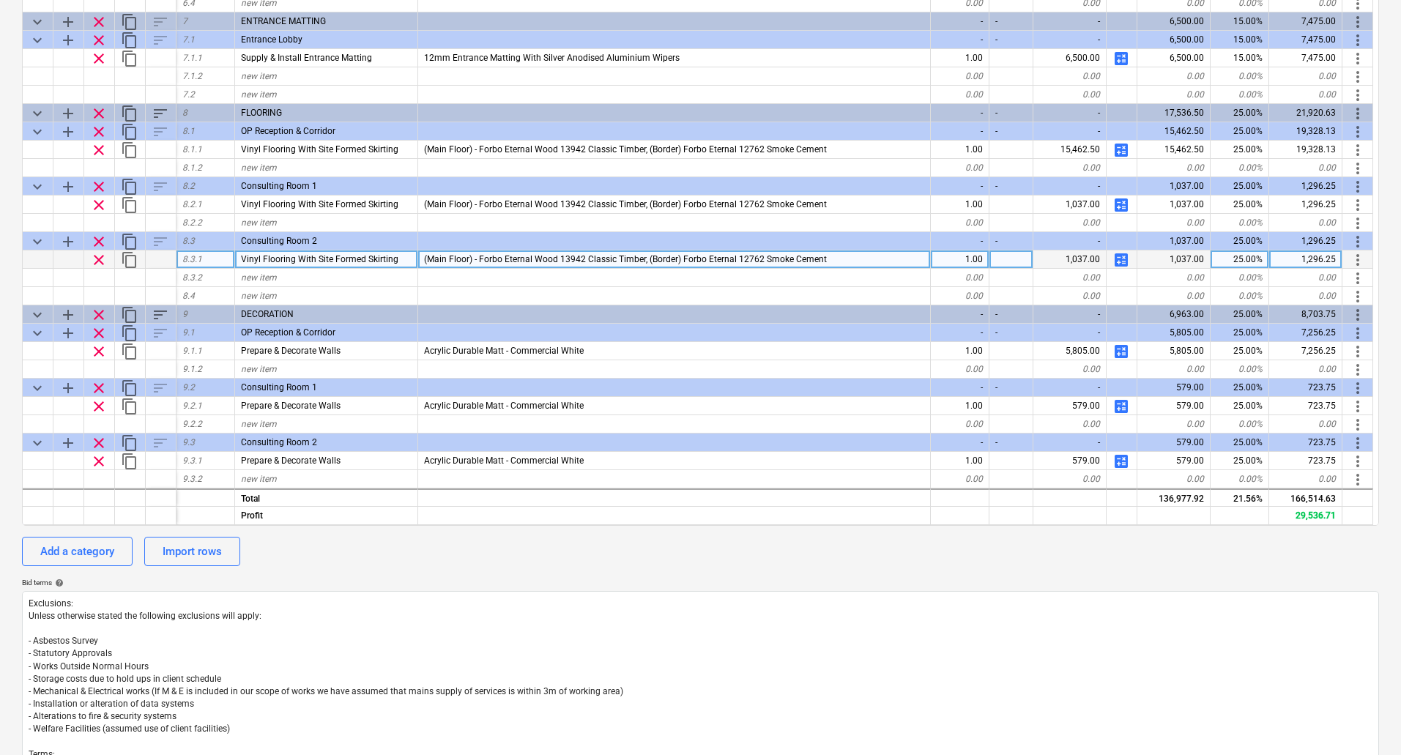
click at [1118, 258] on span "calculate" at bounding box center [1121, 260] width 18 height 18
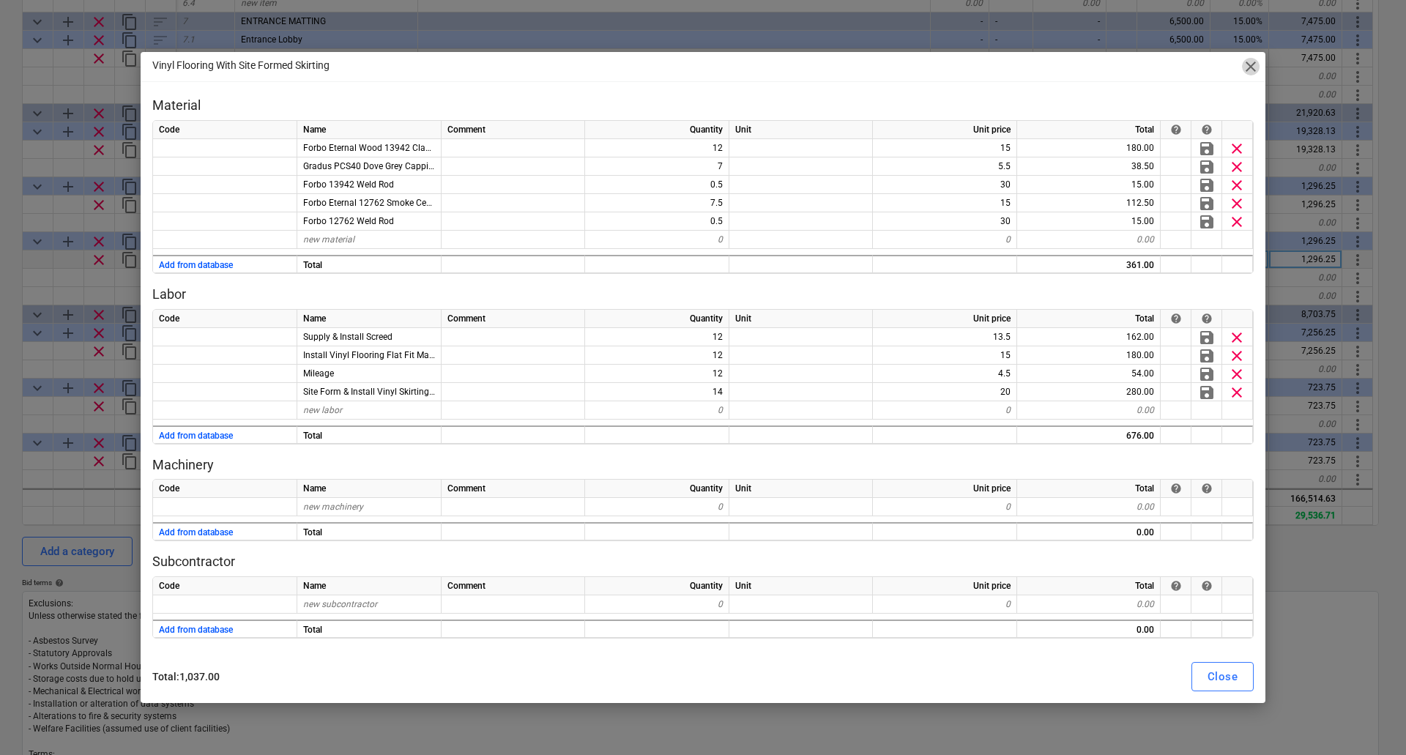
click at [1258, 60] on span "close" at bounding box center [1251, 67] width 18 height 18
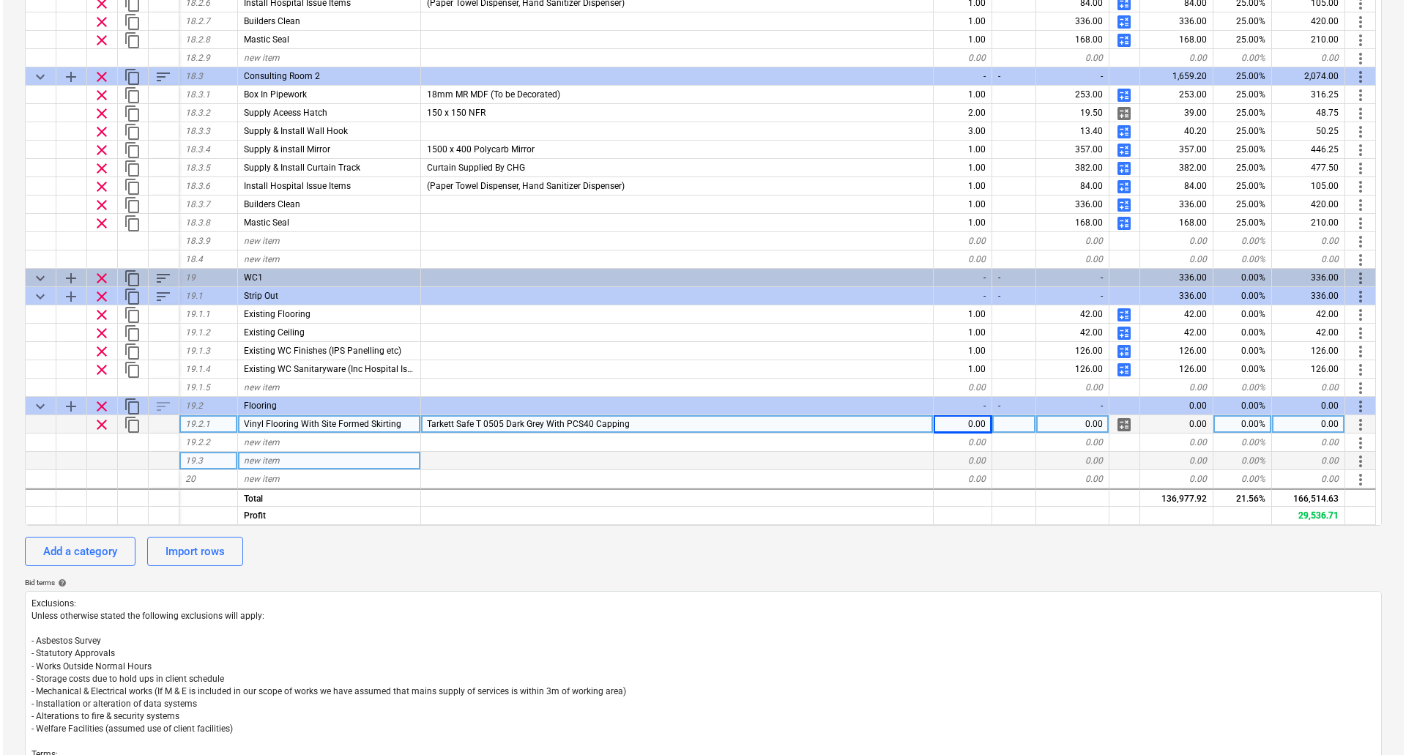
scroll to position [463, 0]
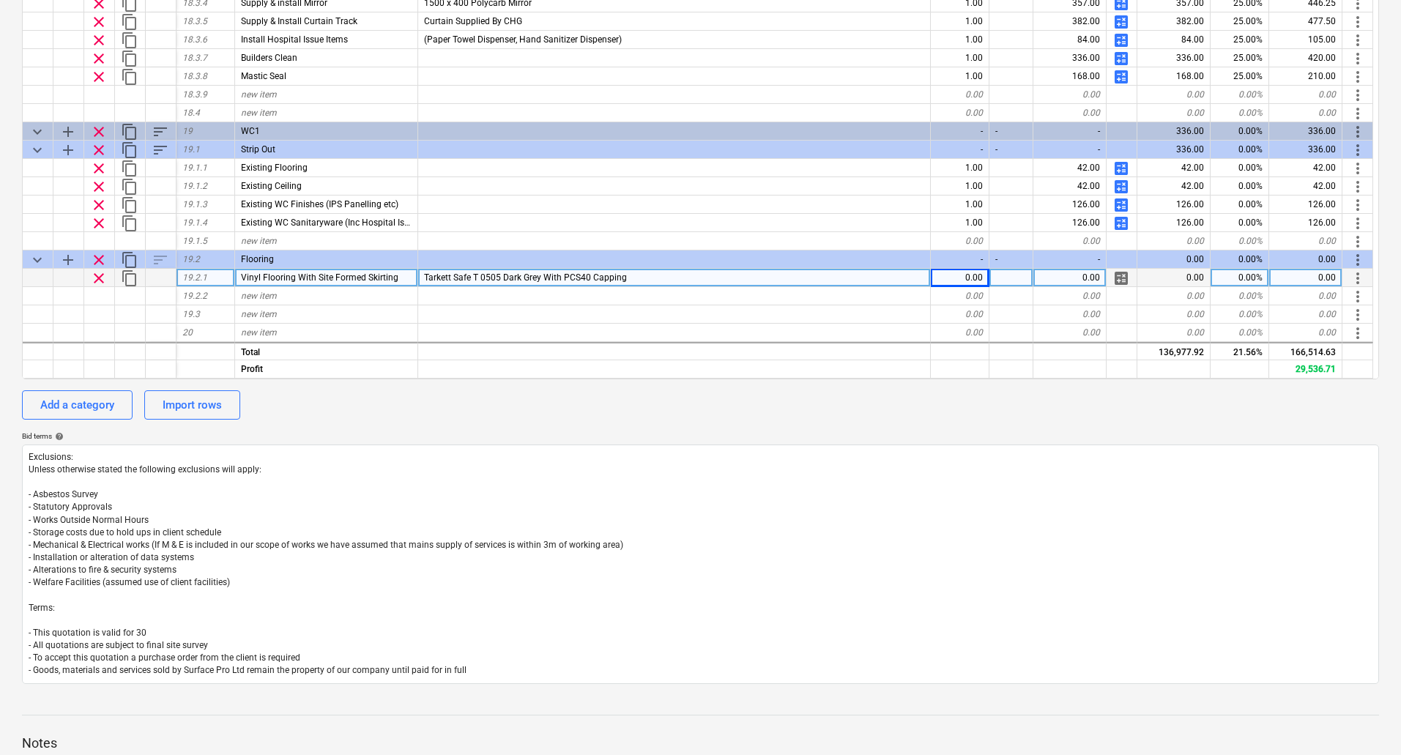
click at [1117, 280] on span "calculate" at bounding box center [1121, 279] width 18 height 18
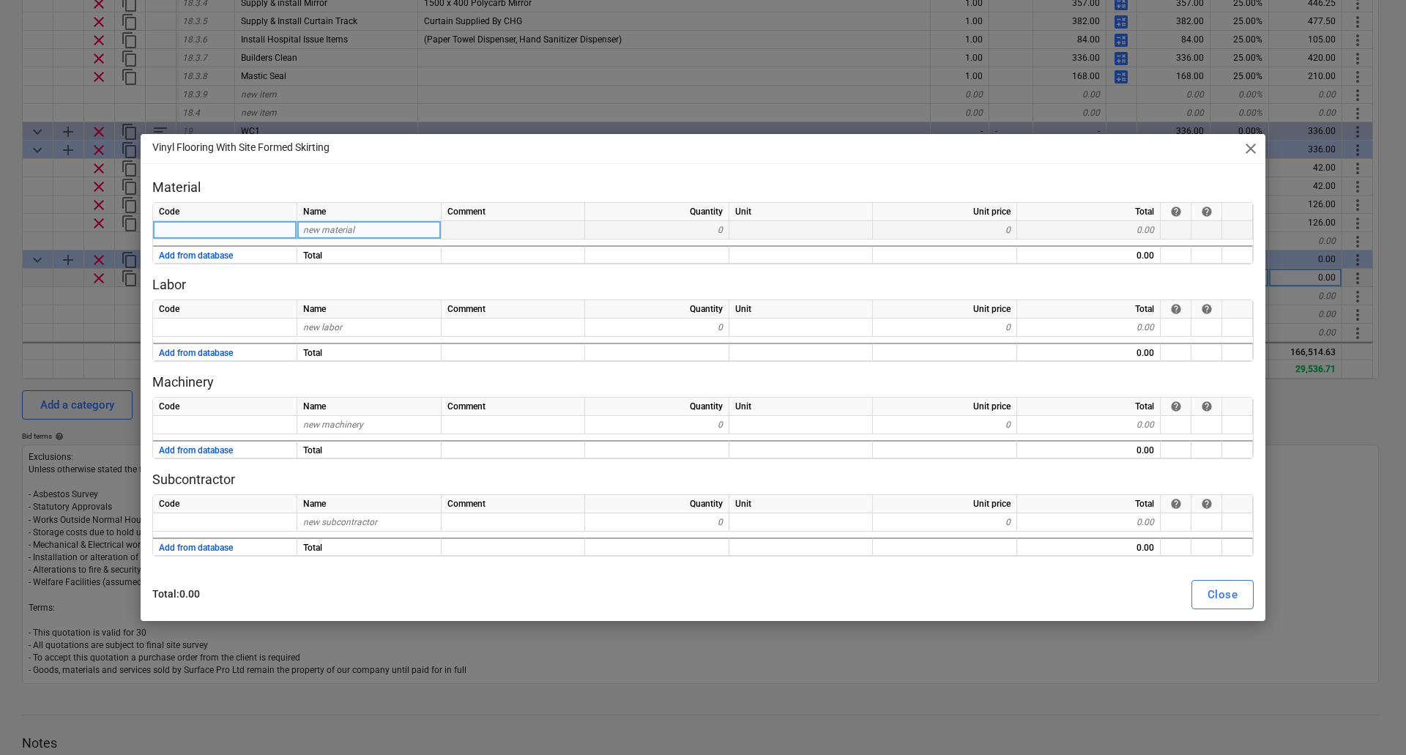
click at [341, 231] on span "new material" at bounding box center [328, 230] width 51 height 10
click at [363, 227] on div "new material" at bounding box center [369, 230] width 144 height 18
click at [698, 222] on div "0" at bounding box center [657, 230] width 144 height 18
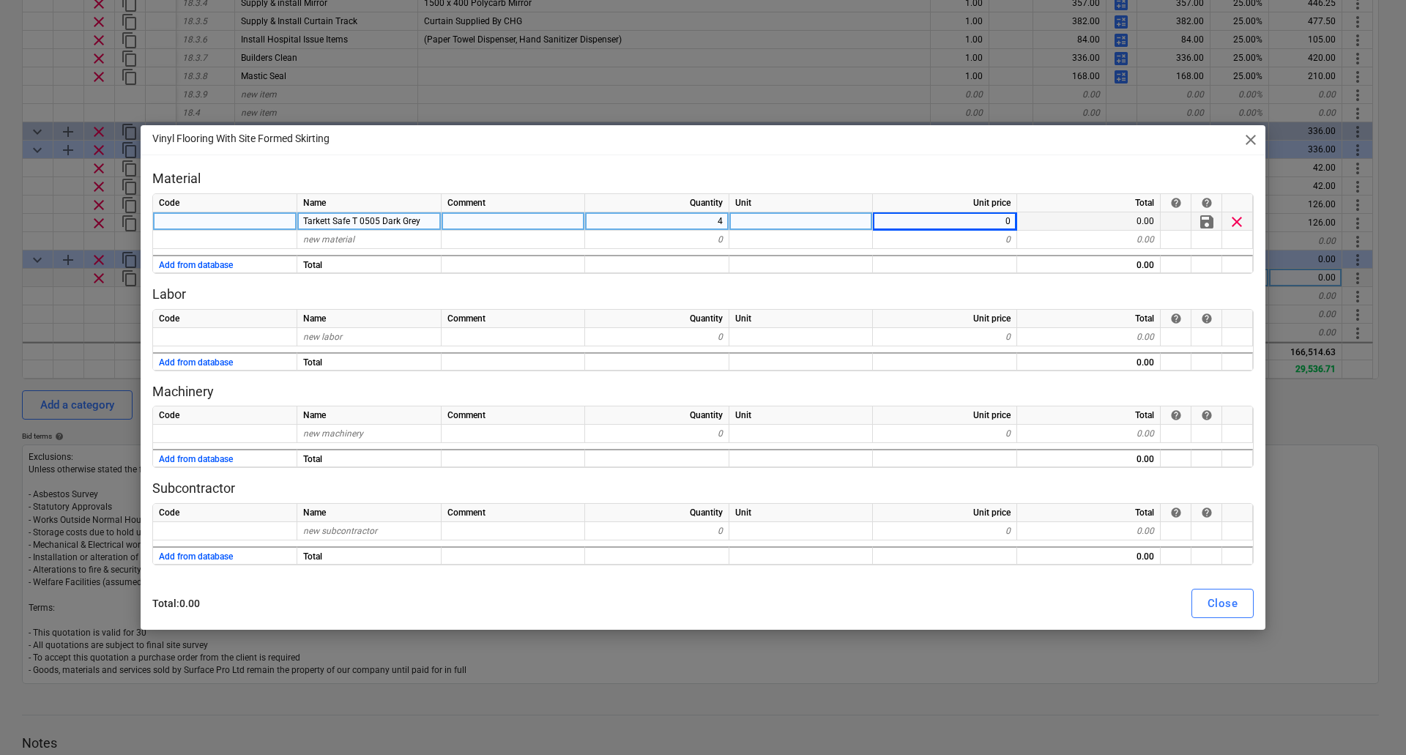
type textarea "x"
type input "15"
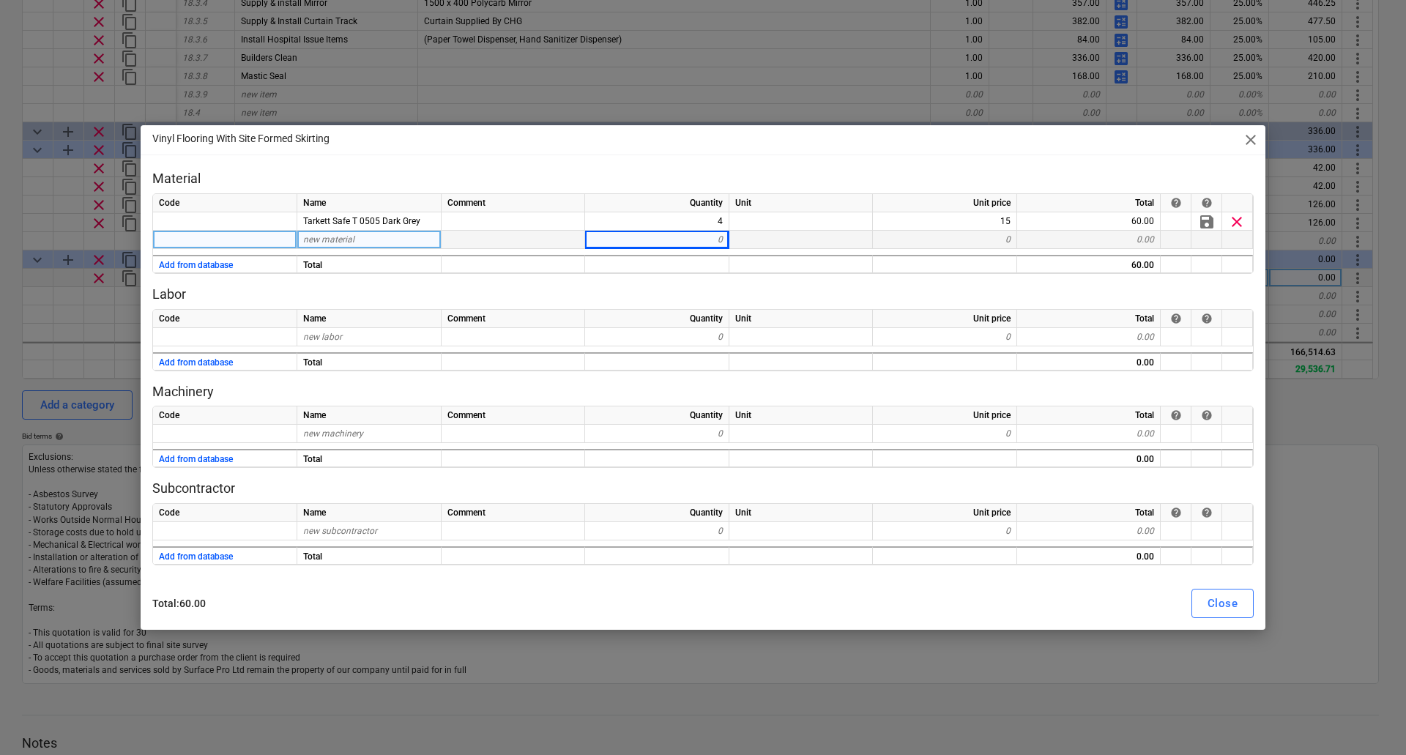
type textarea "x"
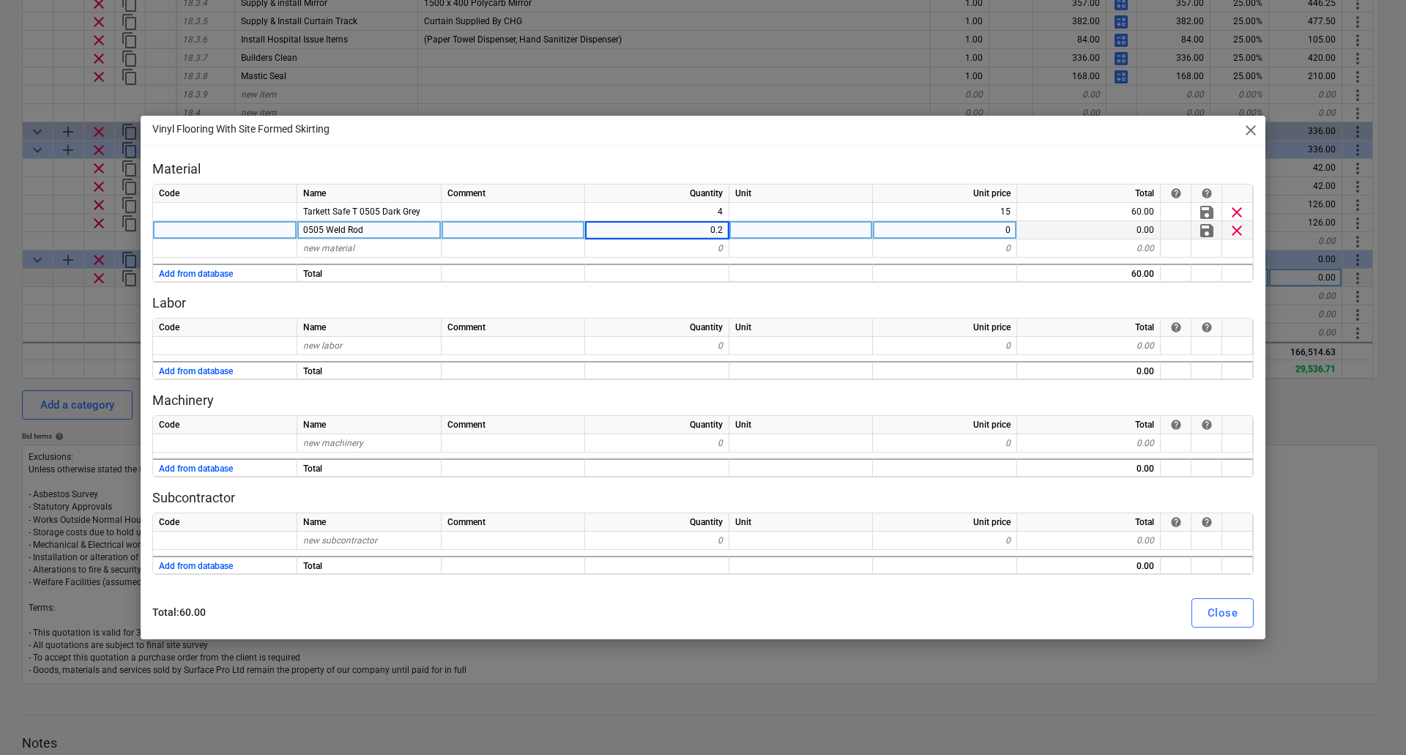
type input "0.25"
type textarea "x"
type input "35"
type textarea "x"
click at [336, 340] on div "new labor" at bounding box center [369, 346] width 144 height 18
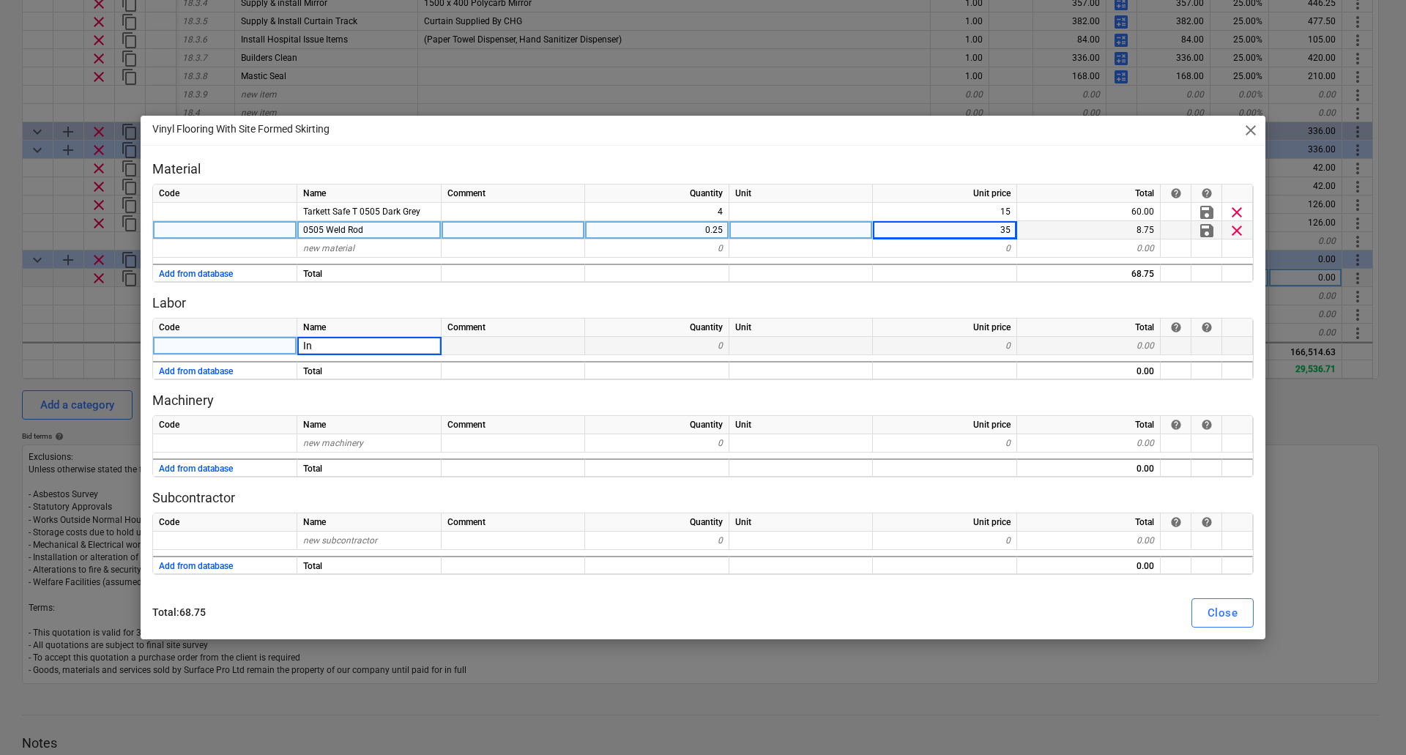
type input "I"
type input "Flat Fit Vinyl"
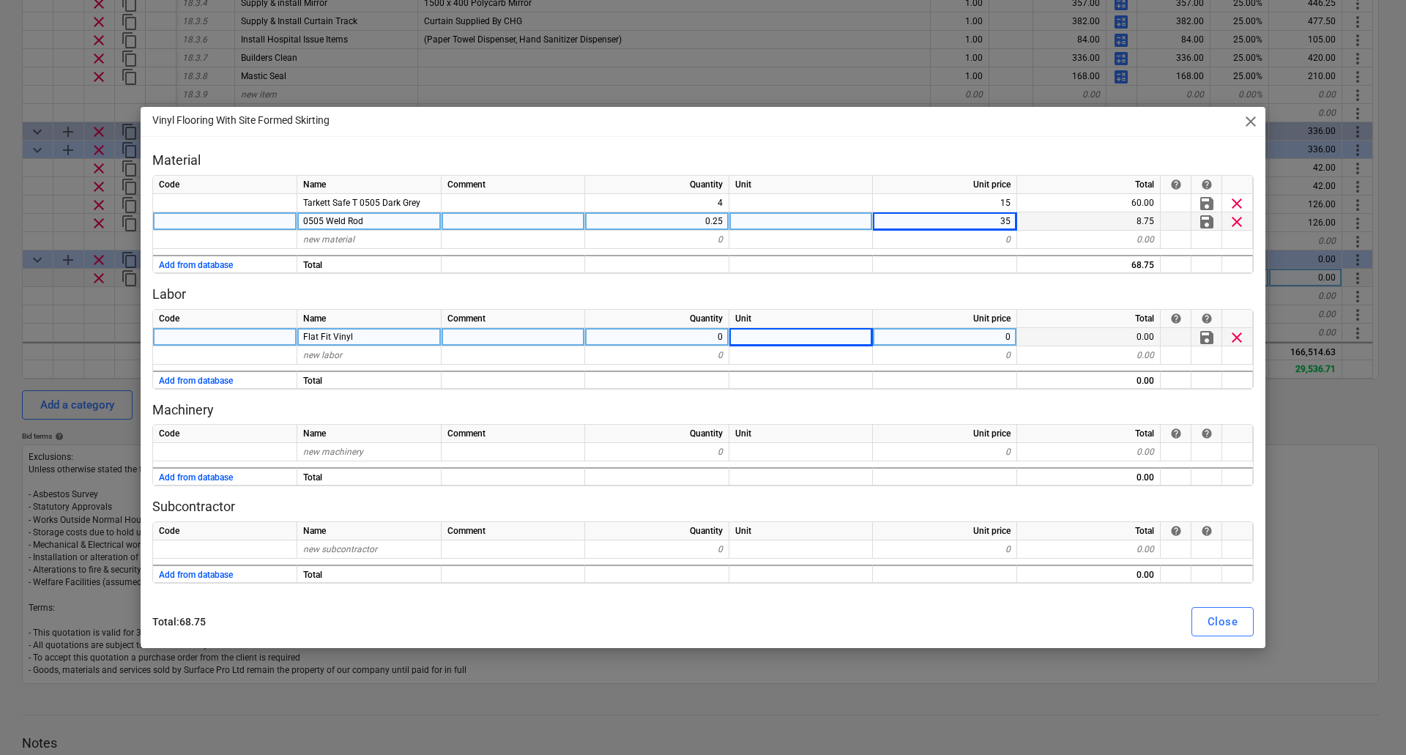
type textarea "x"
click at [363, 336] on div "Flat Fit Vinyl" at bounding box center [369, 337] width 144 height 18
type input "Supply & Install Screed"
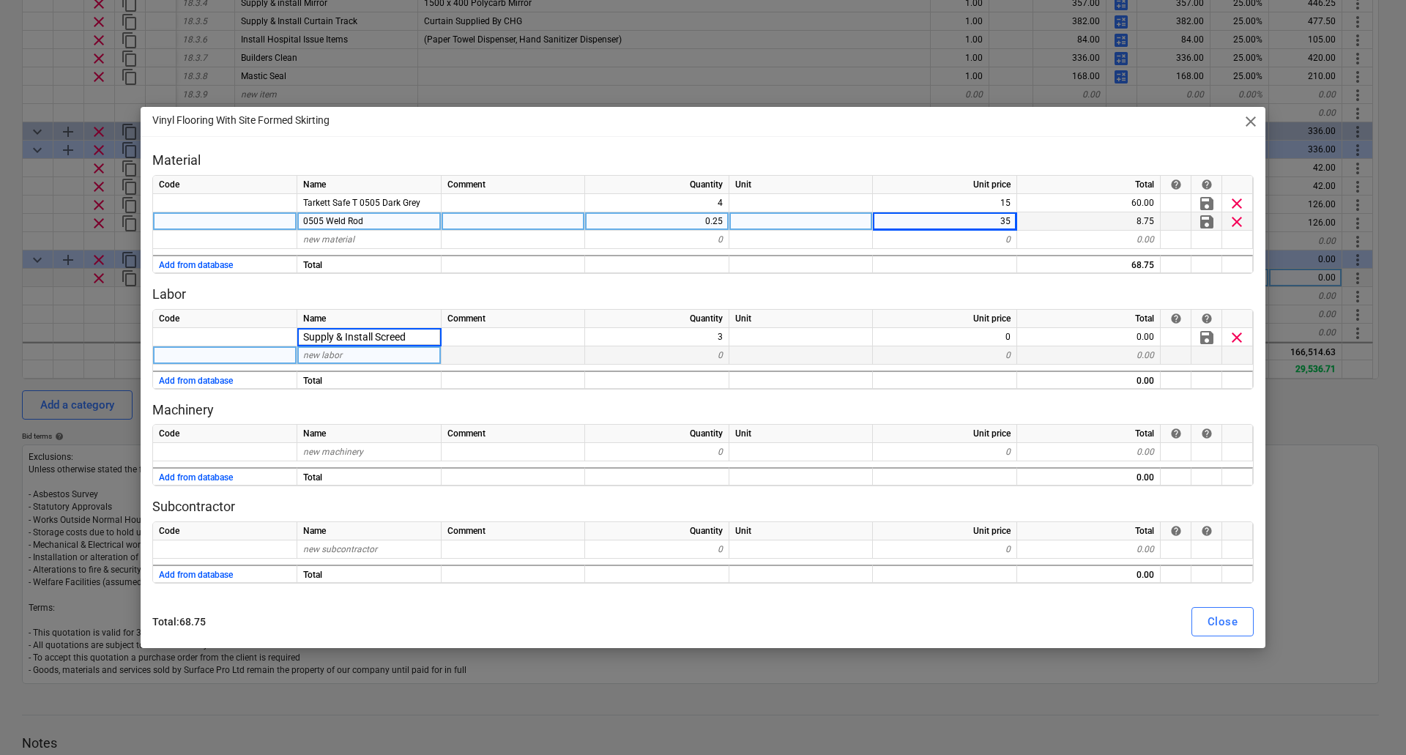
click at [327, 361] on div "new labor" at bounding box center [369, 355] width 144 height 18
type textarea "x"
click at [351, 355] on div "new labor" at bounding box center [369, 355] width 144 height 18
type input "Install Vinyl Flooring Flat Fit"
type textarea "x"
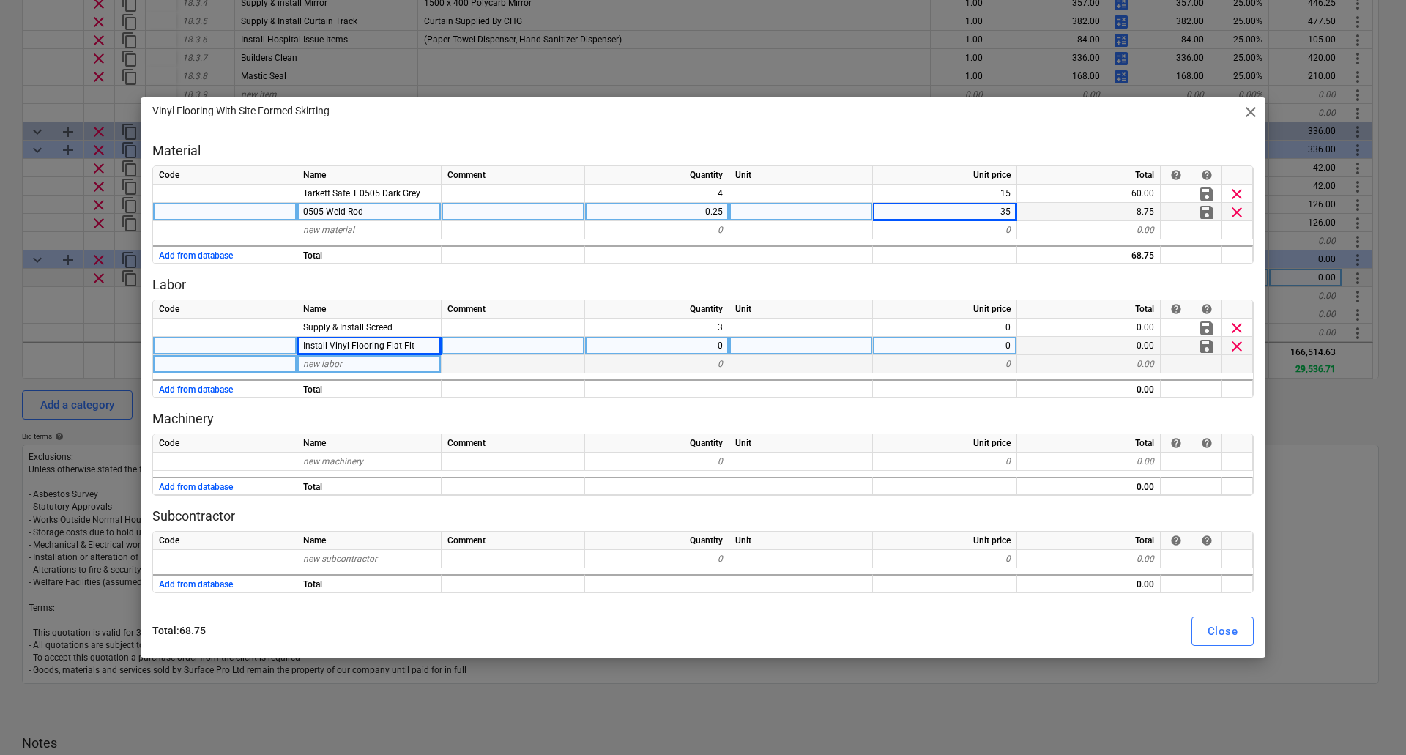
click at [398, 369] on div "new labor" at bounding box center [369, 364] width 144 height 18
type input "Site Form Skirting"
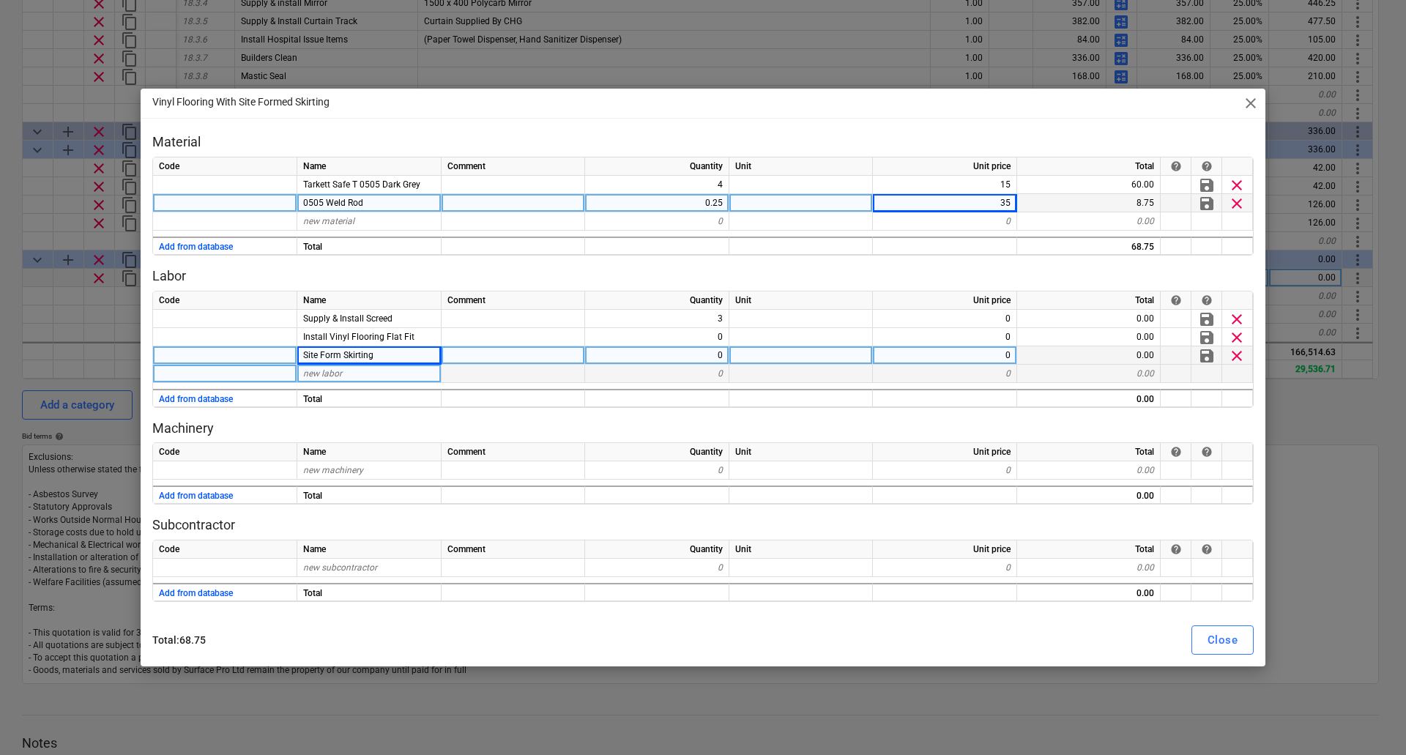
click at [347, 379] on div "new labor" at bounding box center [369, 374] width 144 height 18
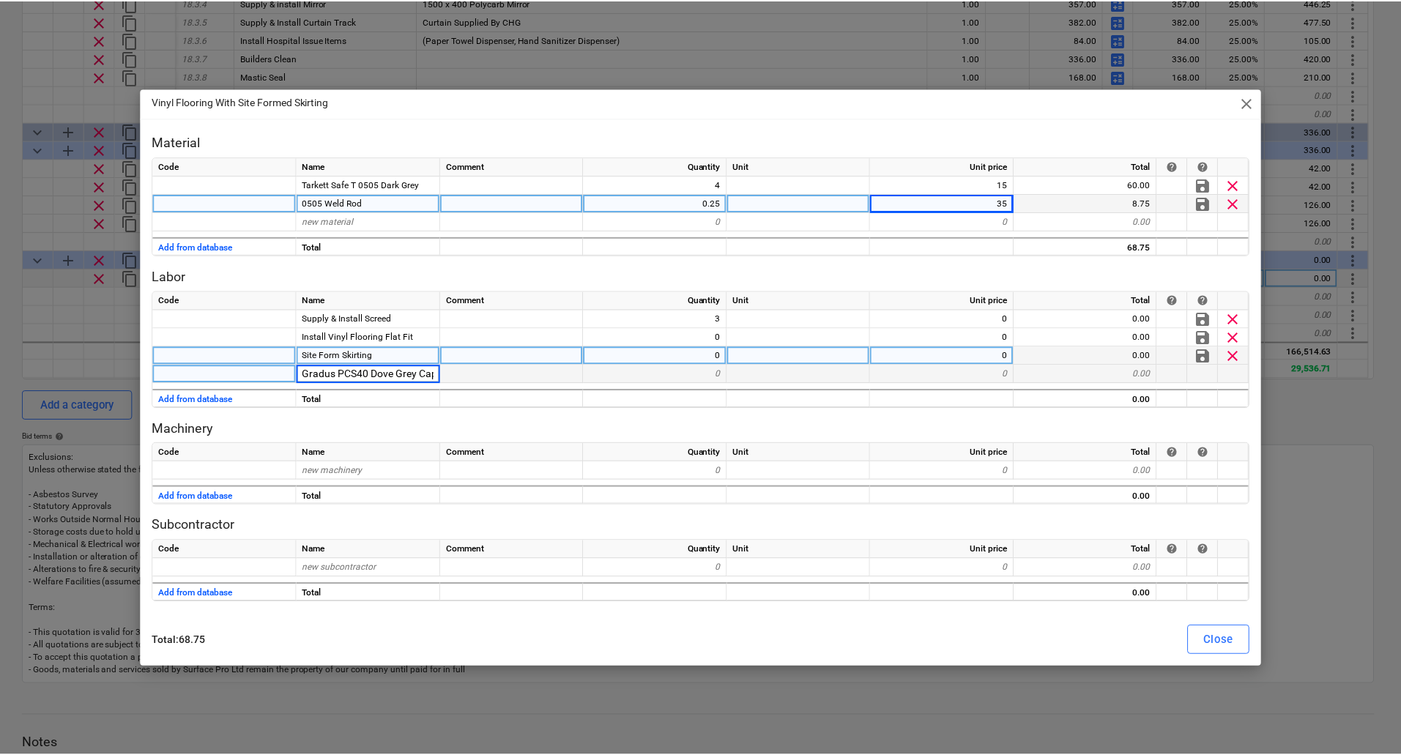
scroll to position [0, 23]
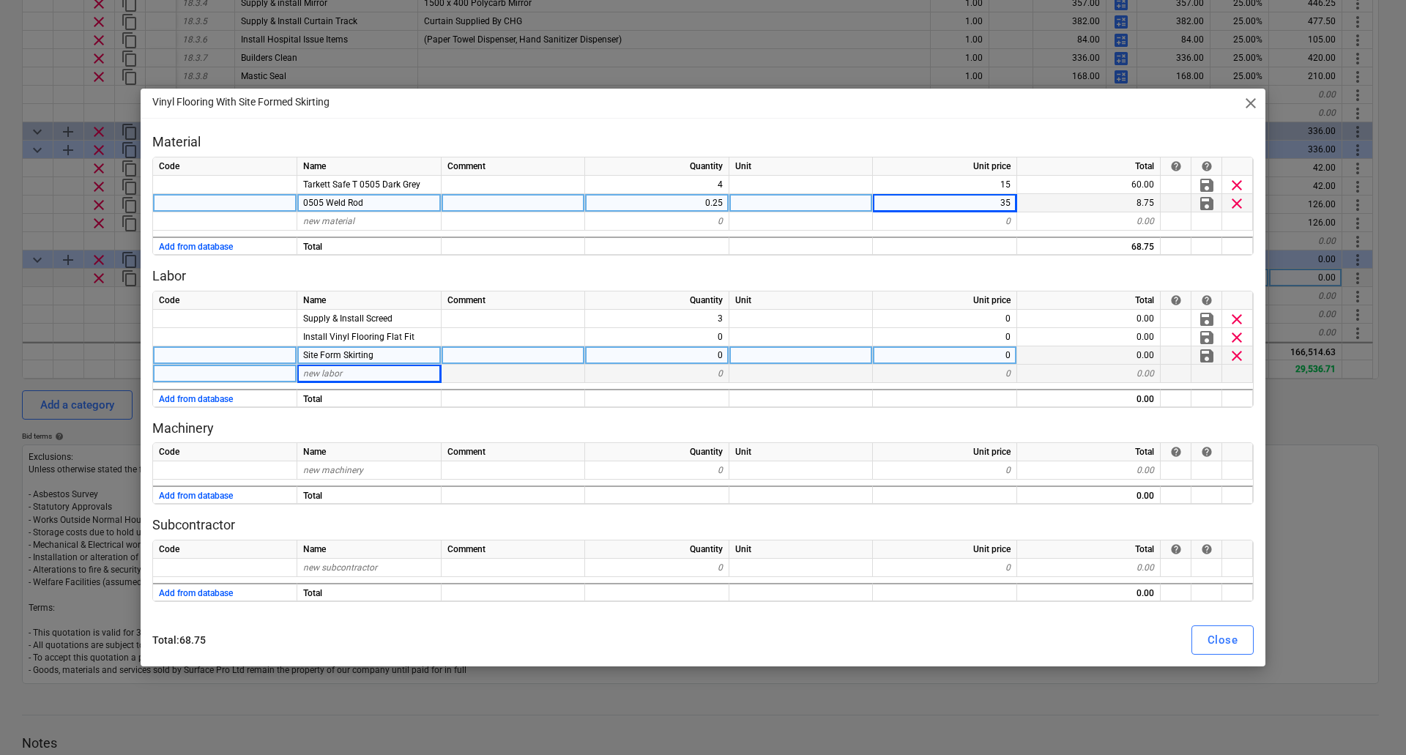
click at [559, 376] on div at bounding box center [514, 374] width 144 height 18
type textarea "x"
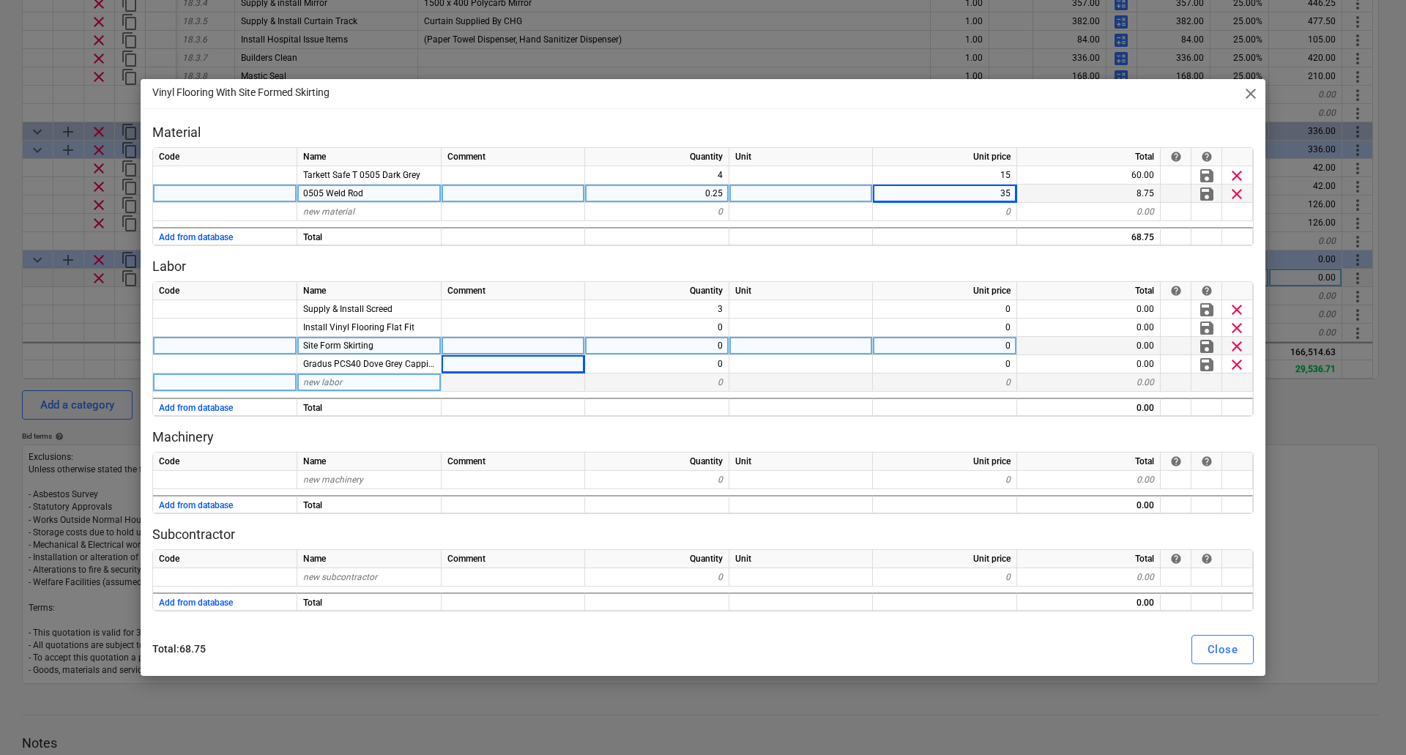
click at [354, 378] on div "new labor" at bounding box center [369, 383] width 144 height 18
type input "Mileage"
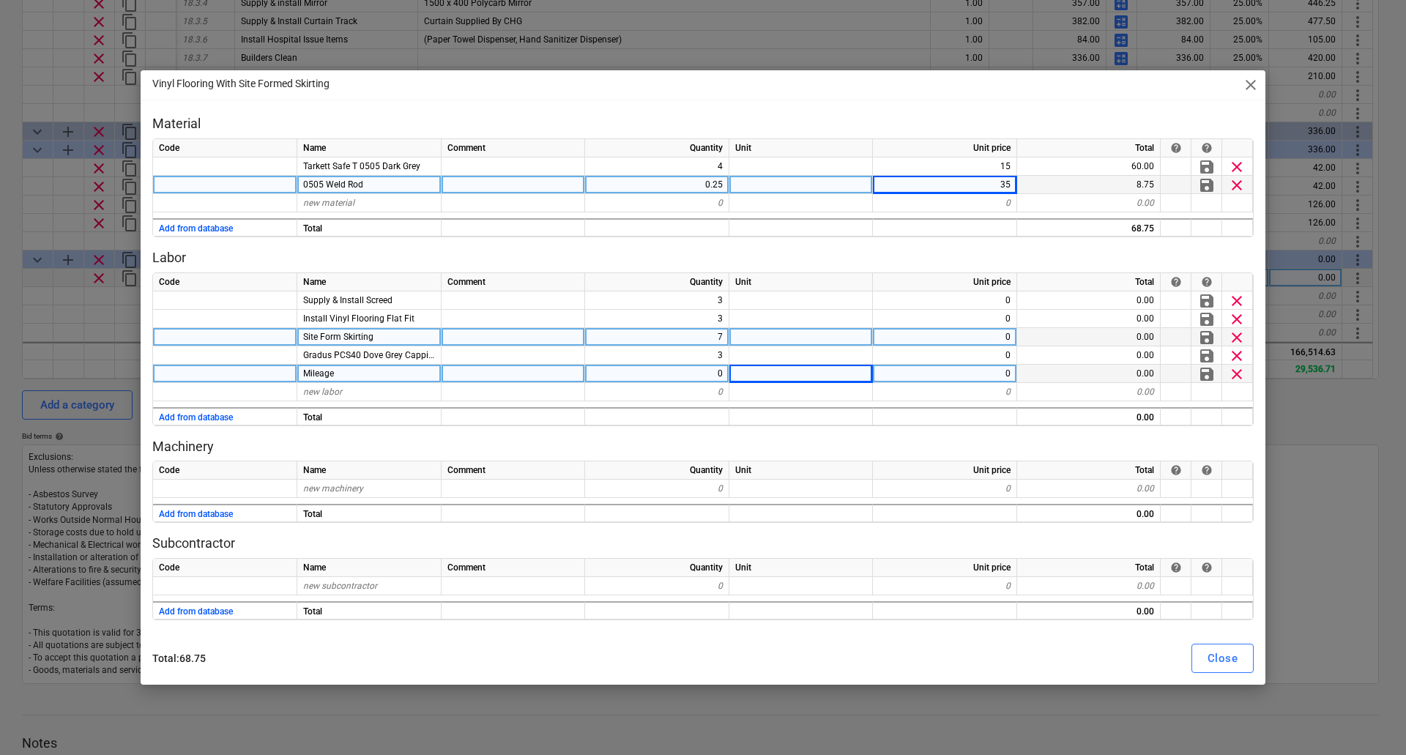
type textarea "x"
type input "4.5"
type textarea "x"
type input "15"
type textarea "x"
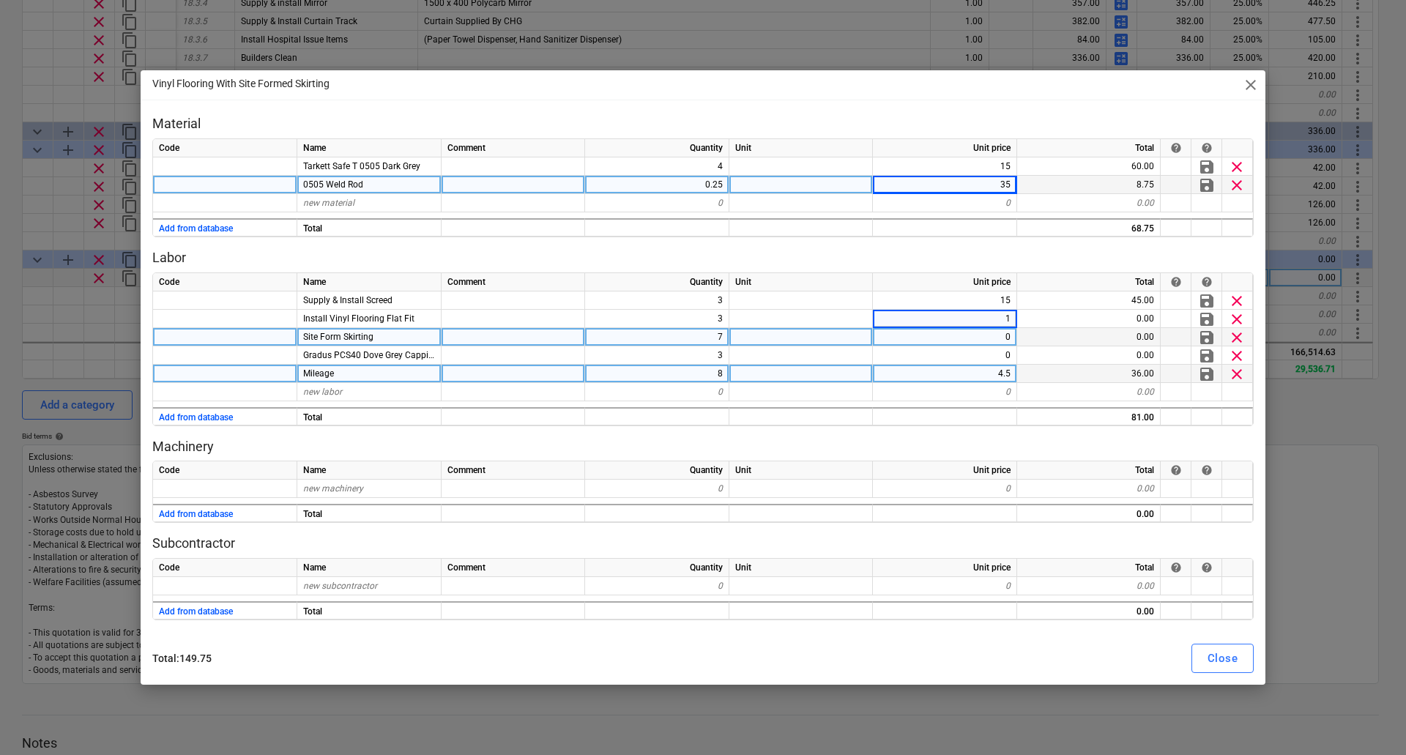
type input "15"
type textarea "x"
type input "5.5"
type textarea "x"
type input "Small Floor Subcharge"
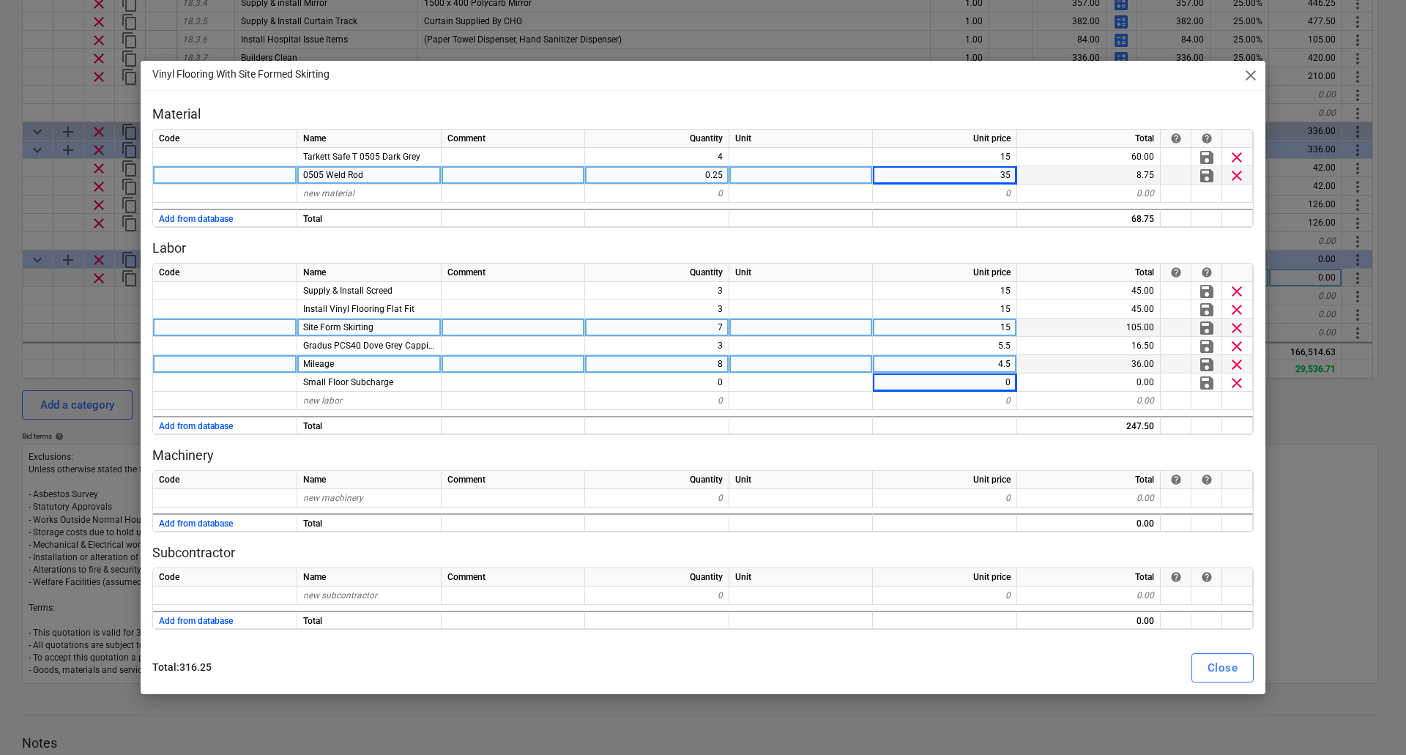
type textarea "x"
type input "125"
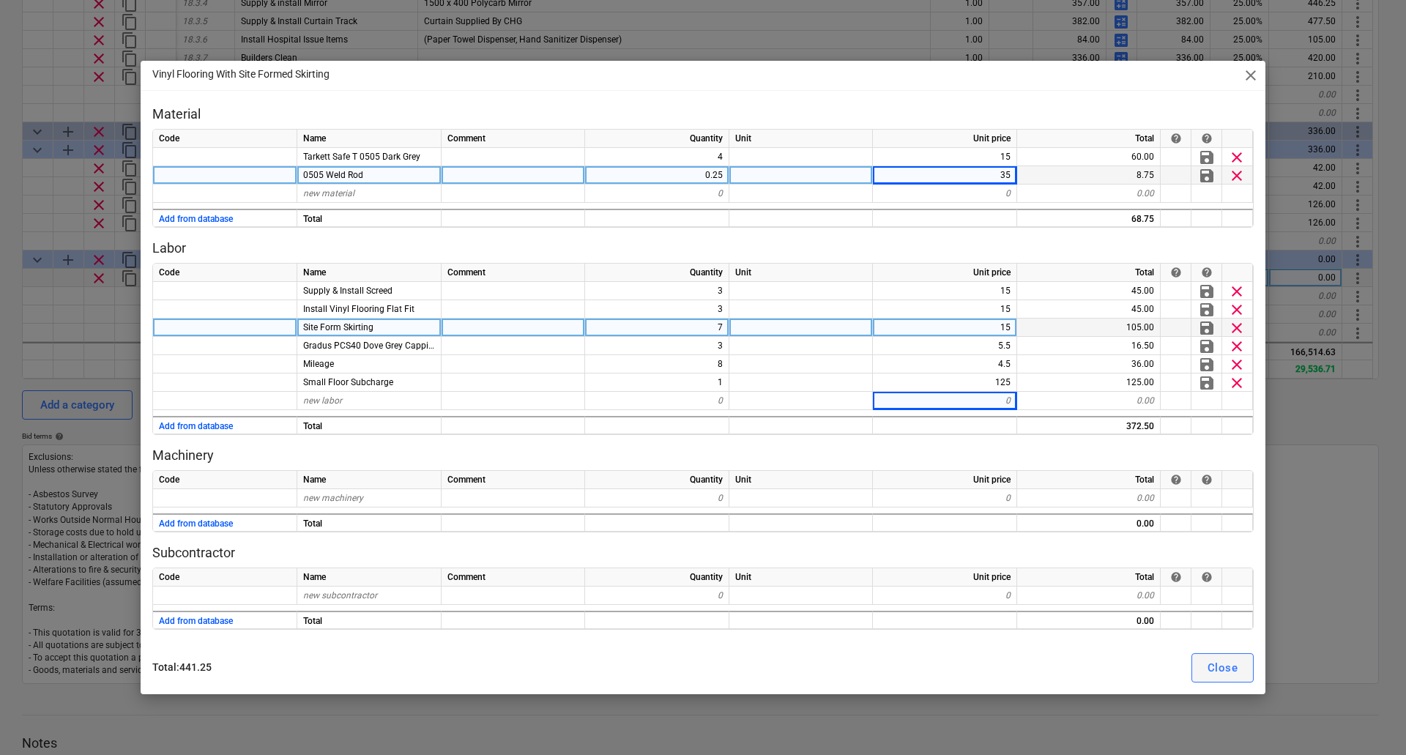
click at [1221, 663] on div "Close" at bounding box center [1223, 667] width 30 height 19
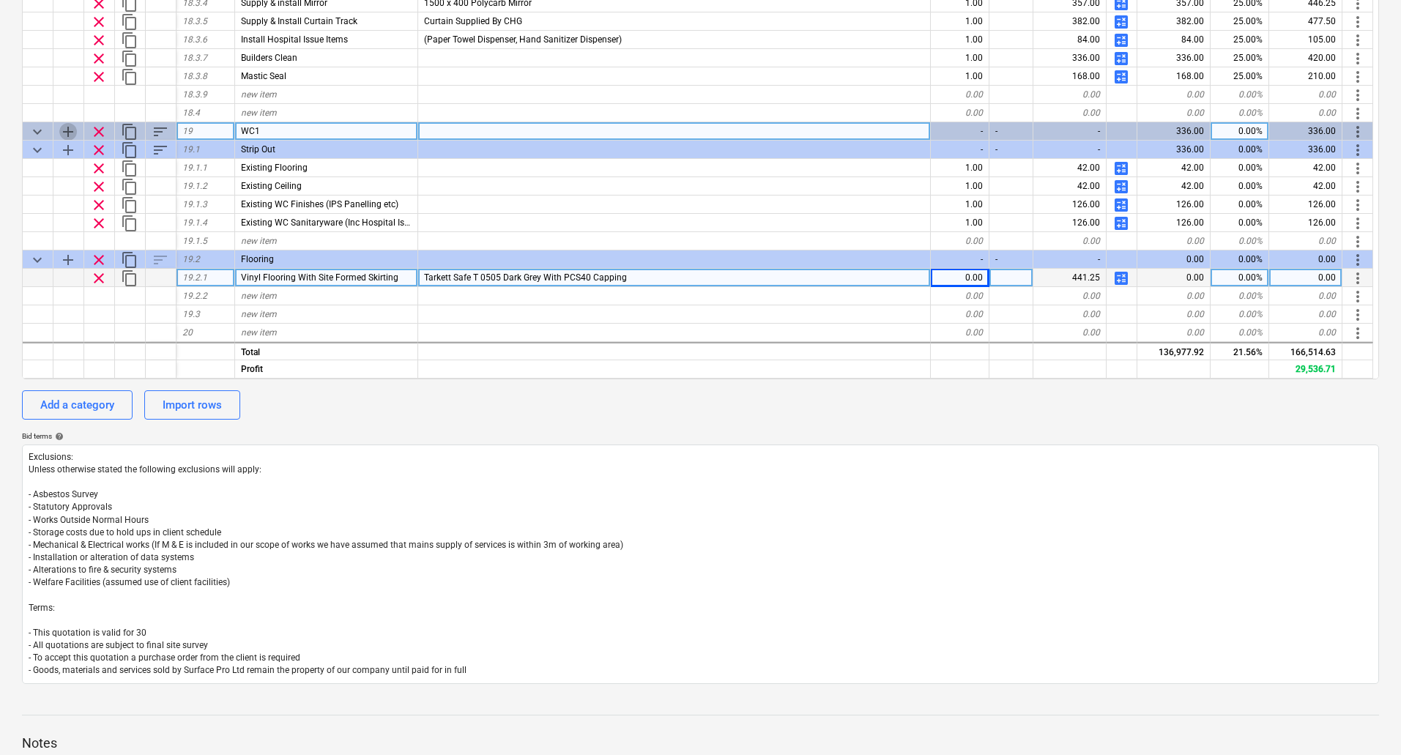
click at [66, 130] on span "add" at bounding box center [68, 132] width 18 height 18
type textarea "x"
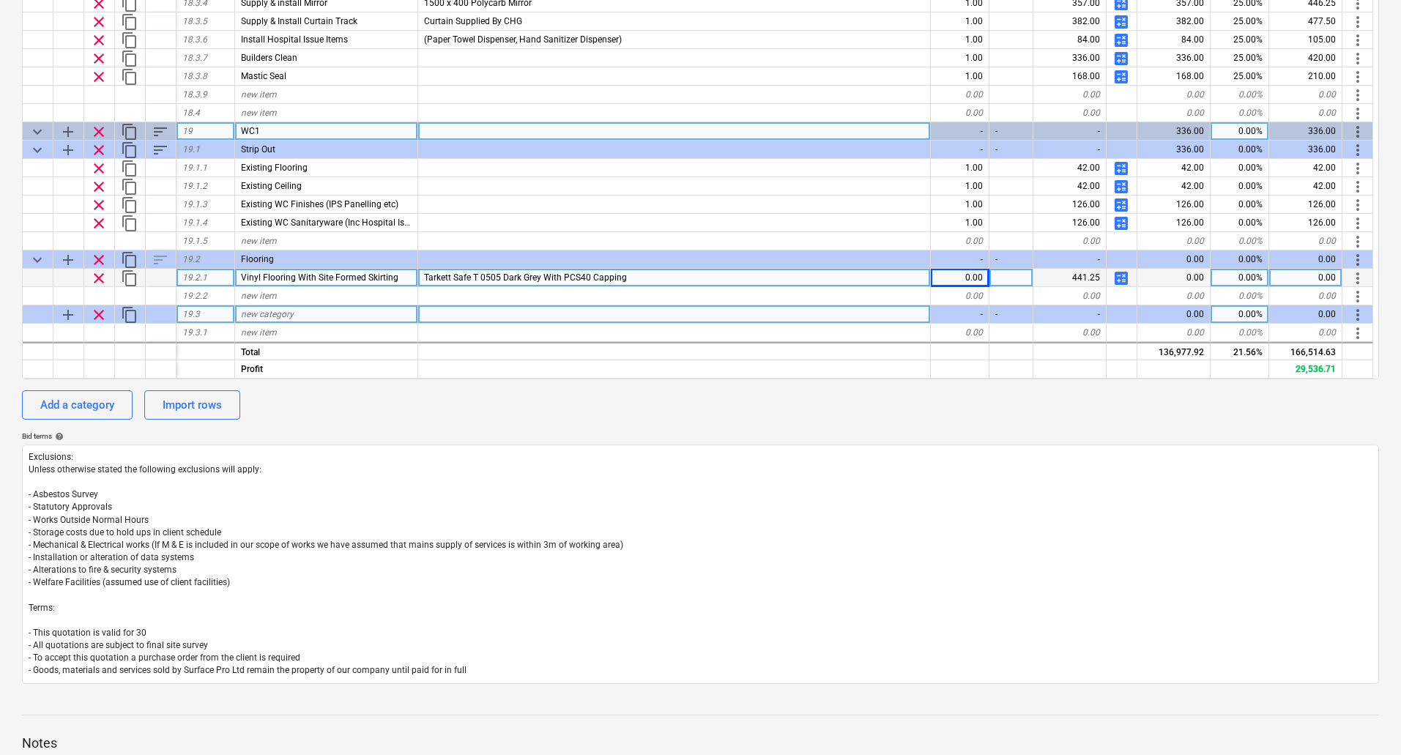
click at [346, 306] on div "new category" at bounding box center [326, 314] width 183 height 18
type input "Ceiling"
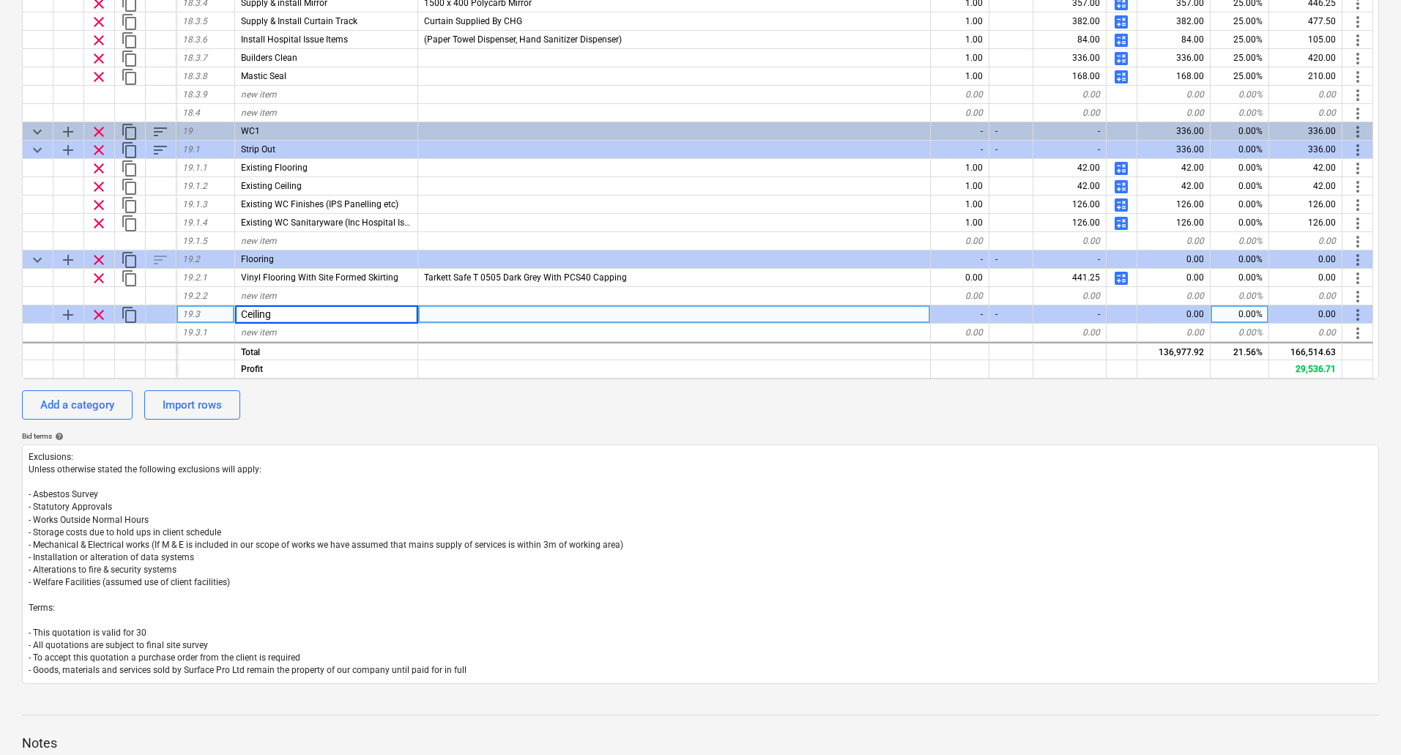
scroll to position [3993, 0]
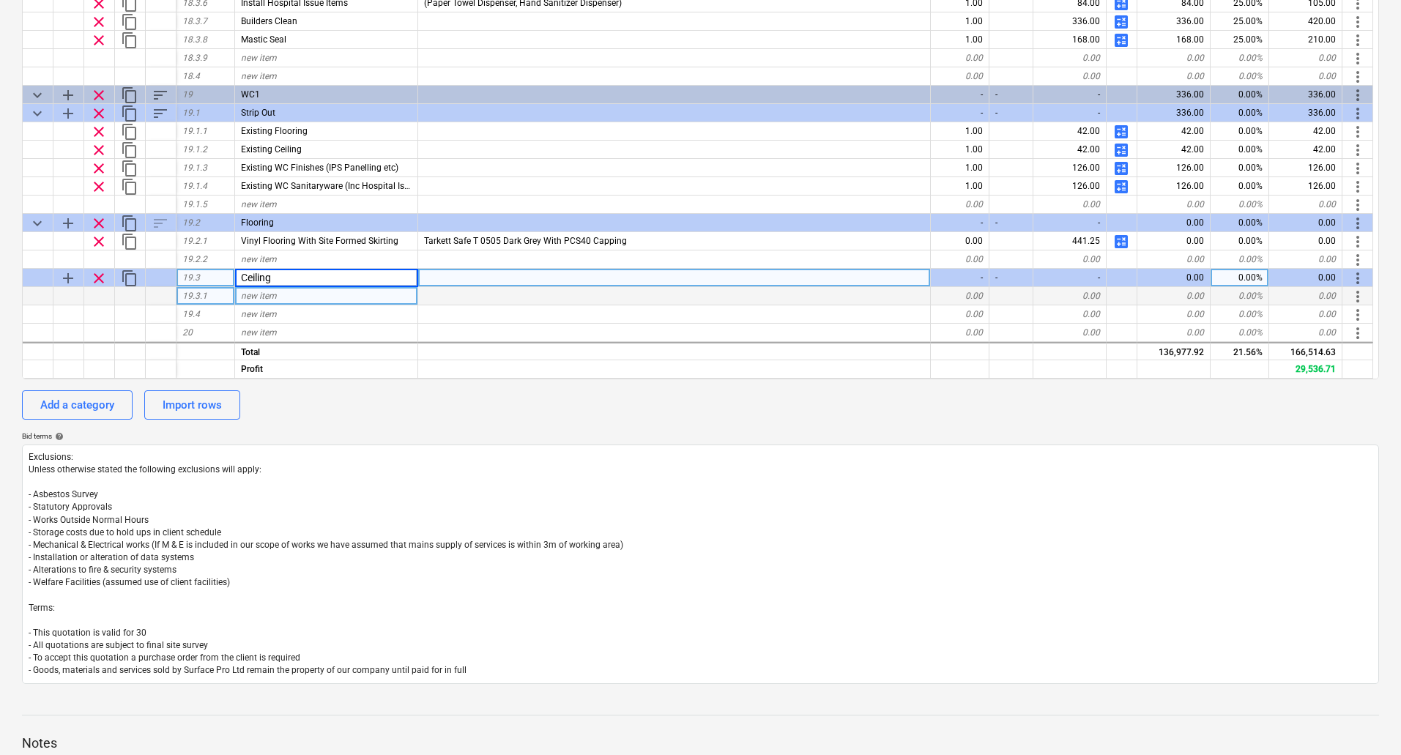
click at [295, 294] on div "new item" at bounding box center [326, 296] width 183 height 18
type textarea "x"
type input "Supply & Install New Lay In Grid"
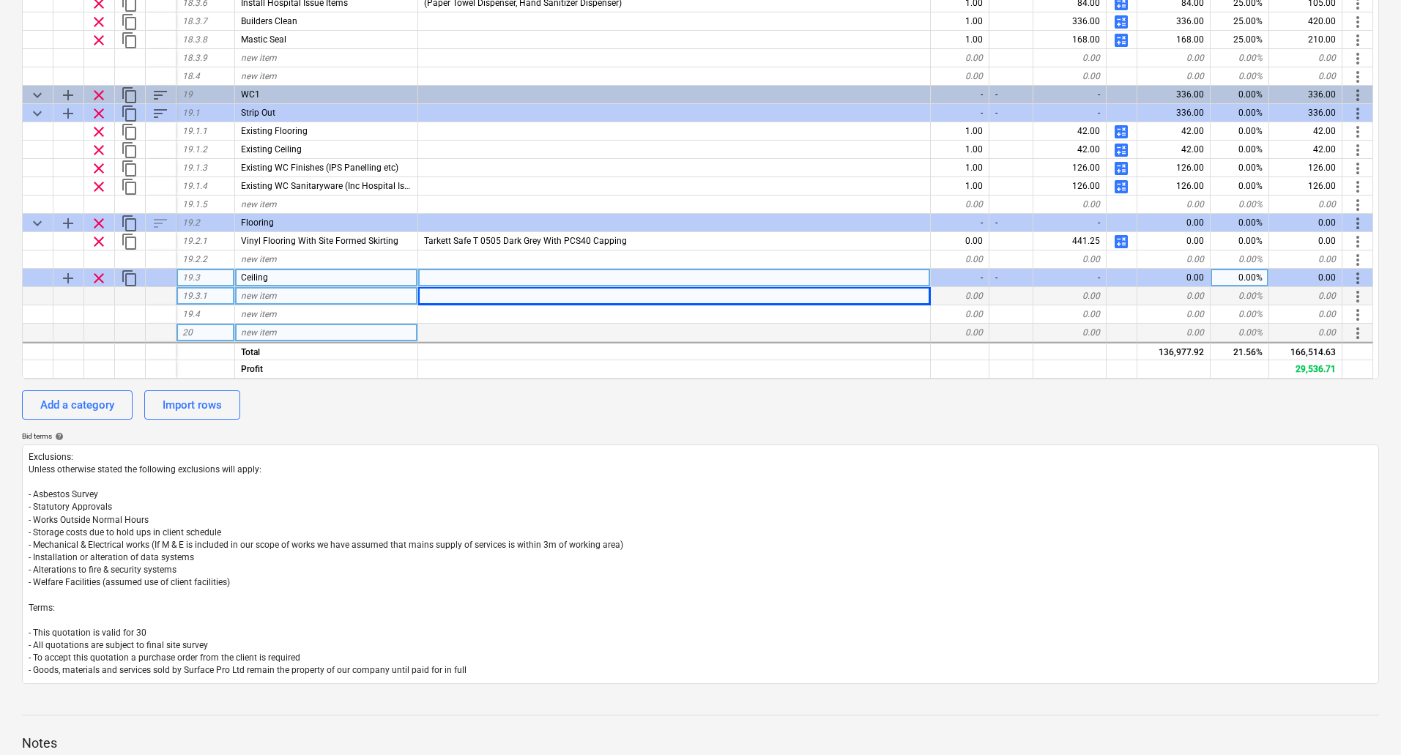
type textarea "x"
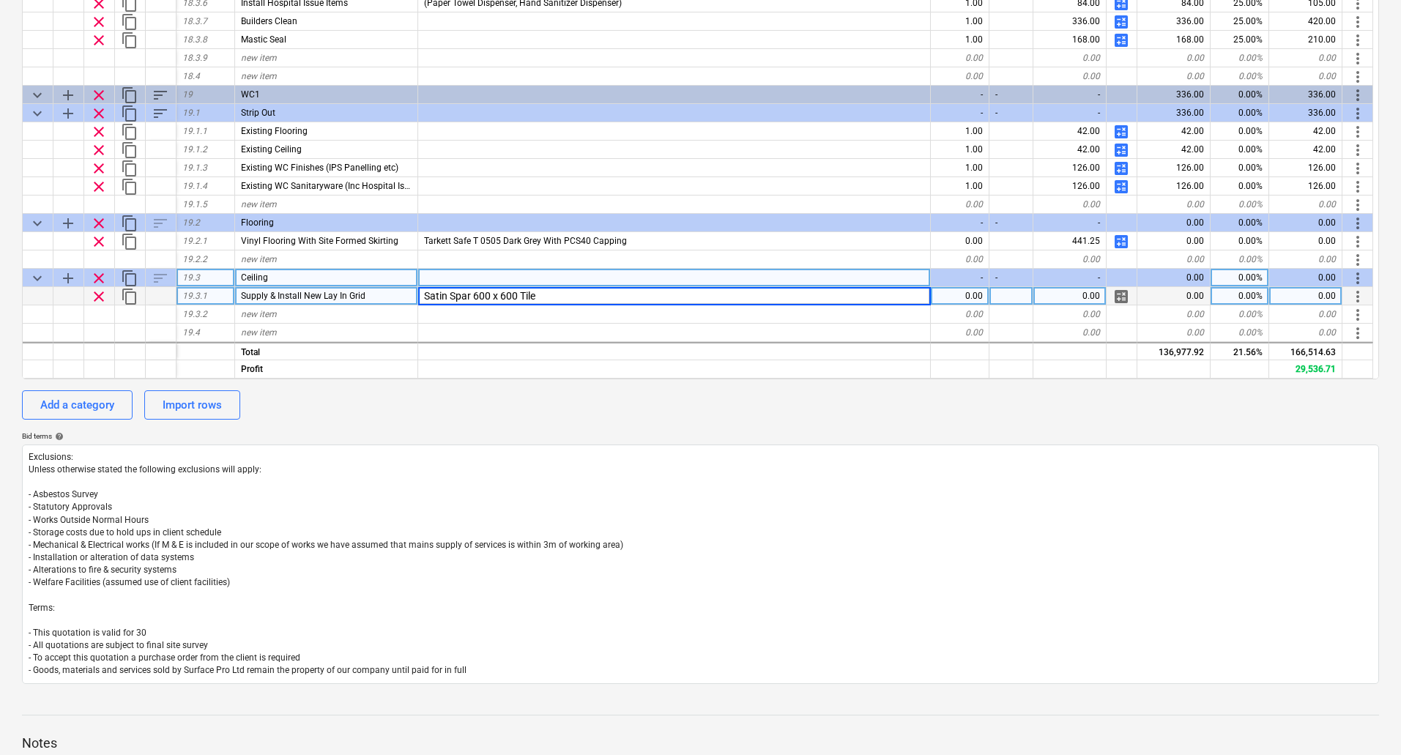
type input "Satin Spar 600 x 600 Tiles"
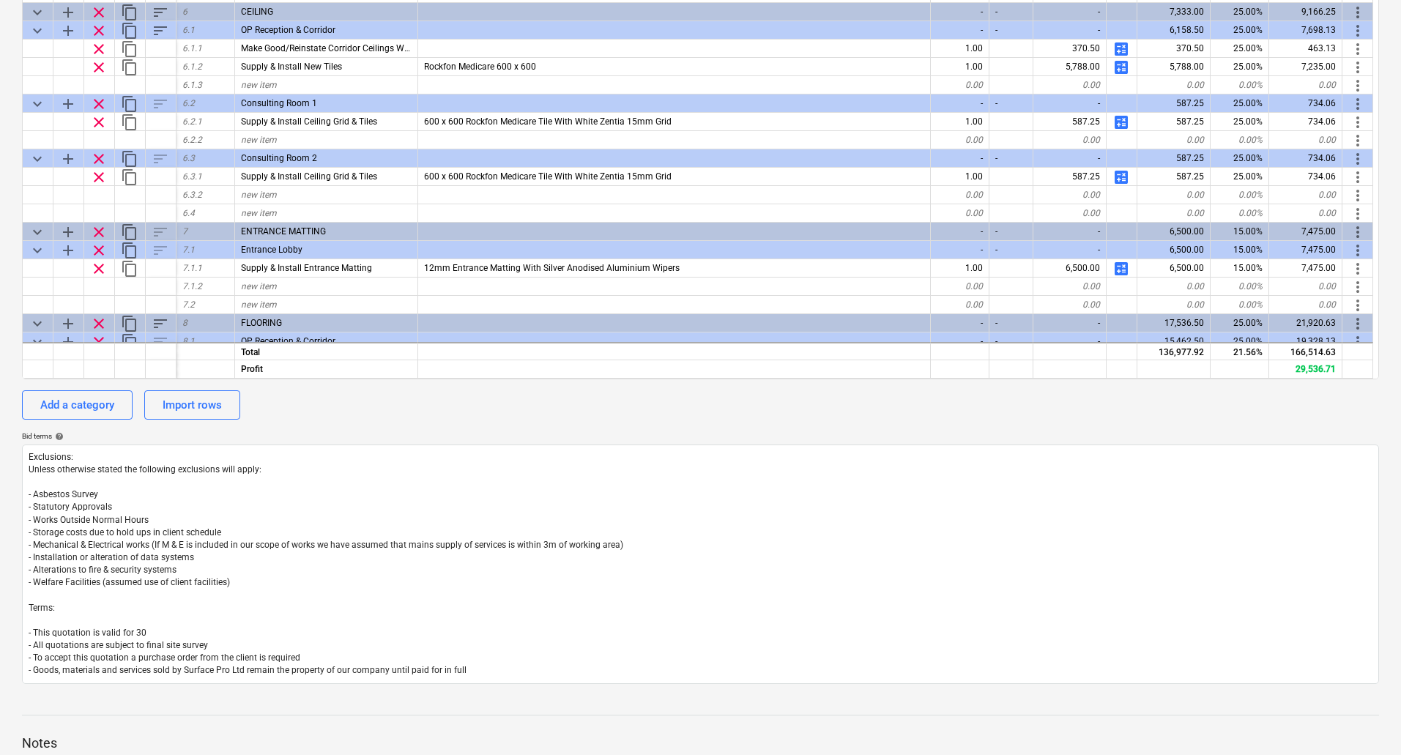
scroll to position [917, 0]
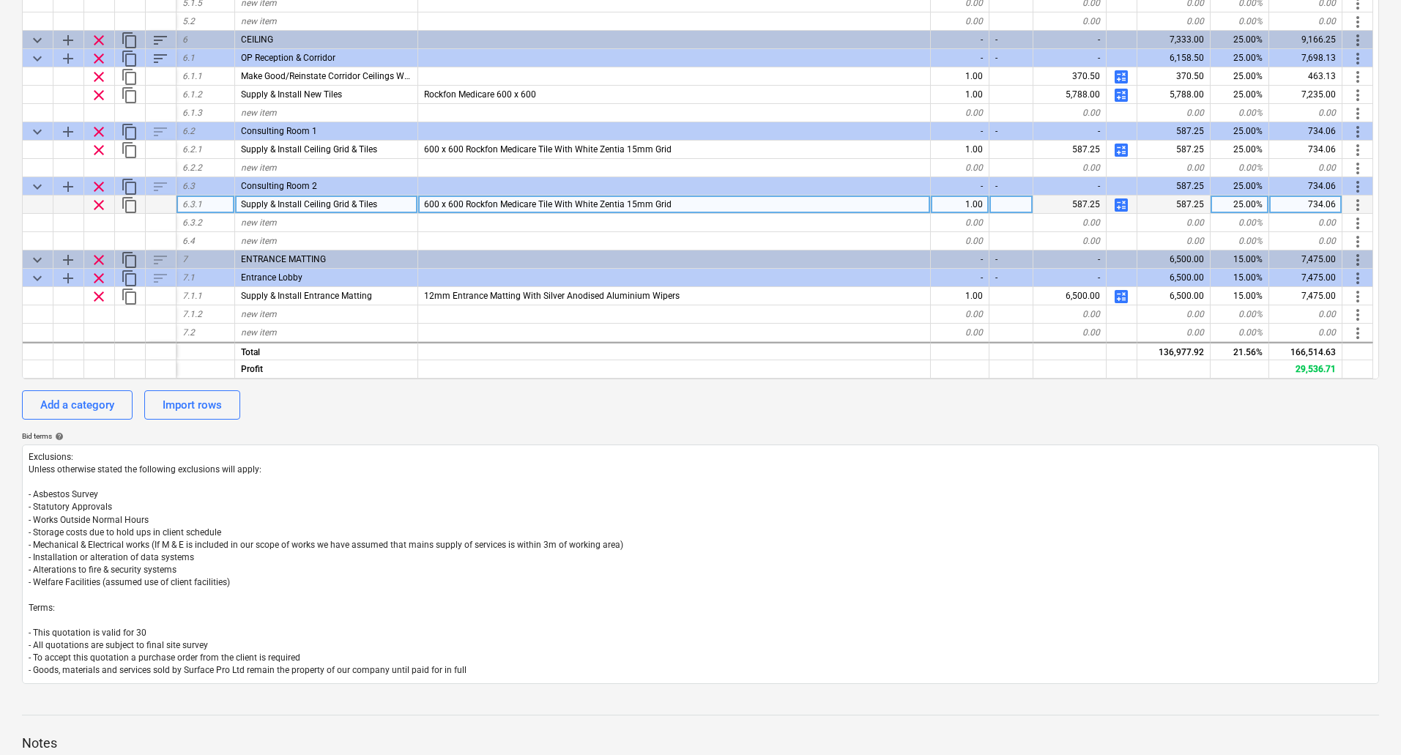
type textarea "x"
drag, startPoint x: 554, startPoint y: 205, endPoint x: 658, endPoint y: 216, distance: 103.8
click at [655, 209] on span "600 x 600 Rockfon Medicare Tile With White Zentia 15mm Grid" at bounding box center [548, 204] width 248 height 10
click at [728, 205] on input "600 x 600 Rockfon Medicare Tile With White Zentia 15mm Grid" at bounding box center [674, 205] width 512 height 18
drag, startPoint x: 728, startPoint y: 205, endPoint x: 579, endPoint y: 208, distance: 148.7
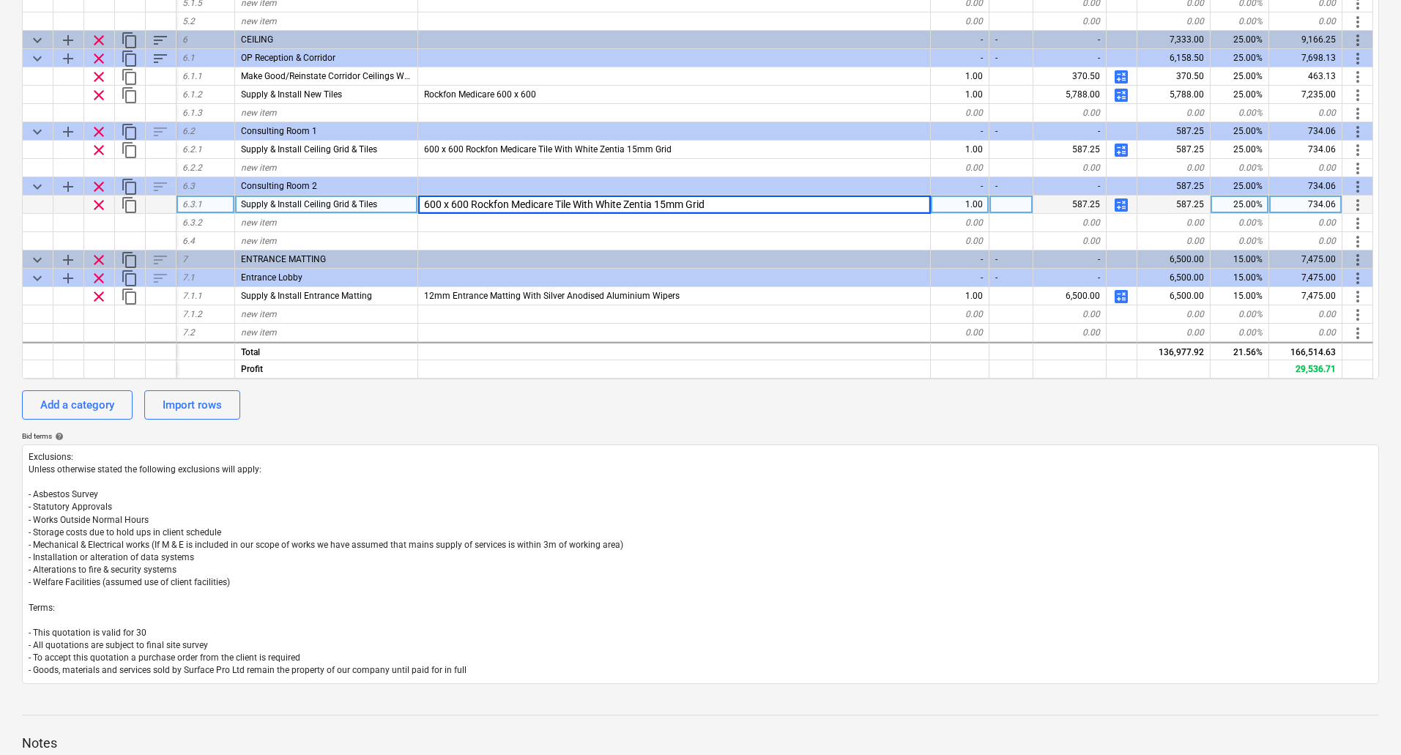
click at [579, 208] on input "600 x 600 Rockfon Medicare Tile With White Zentia 15mm Grid" at bounding box center [674, 205] width 512 height 18
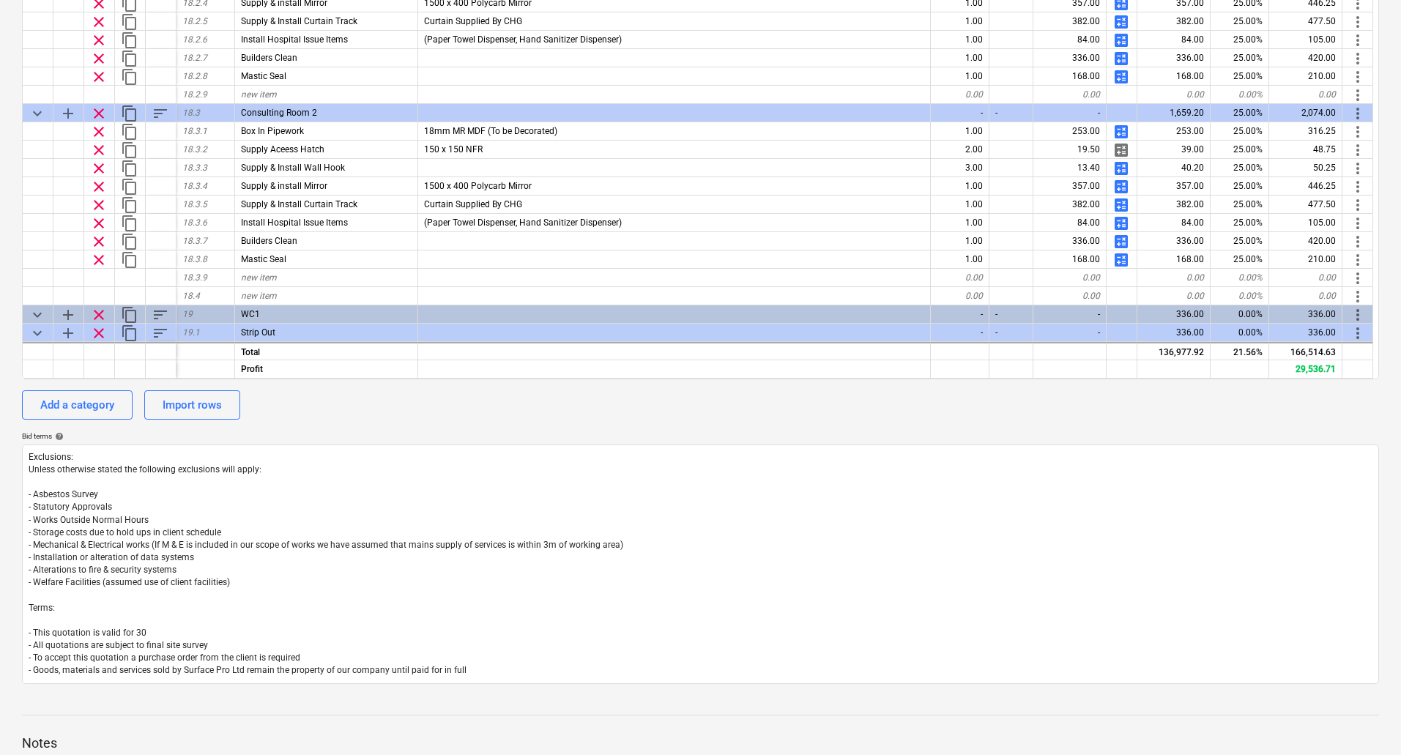
scroll to position [4011, 0]
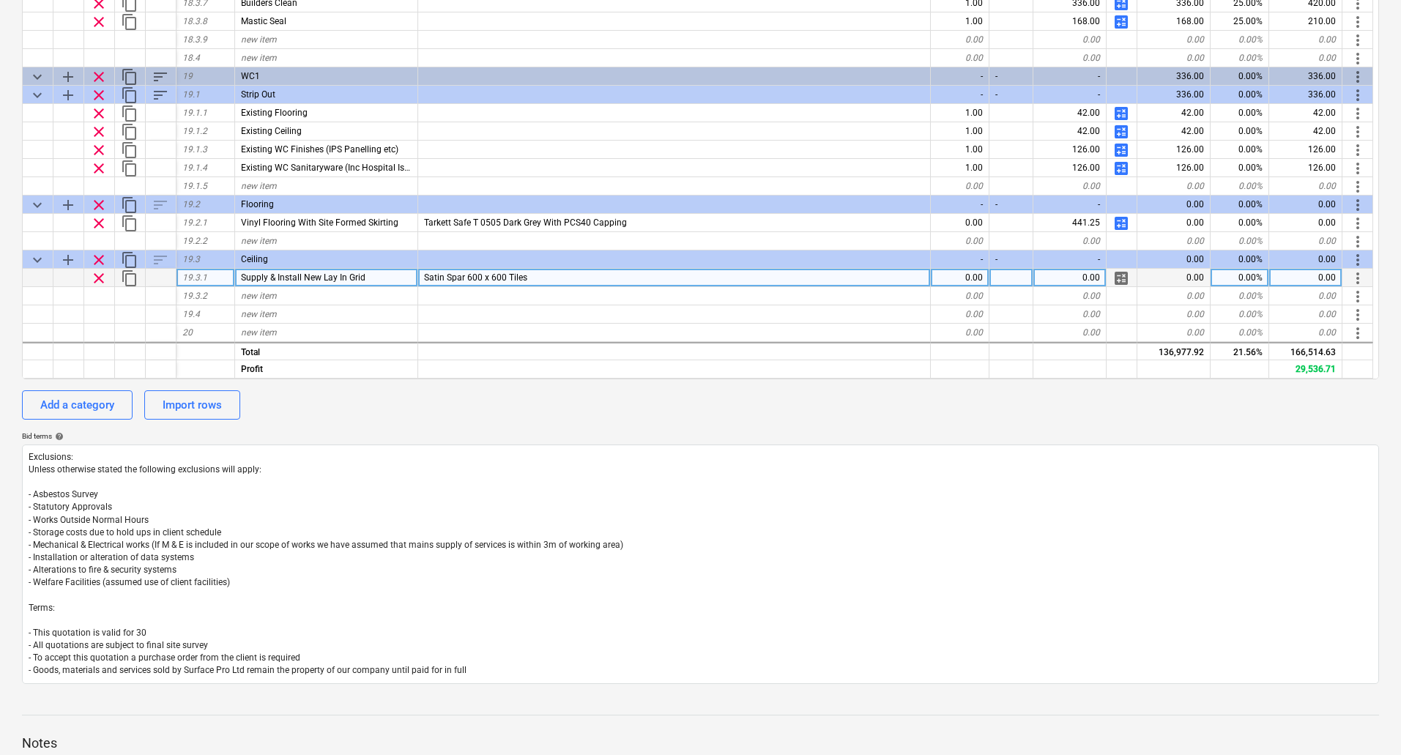
click at [560, 280] on div "Satin Spar 600 x 600 Tiles" at bounding box center [674, 278] width 513 height 18
type input "Satin Spar 600 x 600 Tiles With White Zentia 15mm Grid"
click at [1121, 279] on span "calculate" at bounding box center [1121, 279] width 18 height 18
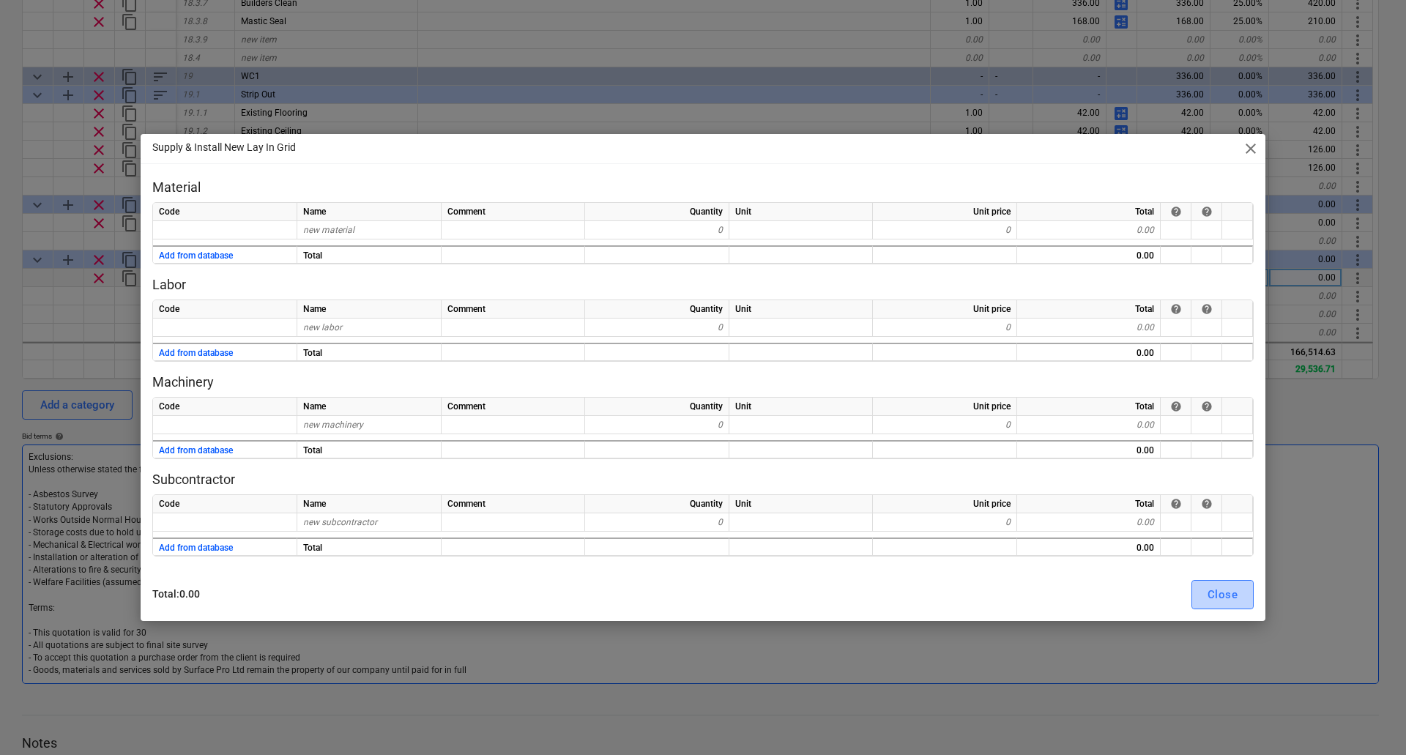
drag, startPoint x: 1221, startPoint y: 588, endPoint x: 1246, endPoint y: 538, distance: 55.7
click at [1222, 589] on div "Close" at bounding box center [1223, 594] width 30 height 19
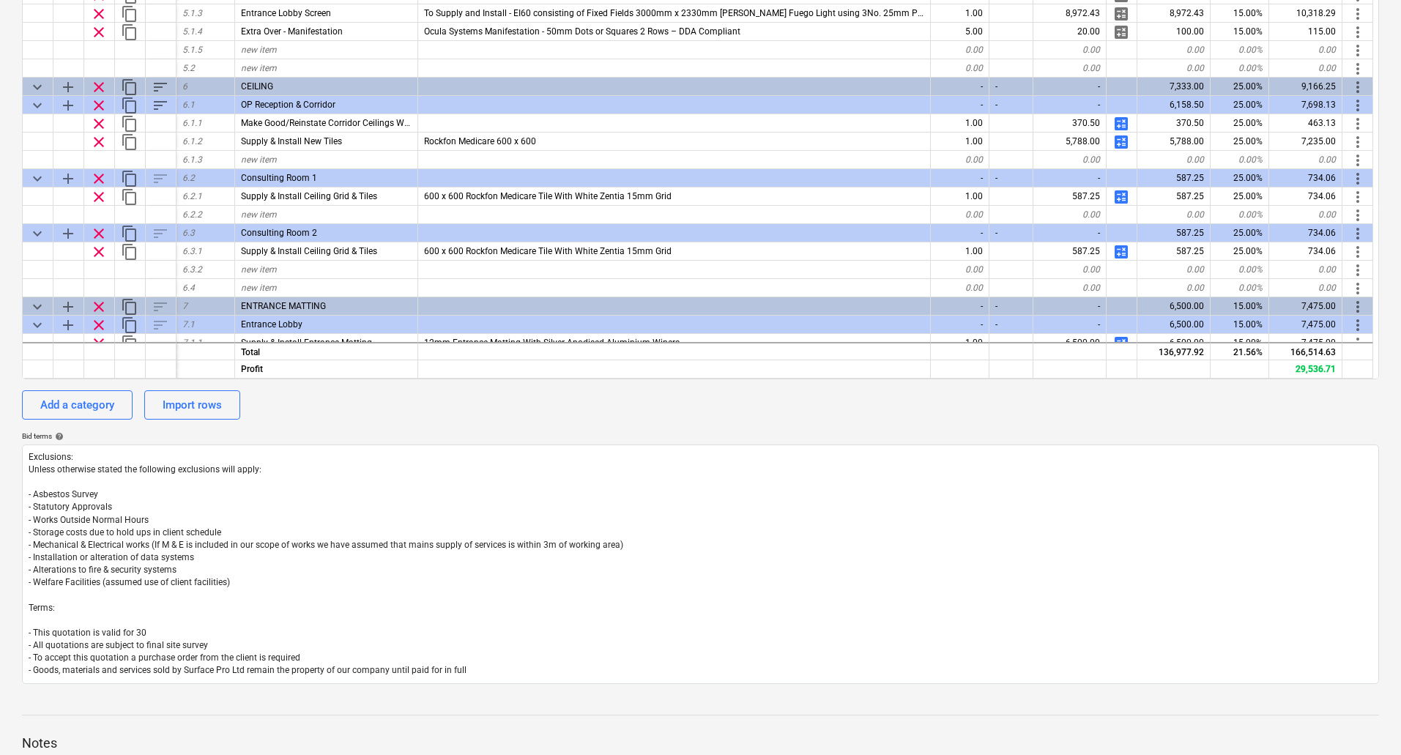
scroll to position [830, 0]
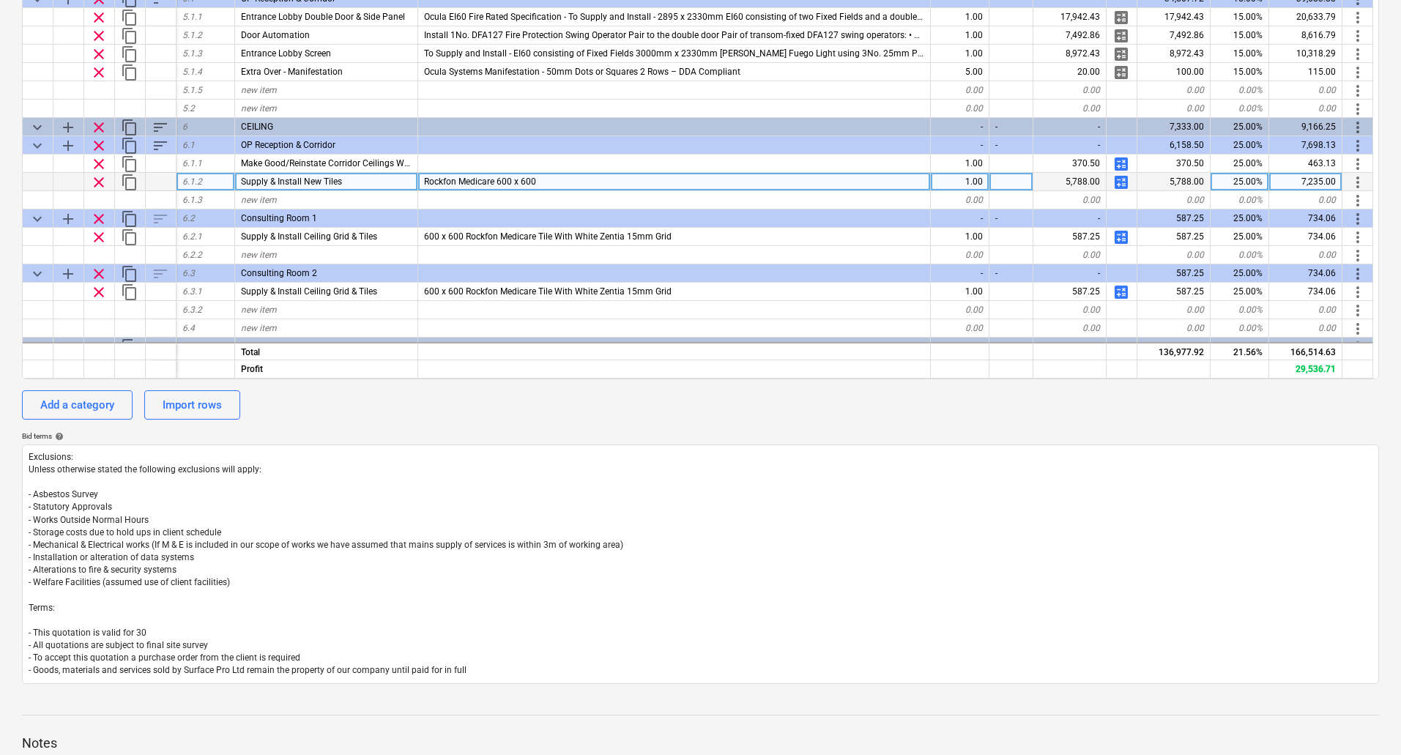
click at [1119, 184] on span "calculate" at bounding box center [1121, 183] width 18 height 18
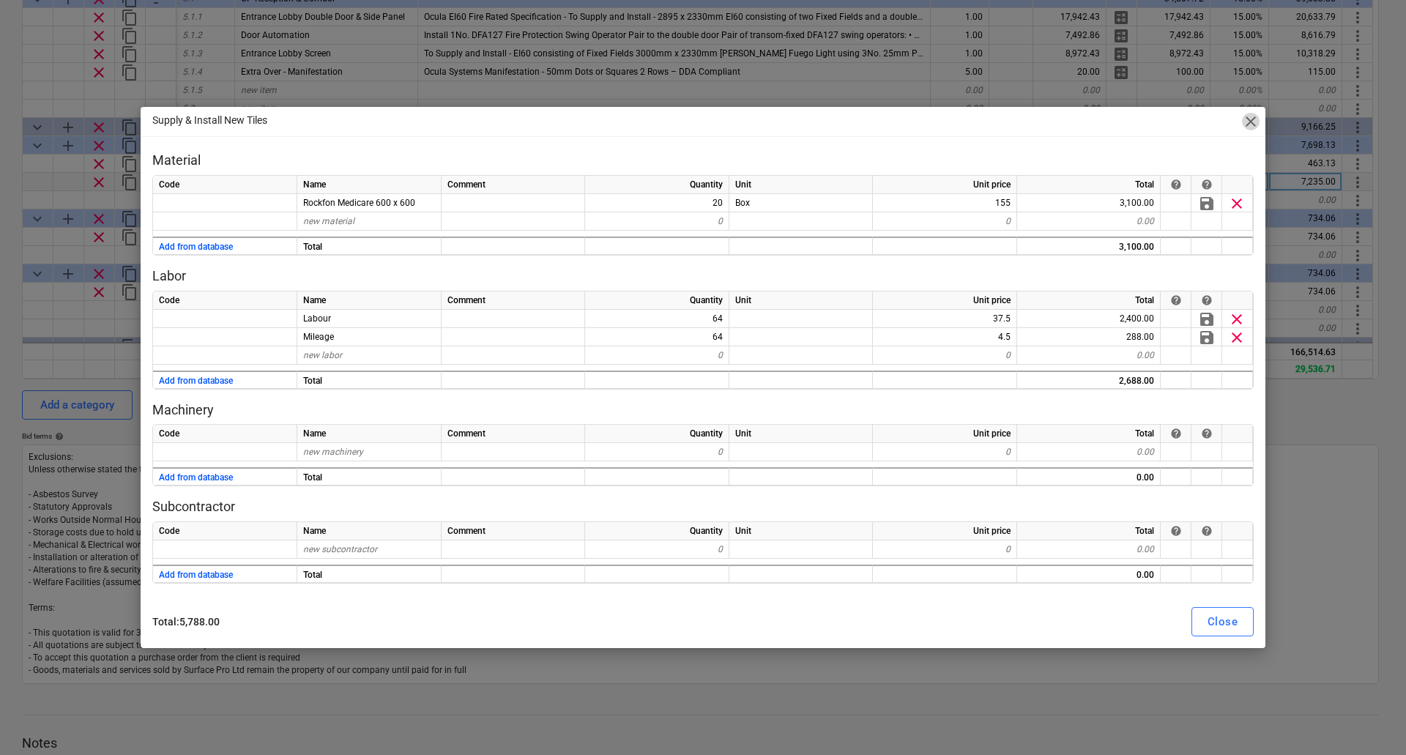
click at [1251, 125] on span "close" at bounding box center [1251, 122] width 18 height 18
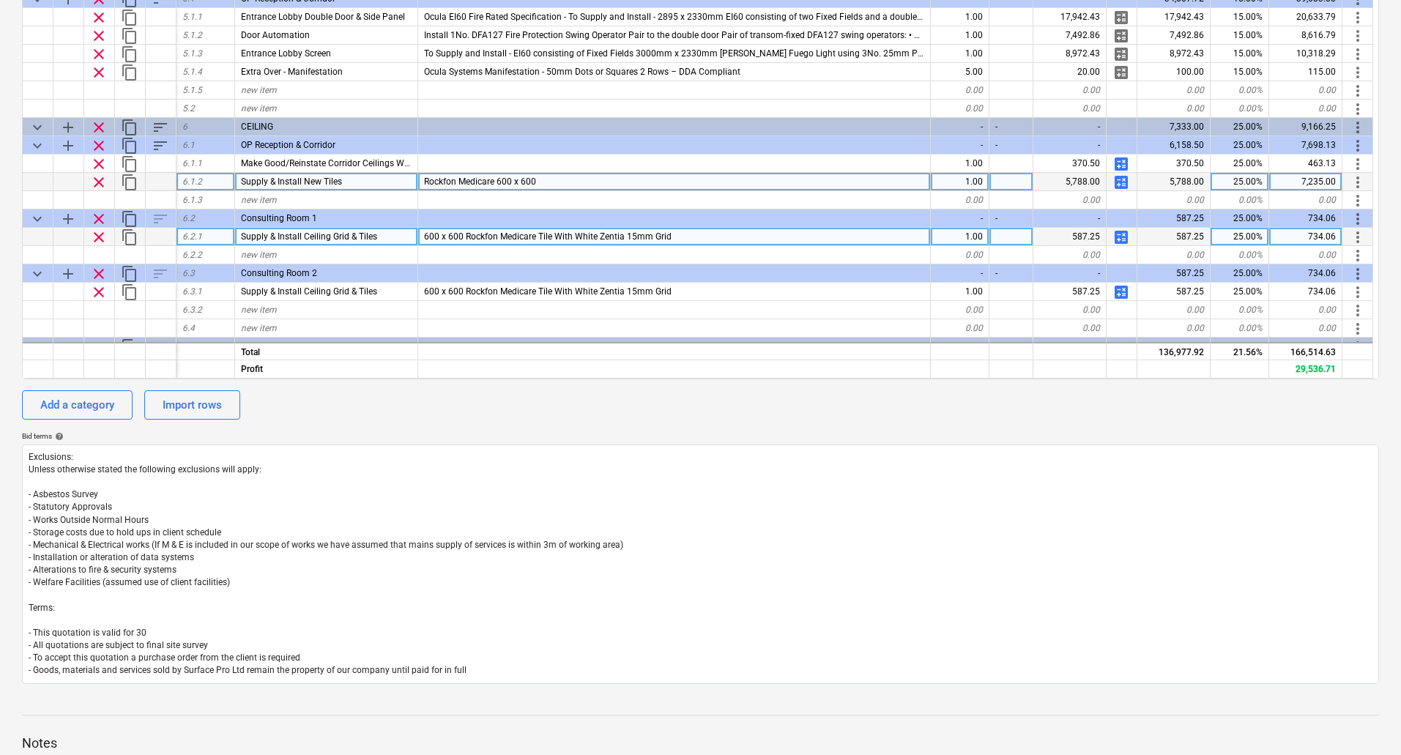
click at [1120, 242] on span "calculate" at bounding box center [1121, 237] width 18 height 18
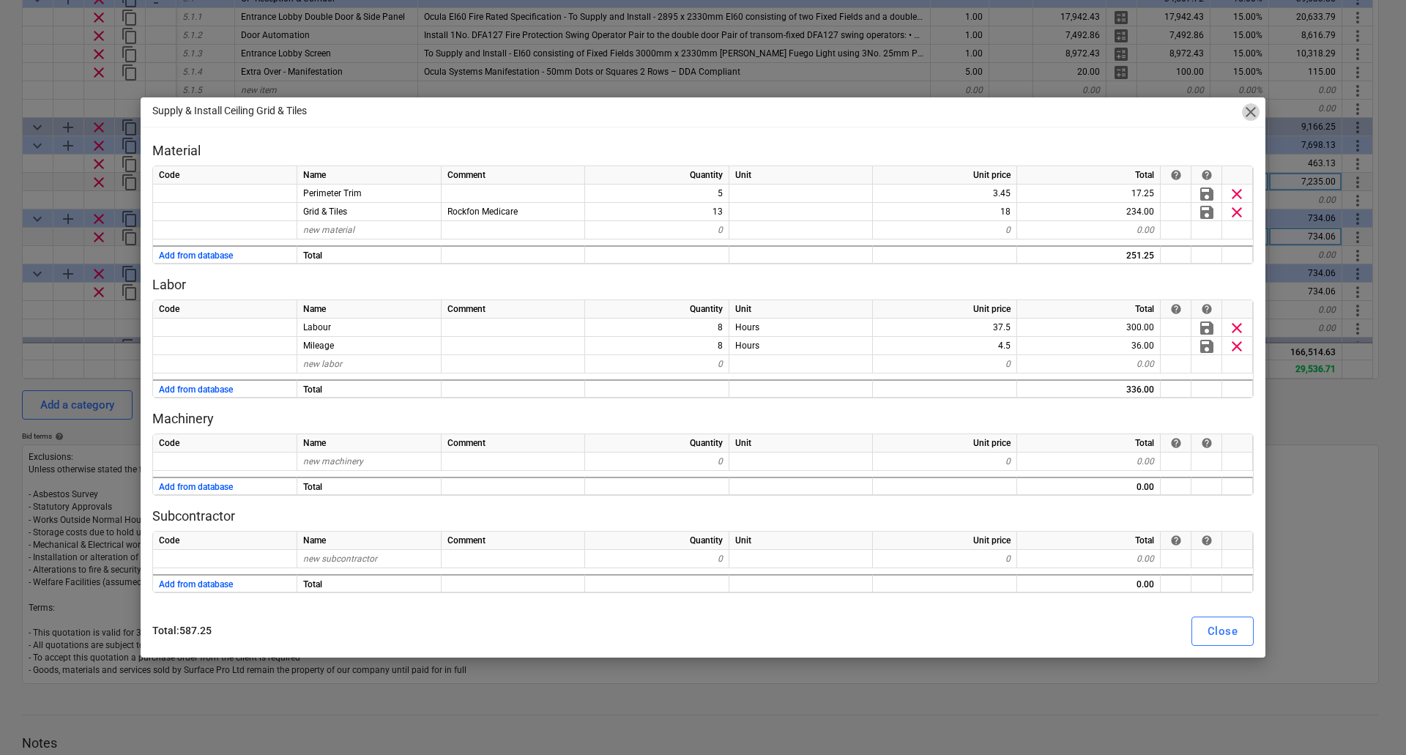
click at [1247, 114] on span "close" at bounding box center [1251, 112] width 18 height 18
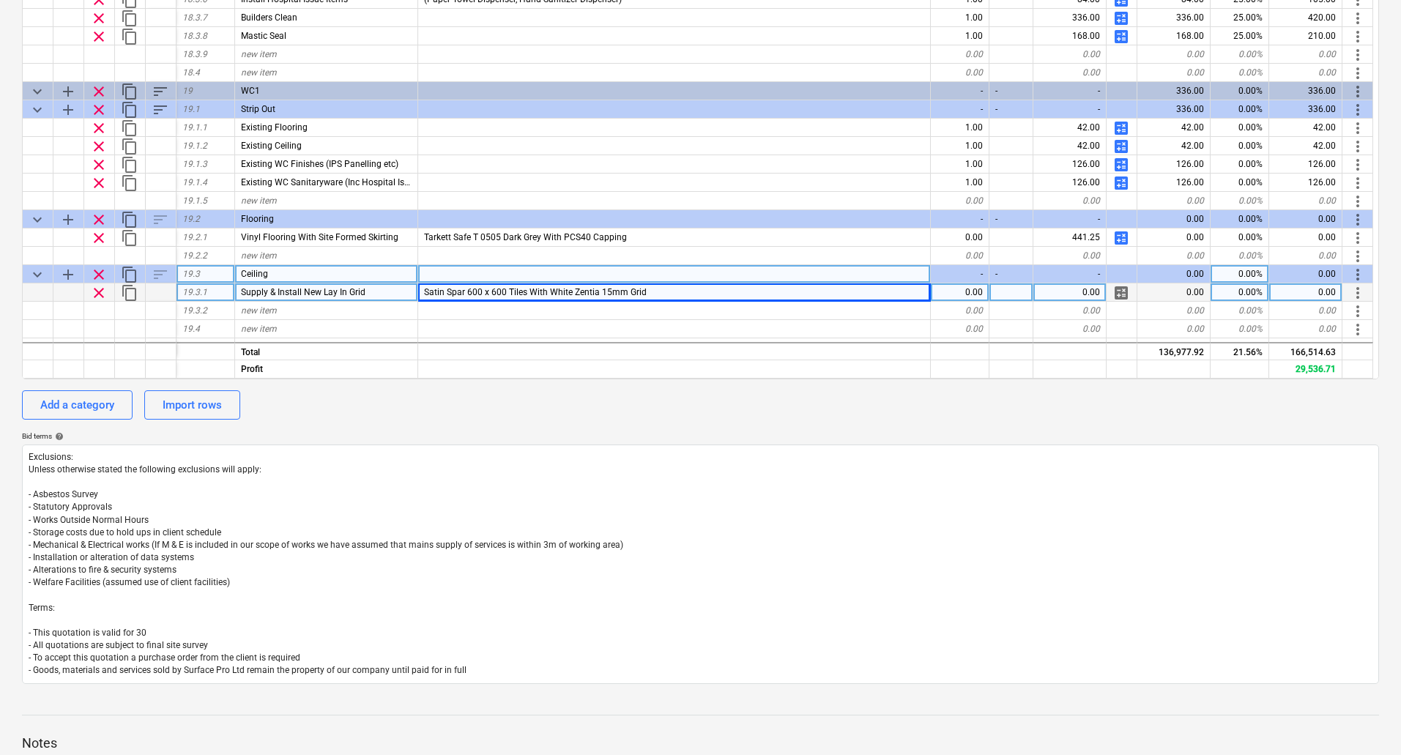
scroll to position [4011, 0]
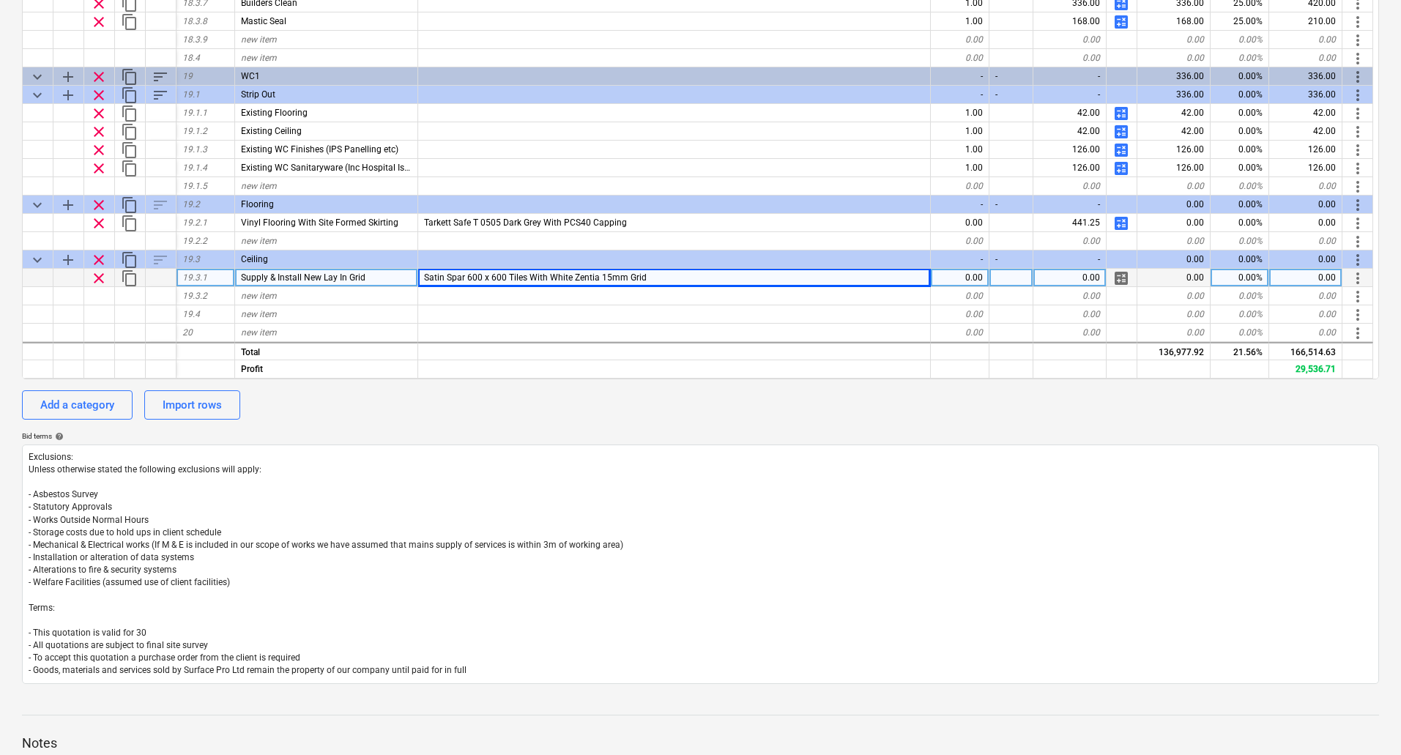
click at [1121, 270] on span "calculate" at bounding box center [1121, 279] width 18 height 18
type textarea "x"
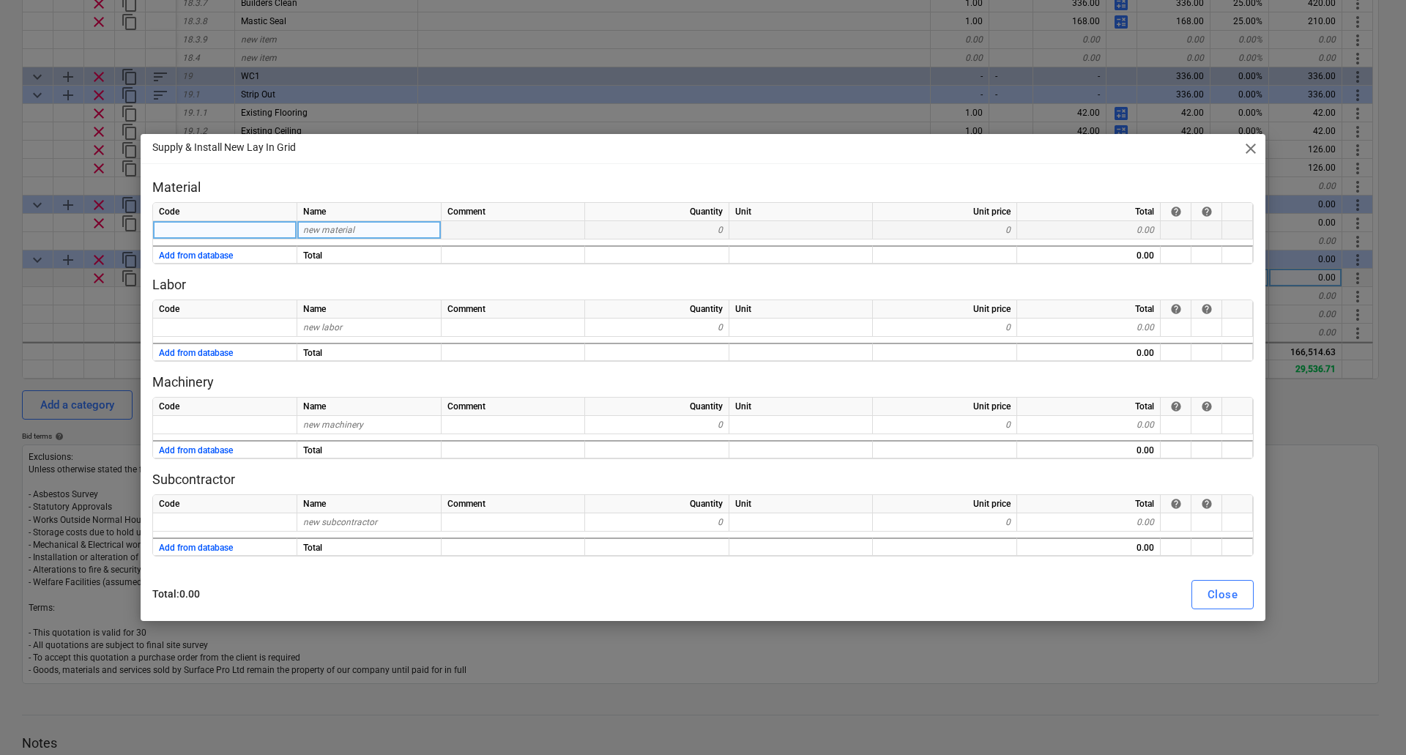
click at [340, 229] on span "new material" at bounding box center [328, 230] width 51 height 10
type input "Perimeter Trim"
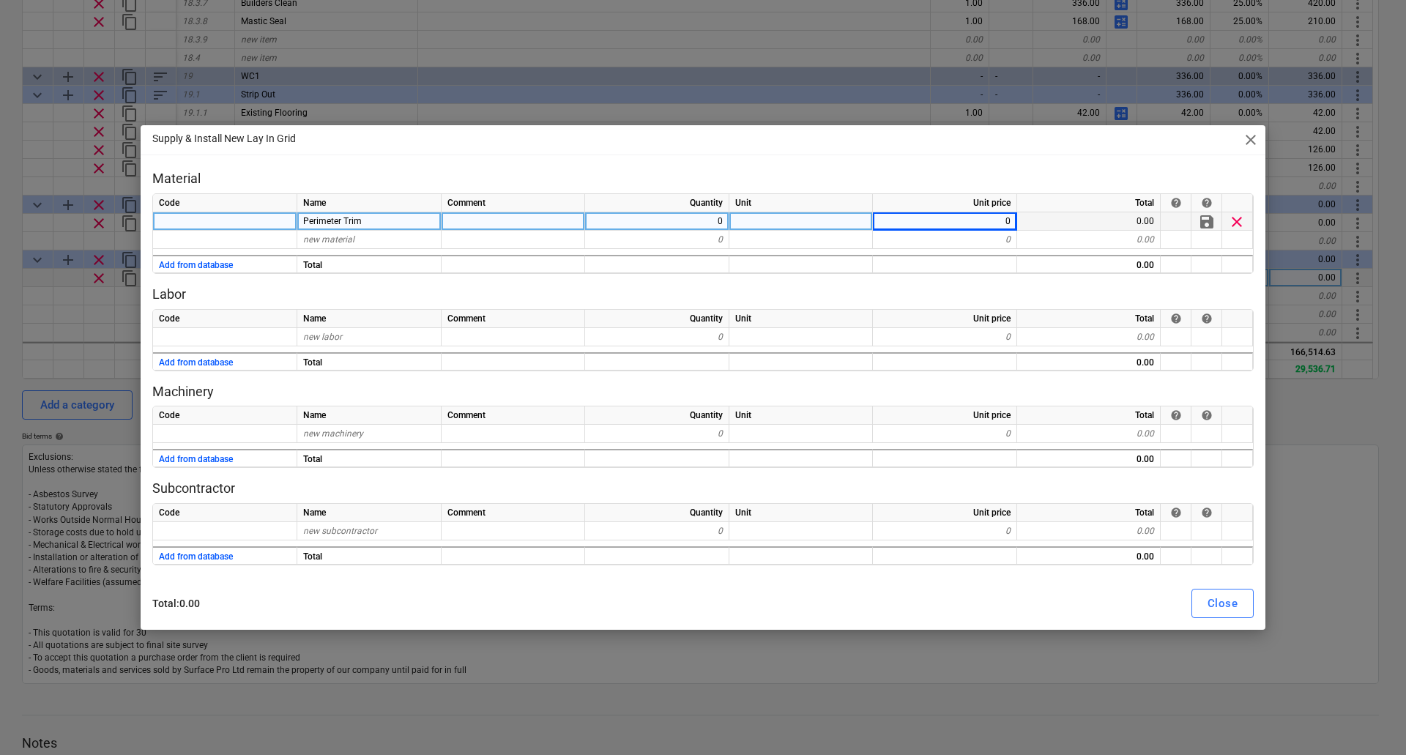
type textarea "x"
type input "3.45"
click at [1224, 605] on div "Close" at bounding box center [1223, 603] width 30 height 19
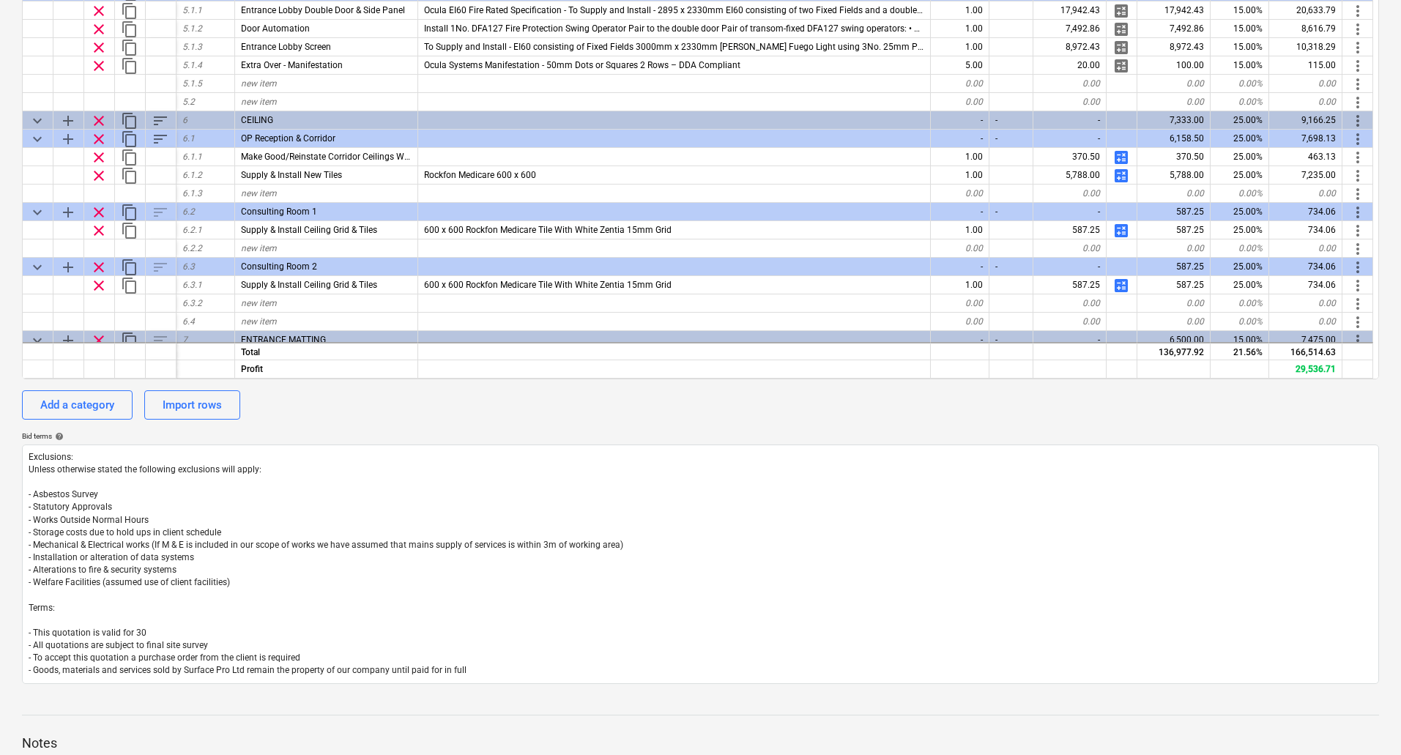
scroll to position [830, 0]
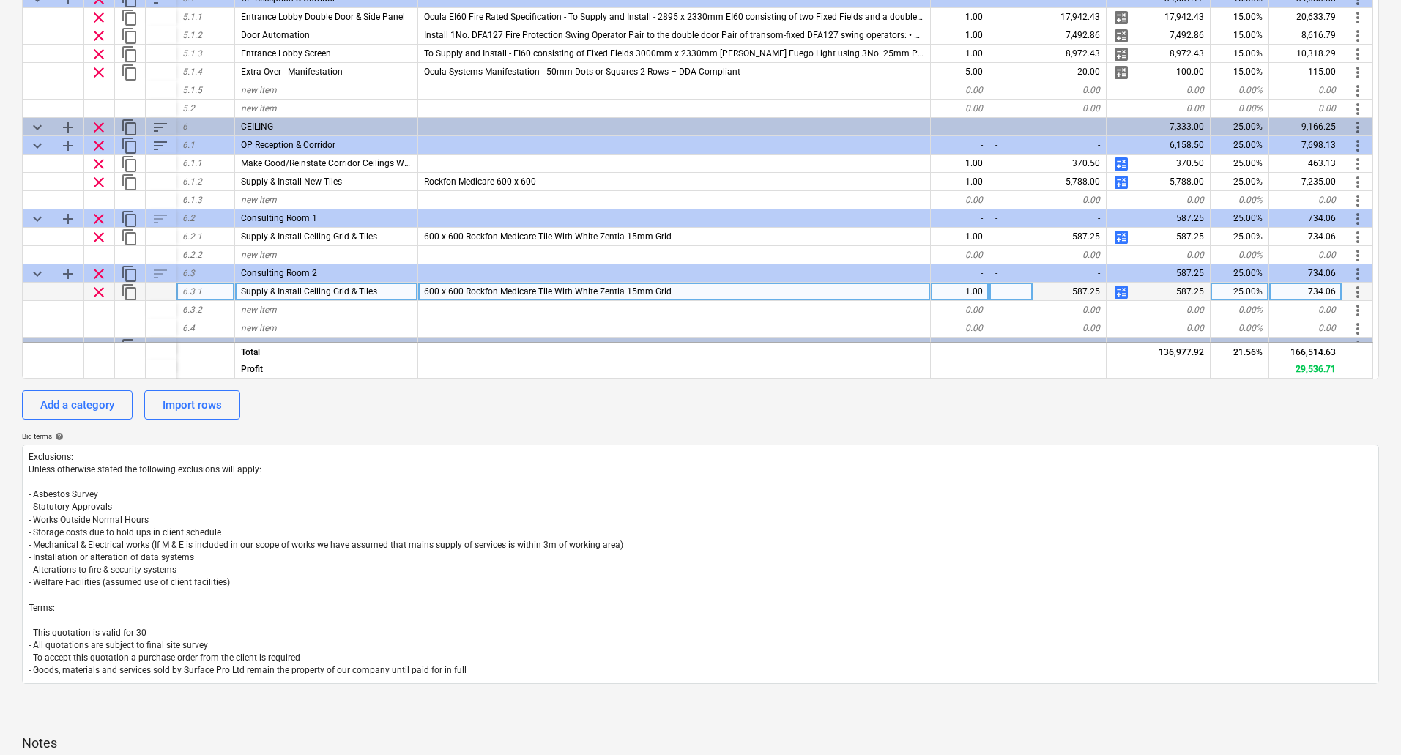
click at [1118, 290] on span "calculate" at bounding box center [1121, 292] width 18 height 18
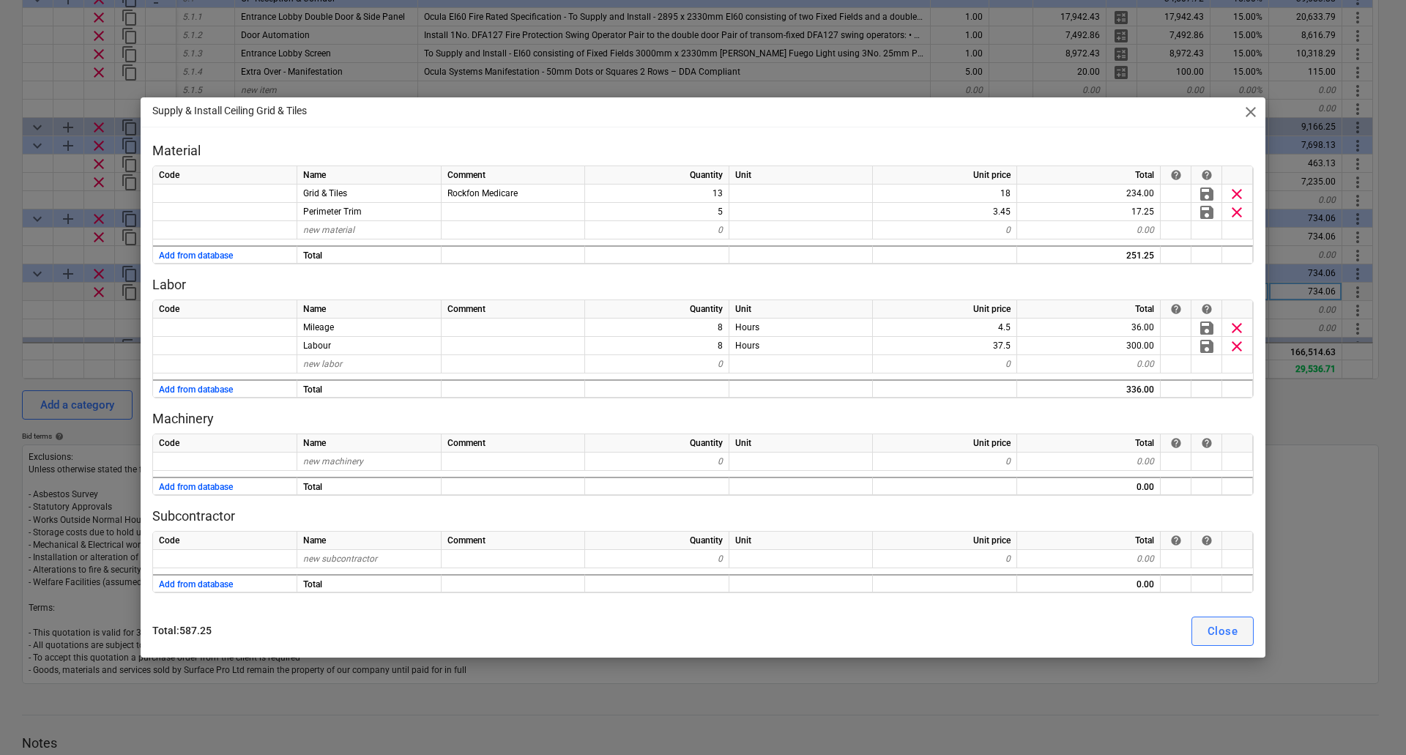
click at [1237, 633] on div "Close" at bounding box center [1223, 631] width 30 height 19
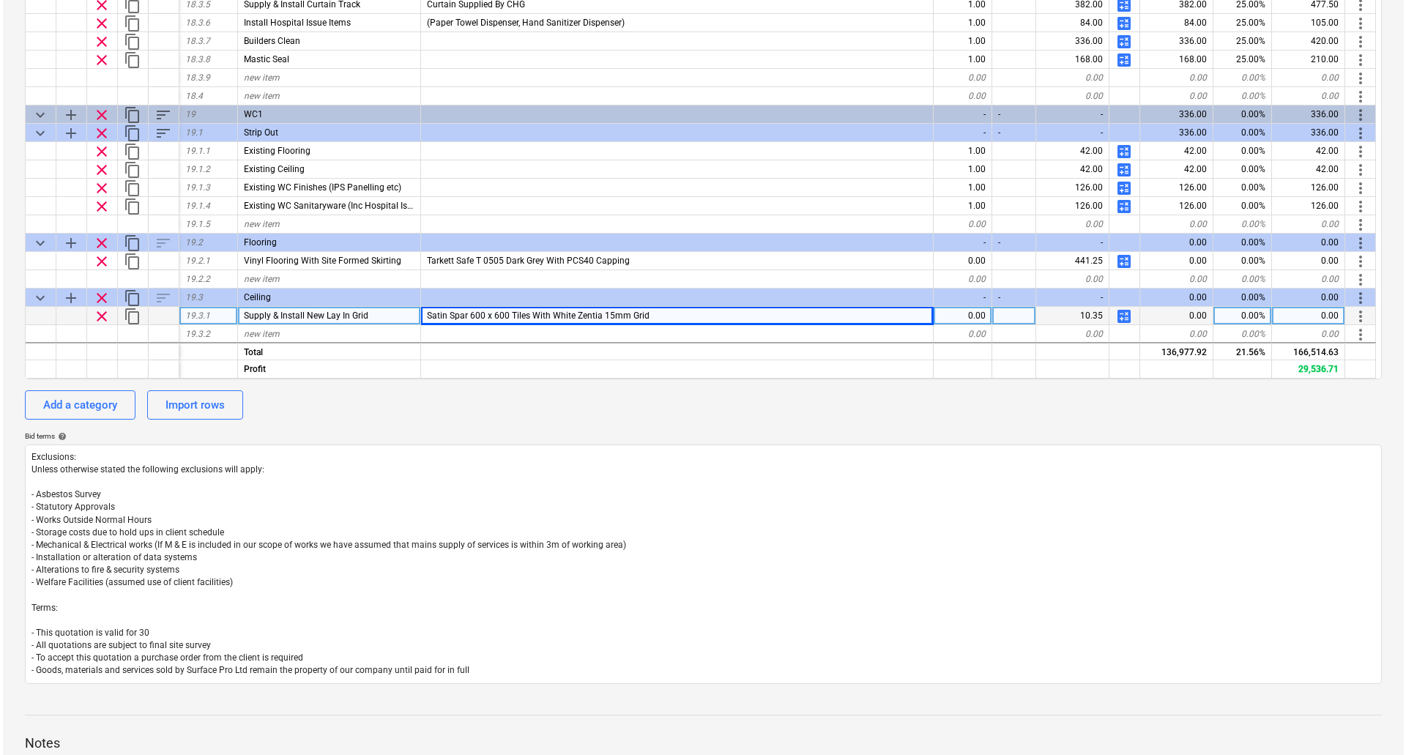
scroll to position [4011, 0]
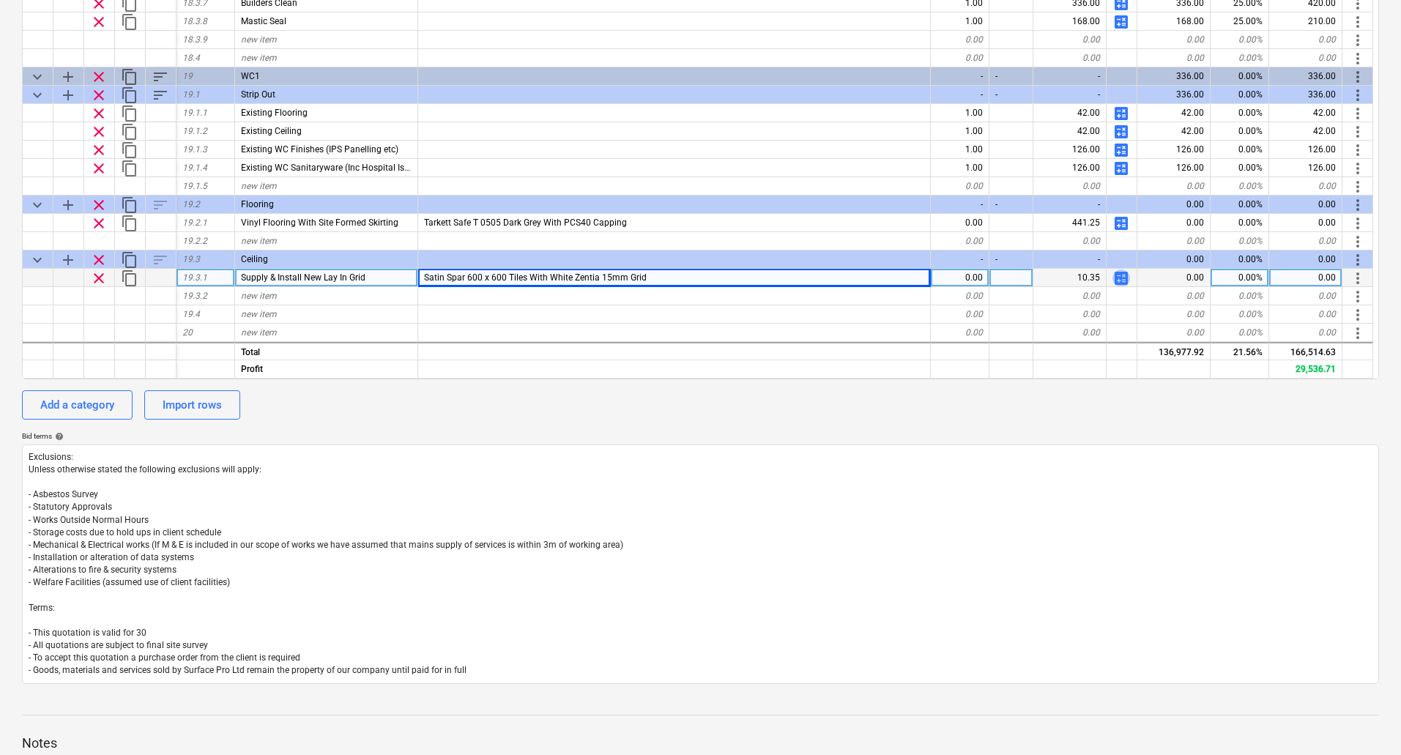
click at [1123, 278] on span "calculate" at bounding box center [1121, 279] width 18 height 18
type textarea "x"
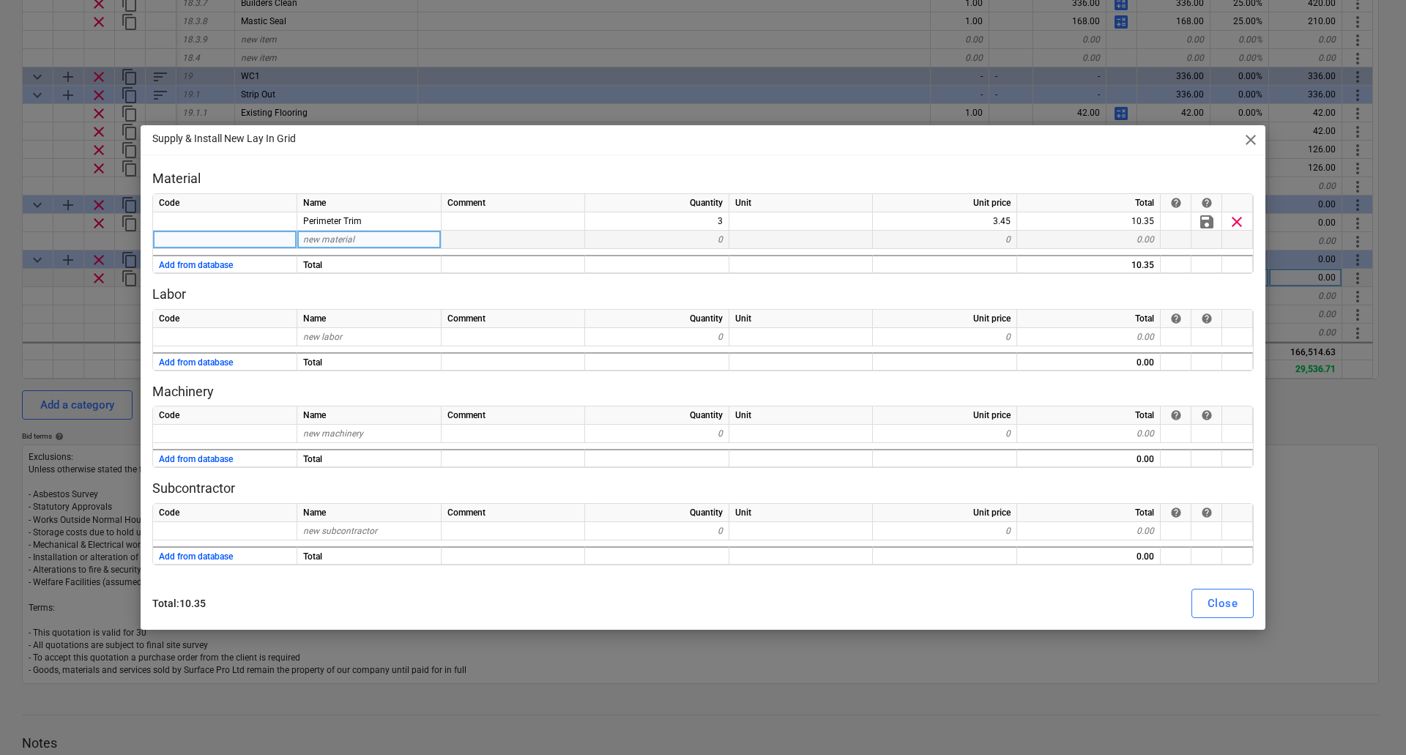
click at [398, 243] on div "new material" at bounding box center [369, 240] width 144 height 18
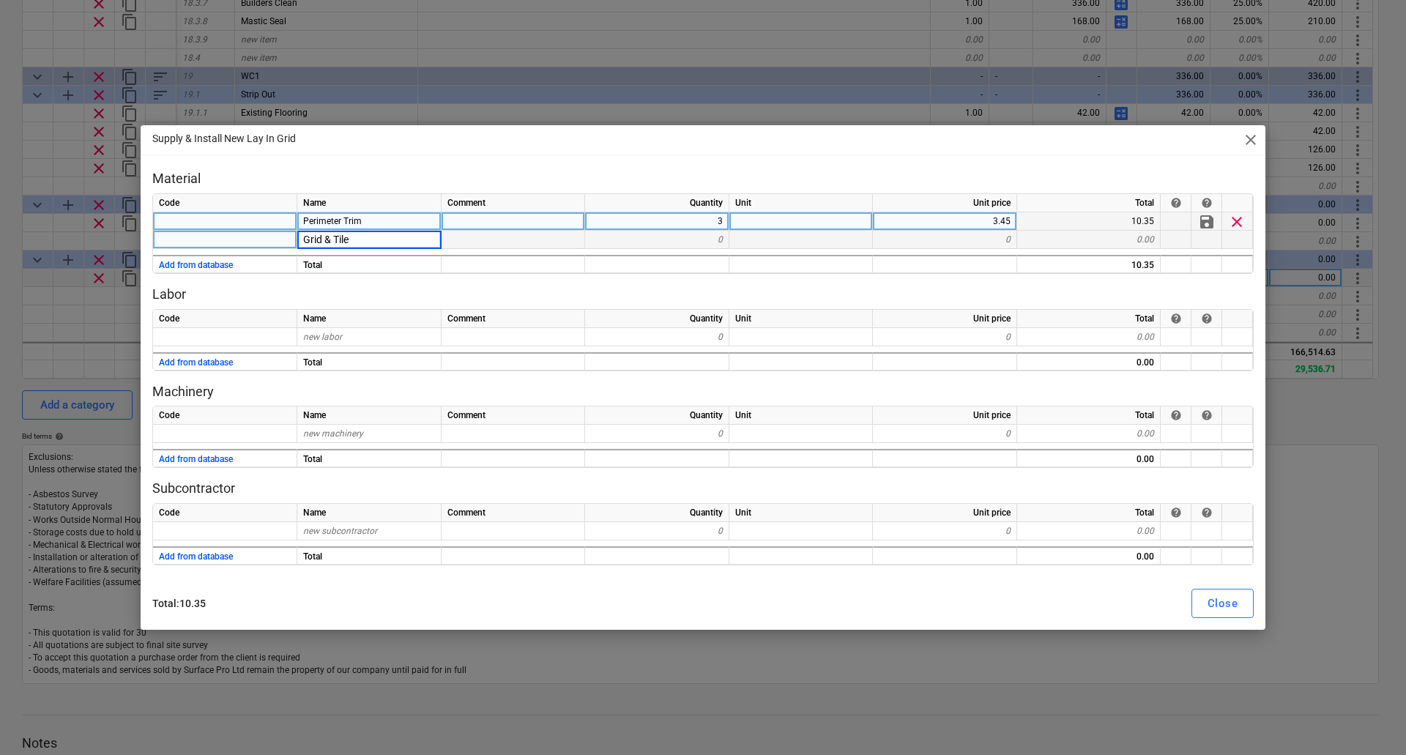
type input "Grid & Tiles"
type textarea "x"
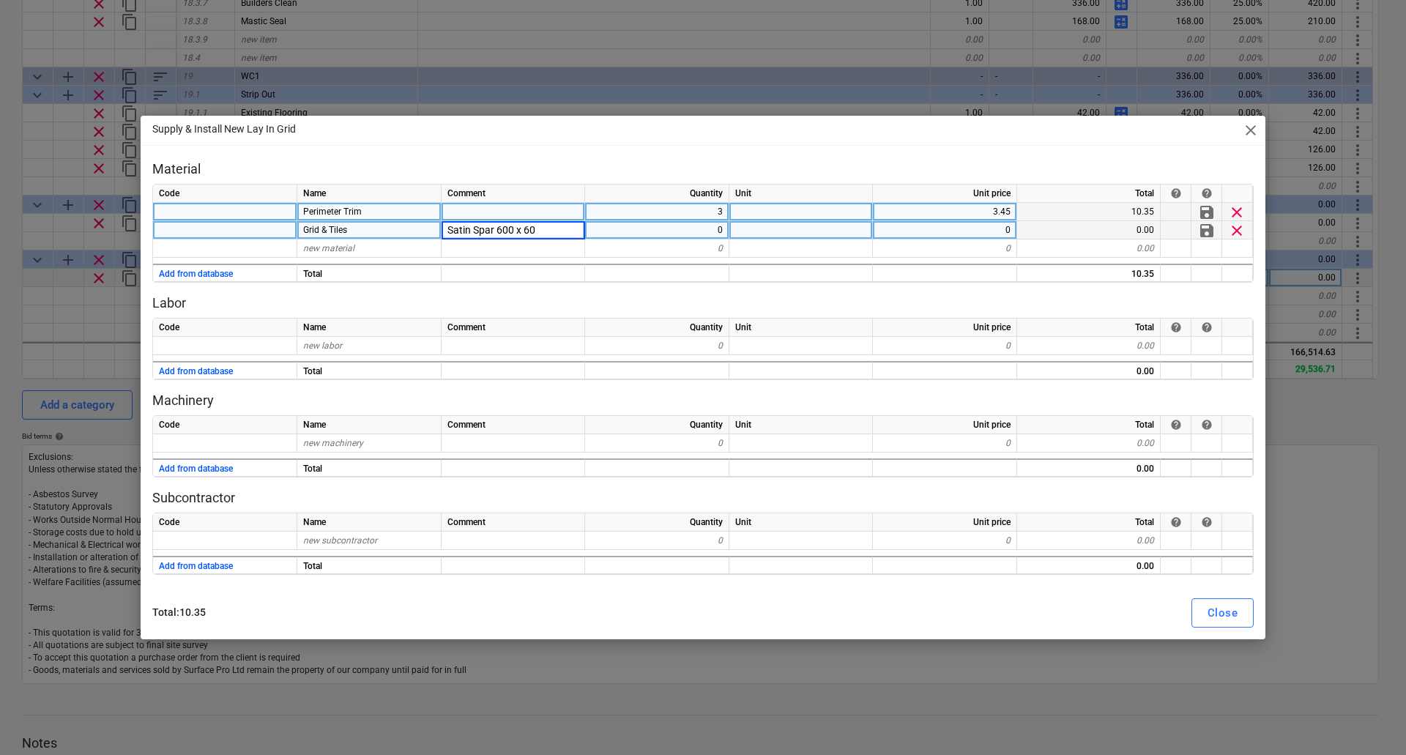
type input "Satin Spar 600 x 600"
type textarea "x"
type input "18"
type textarea "x"
type input "15"
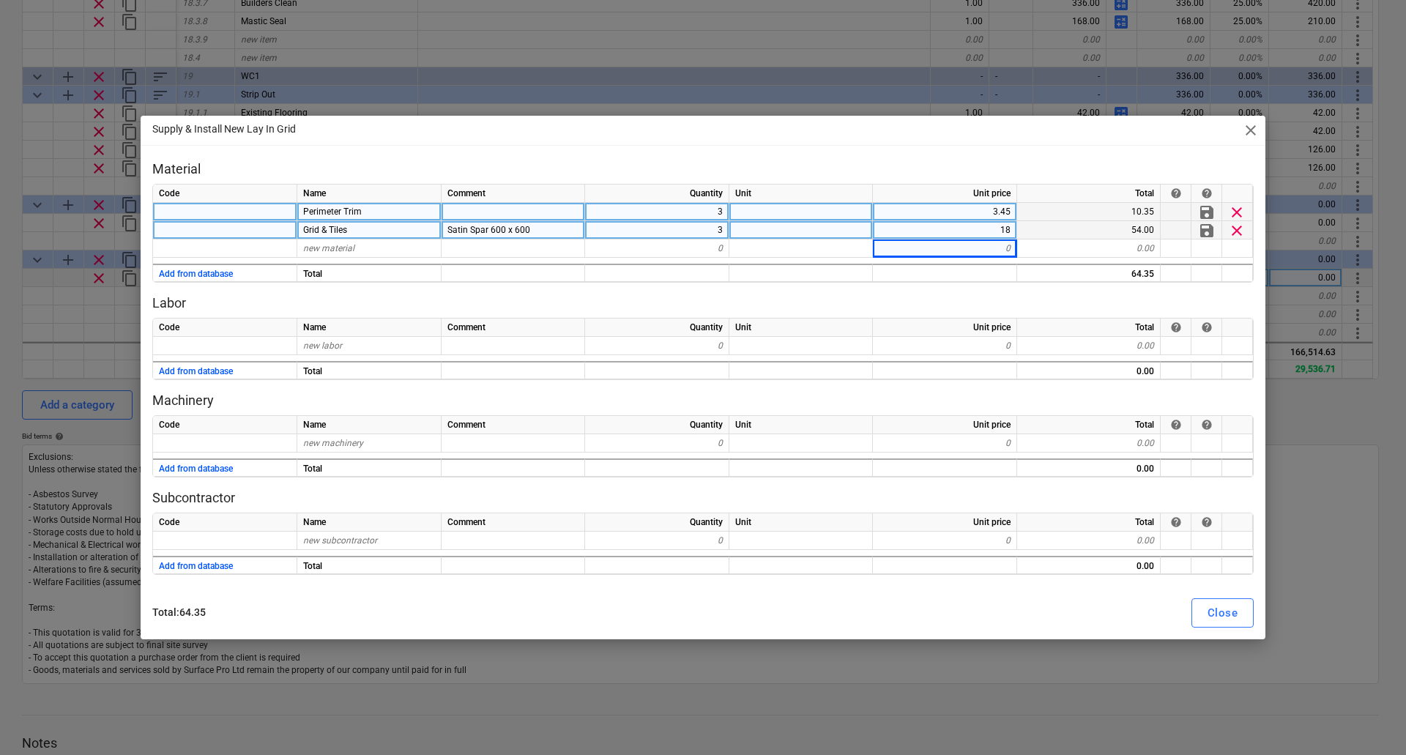
type textarea "x"
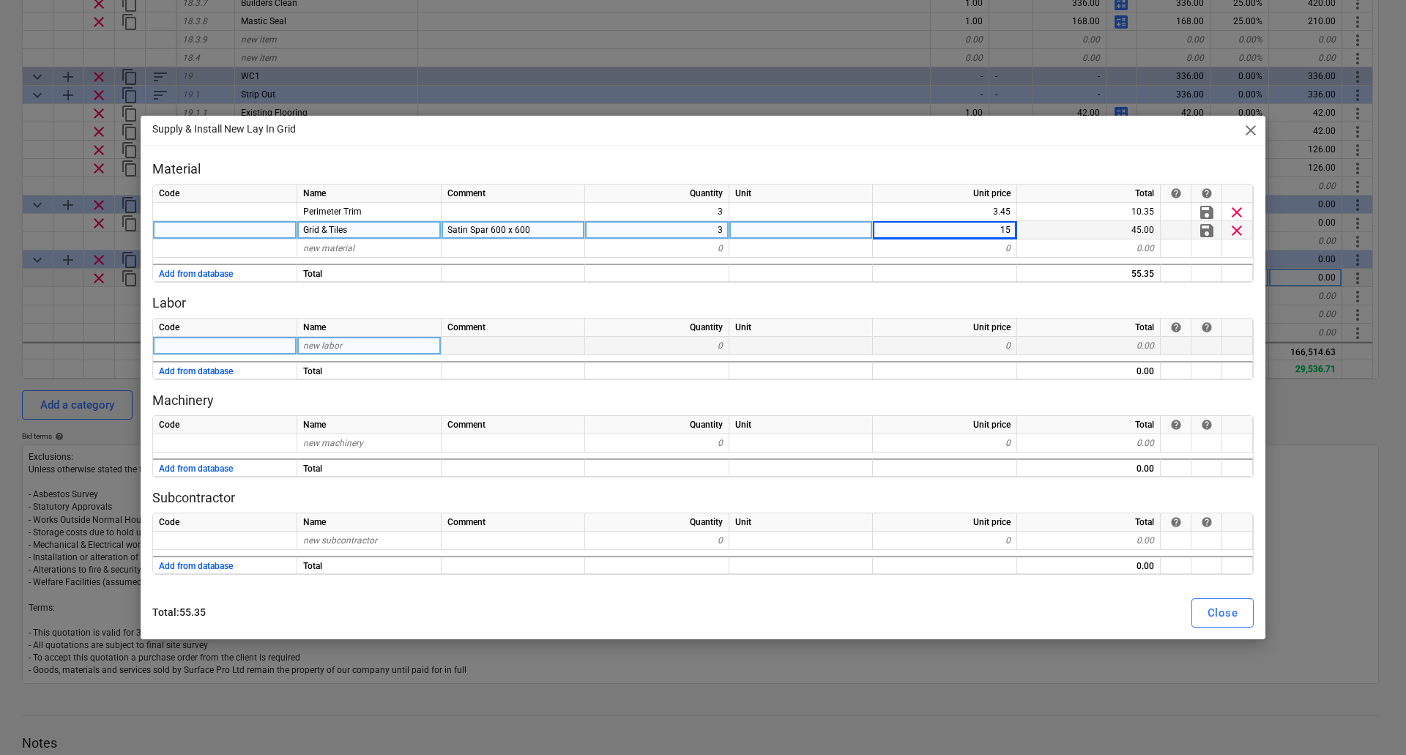
click at [341, 348] on span "new labor" at bounding box center [322, 346] width 39 height 10
type input "I"
type input "Labour"
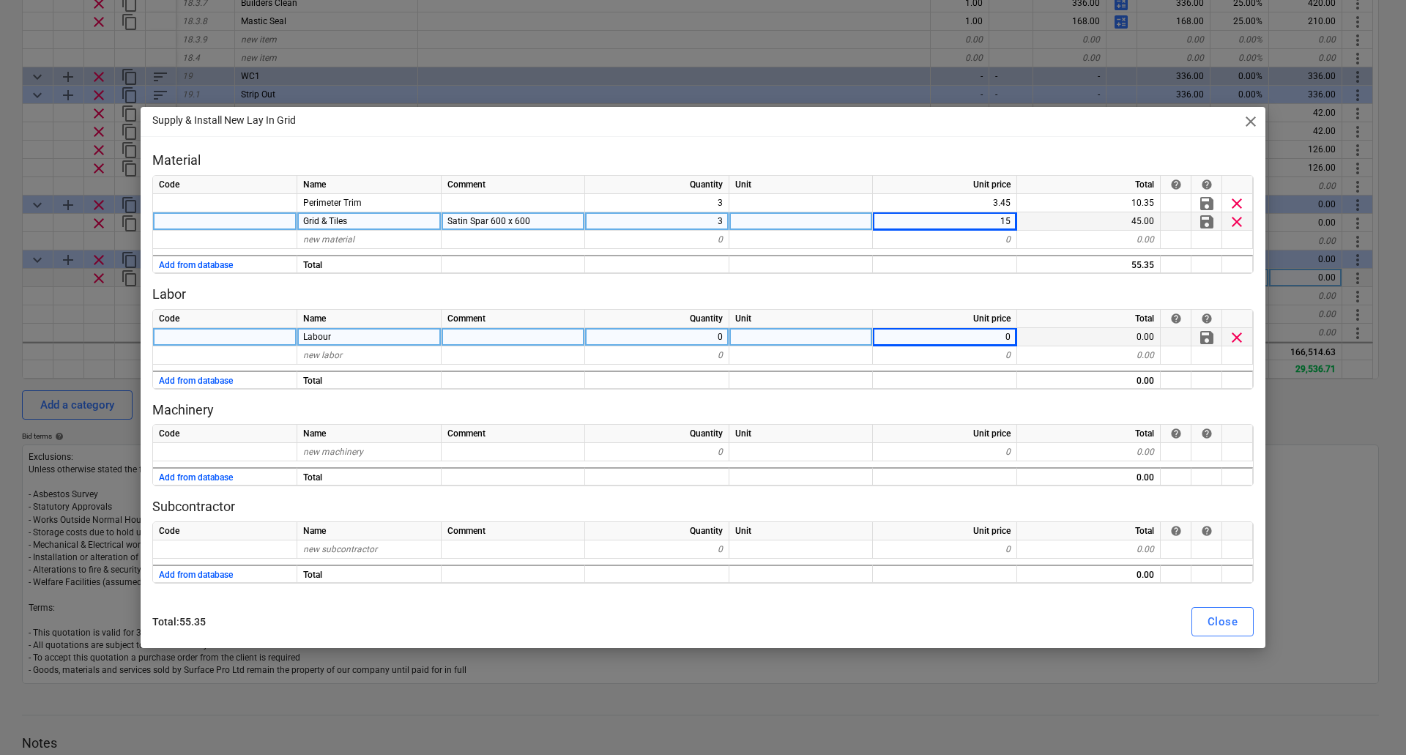
type textarea "x"
type input "37.5"
type textarea "x"
type input "Mileage"
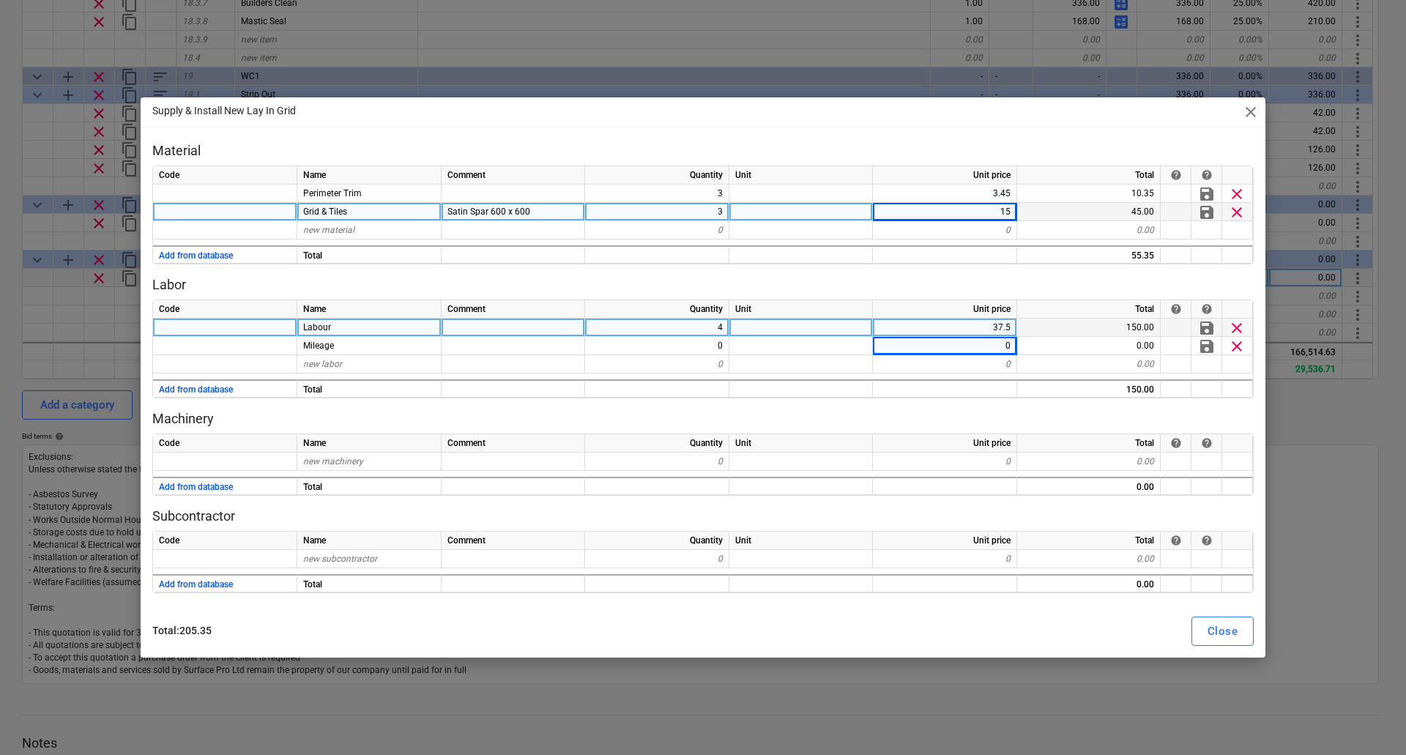
type textarea "x"
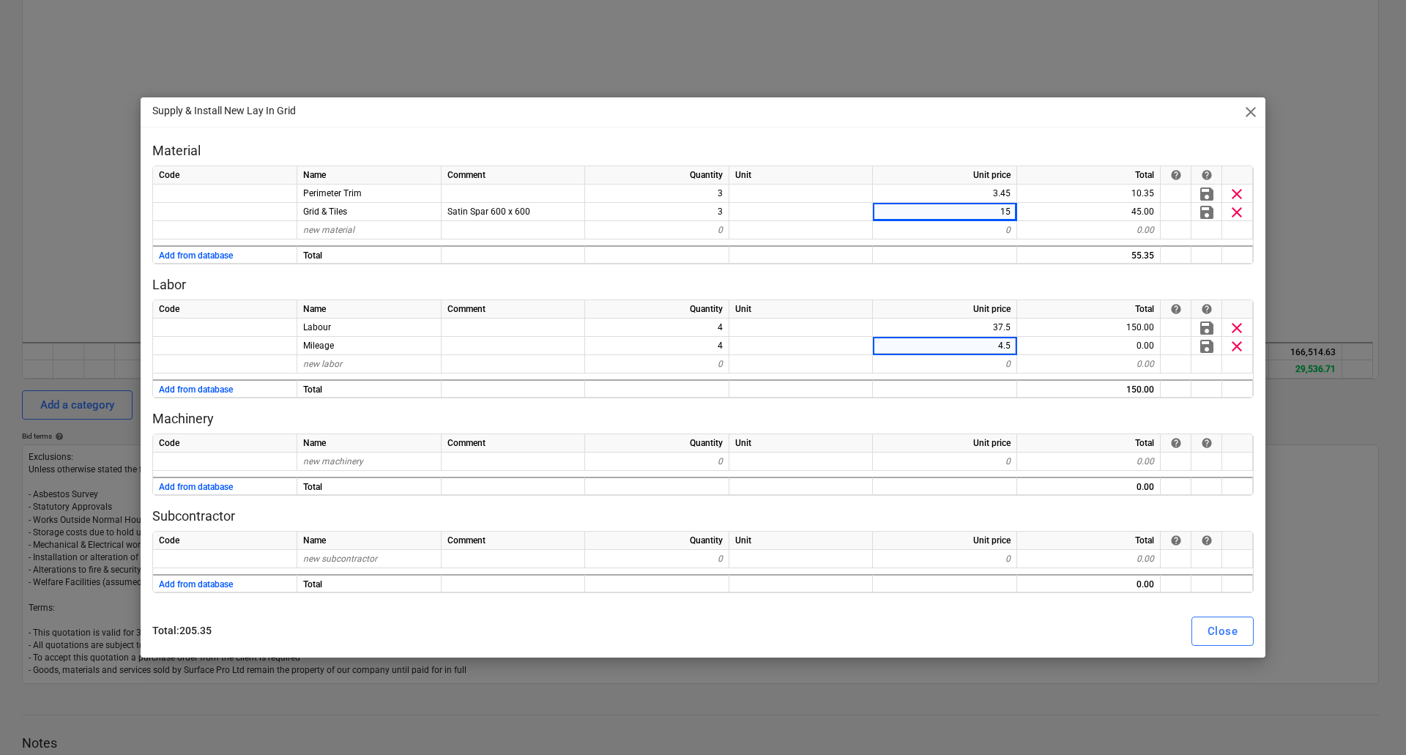
scroll to position [4011, 0]
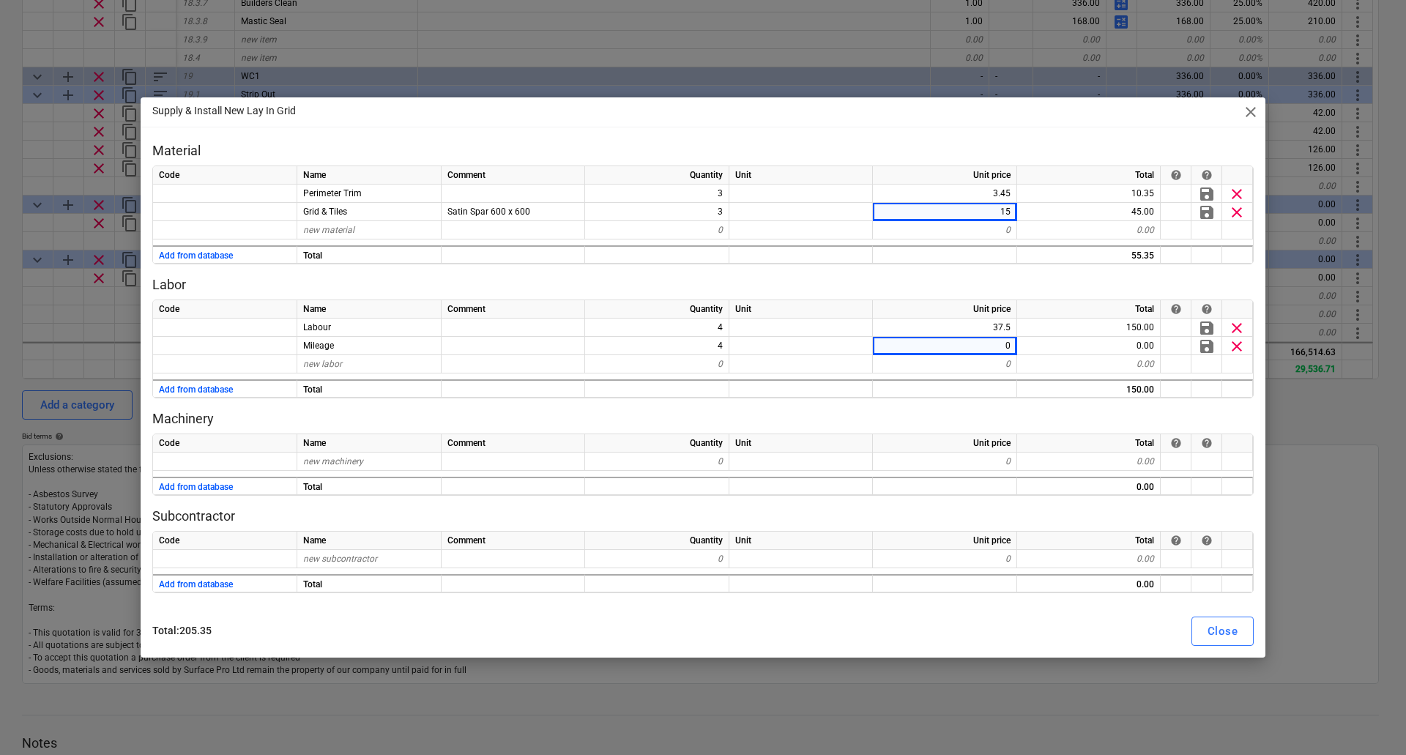
type textarea "x"
